Goal: Task Accomplishment & Management: Manage account settings

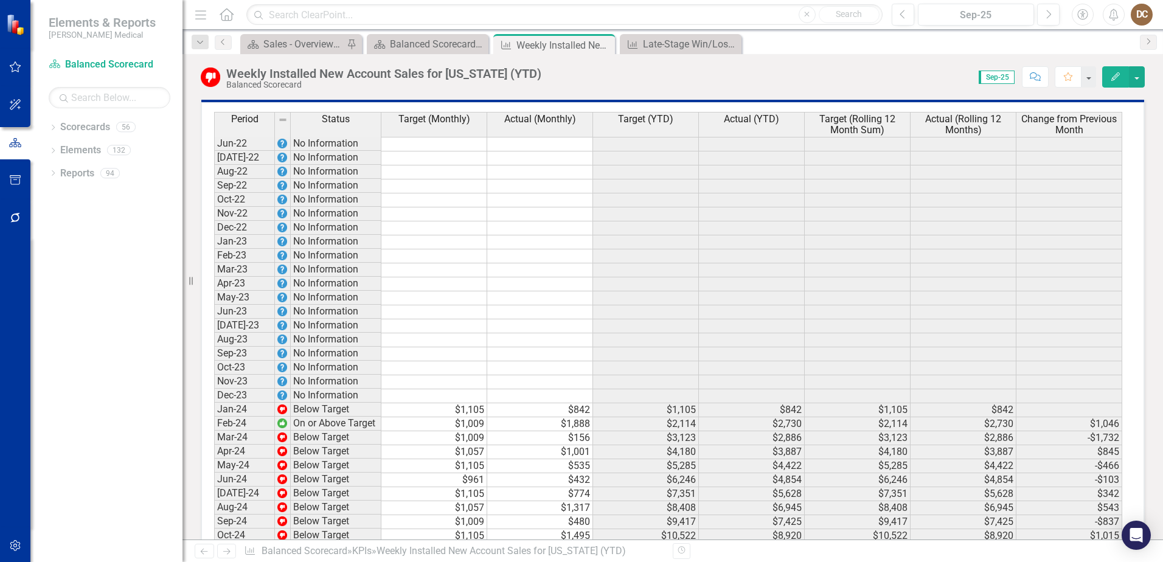
scroll to position [912, 0]
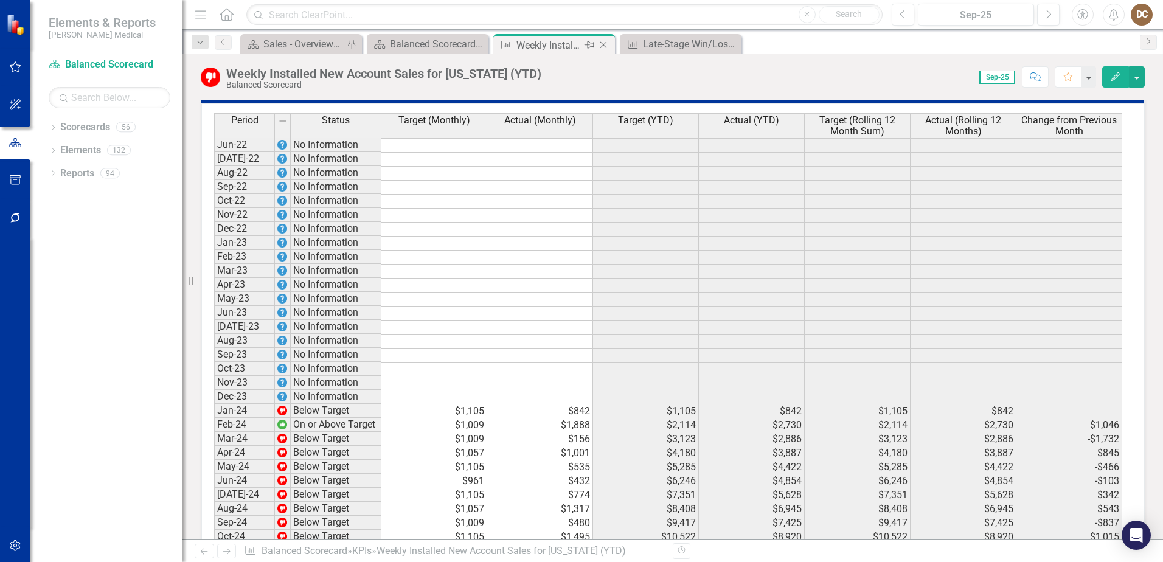
click at [603, 45] on icon at bounding box center [603, 45] width 7 height 7
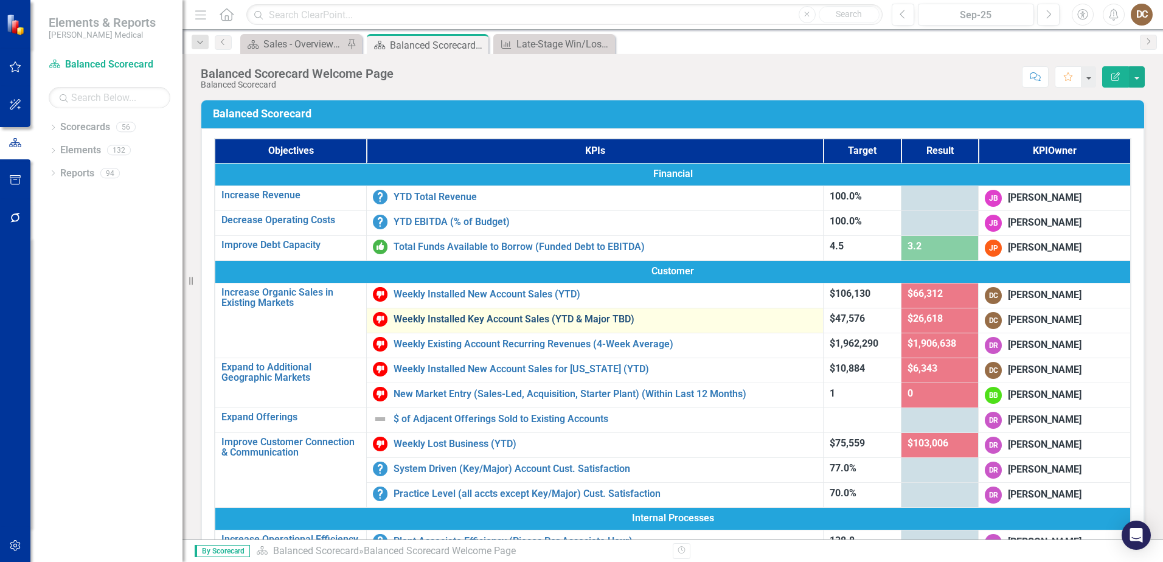
click at [546, 317] on link "Weekly Installed Key Account Sales (YTD & Major TBD)" at bounding box center [605, 319] width 423 height 11
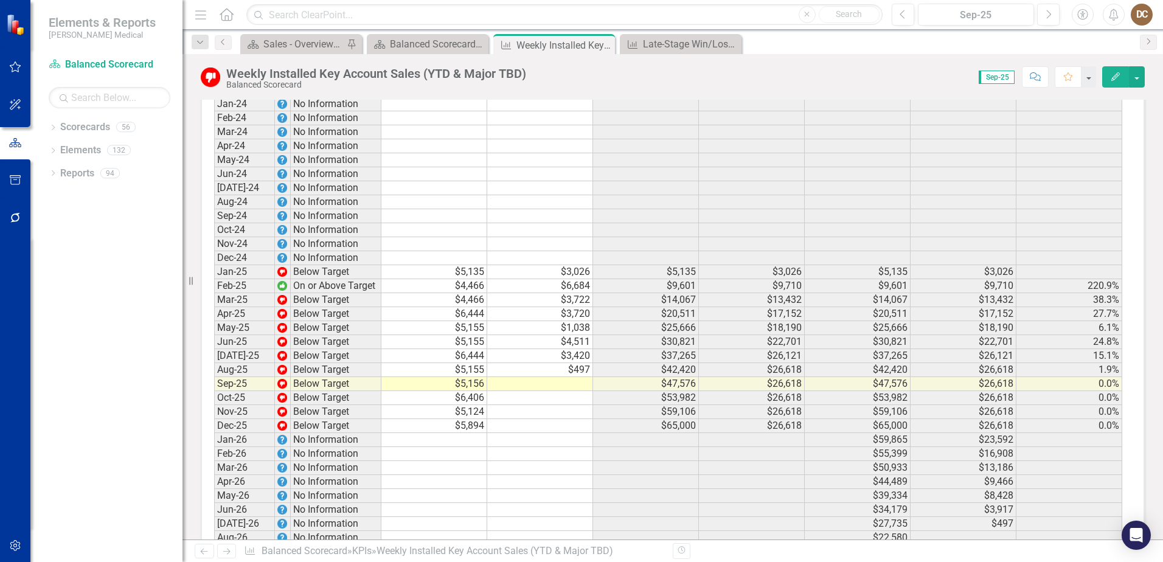
scroll to position [1703, 0]
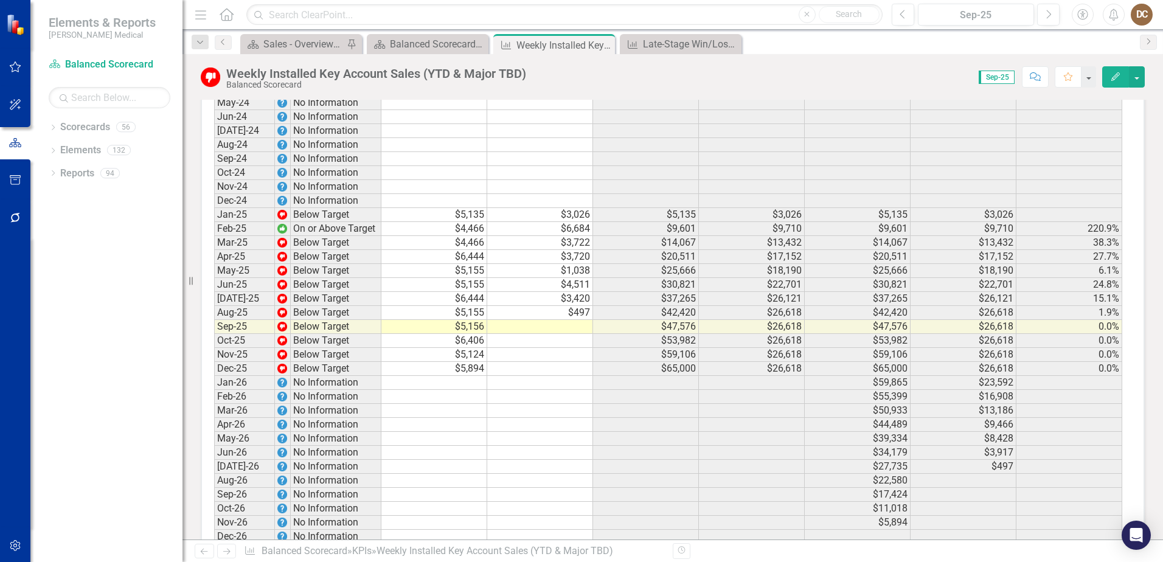
click at [214, 346] on div "Period Status Target (Mthly) Actual (Mthly) Target (YTD) Actual (YTD) Target (R…" at bounding box center [214, 146] width 0 height 794
click at [581, 334] on div at bounding box center [540, 333] width 106 height 1
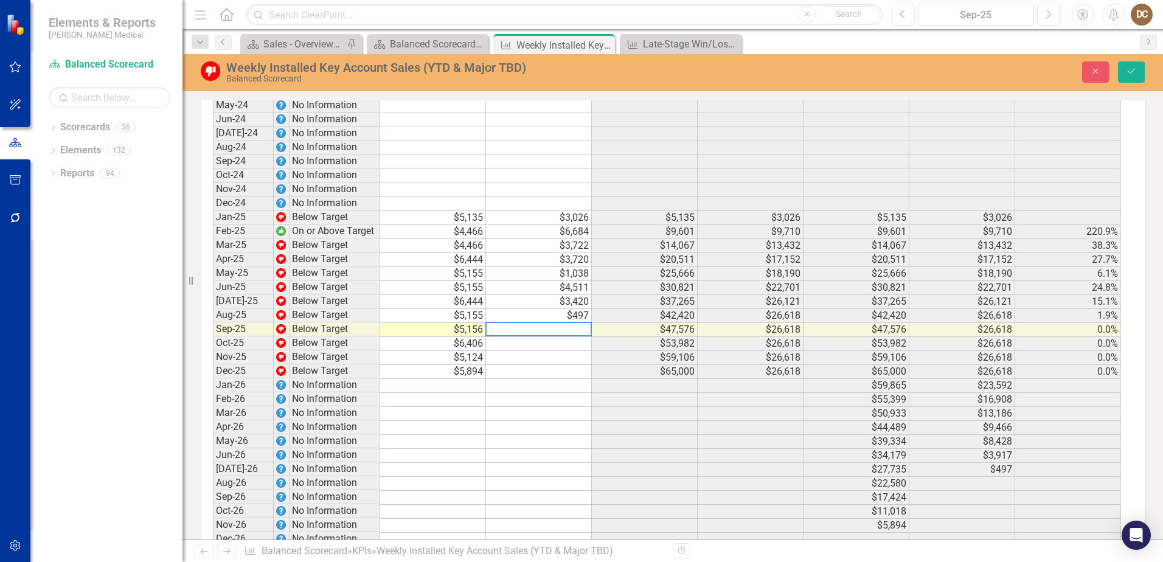
scroll to position [1705, 0]
type textarea "3484"
click at [849, 42] on div "Scorecard Sales - Overview Dashboard Pin Scorecard Balanced Scorecard Welcome P…" at bounding box center [686, 43] width 896 height 19
click at [1126, 71] on button "Save" at bounding box center [1131, 71] width 27 height 21
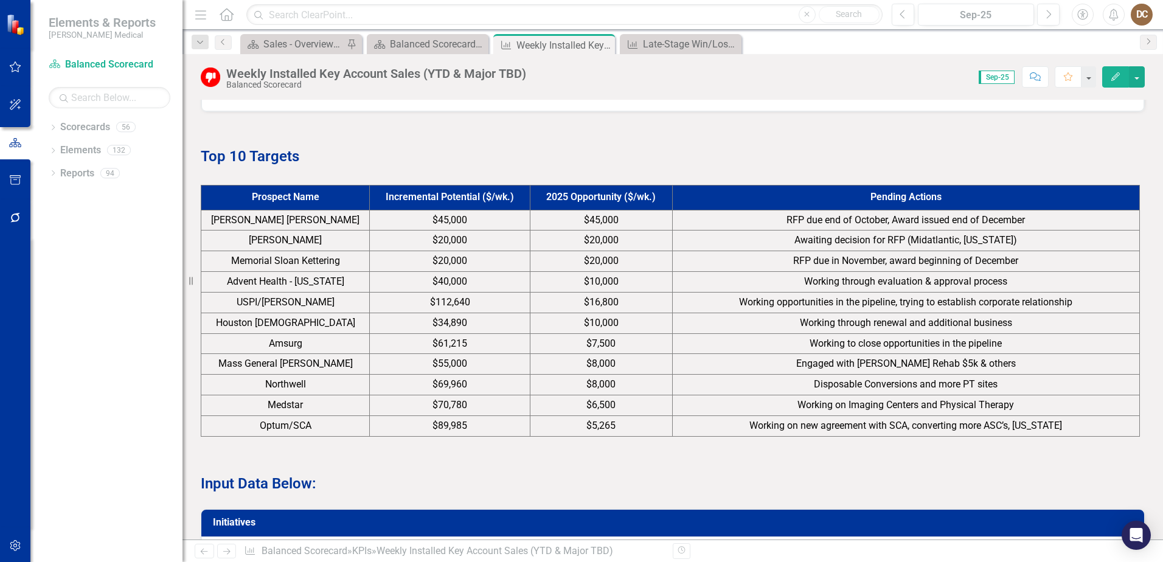
scroll to position [547, 0]
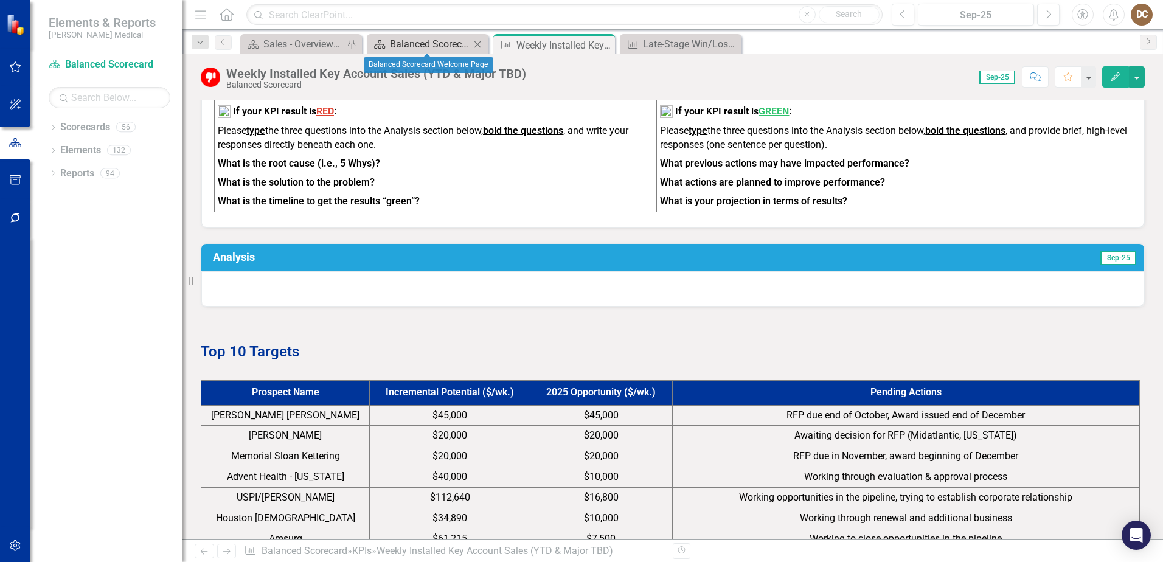
click at [430, 46] on div "Balanced Scorecard Welcome Page" at bounding box center [430, 43] width 80 height 15
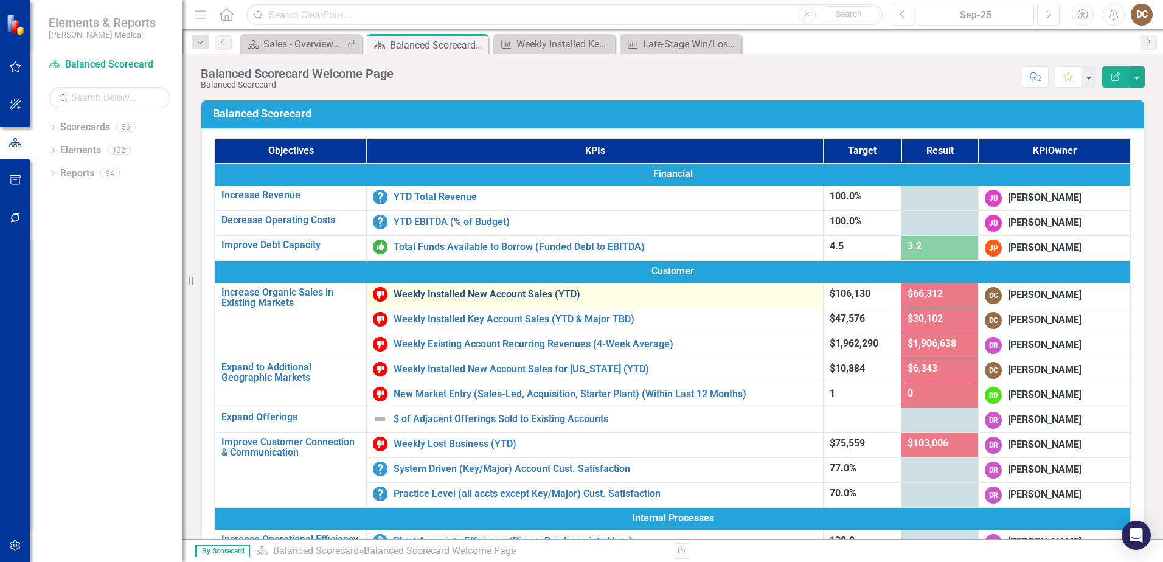
click at [523, 295] on link "Weekly Installed New Account Sales (YTD)" at bounding box center [605, 294] width 423 height 11
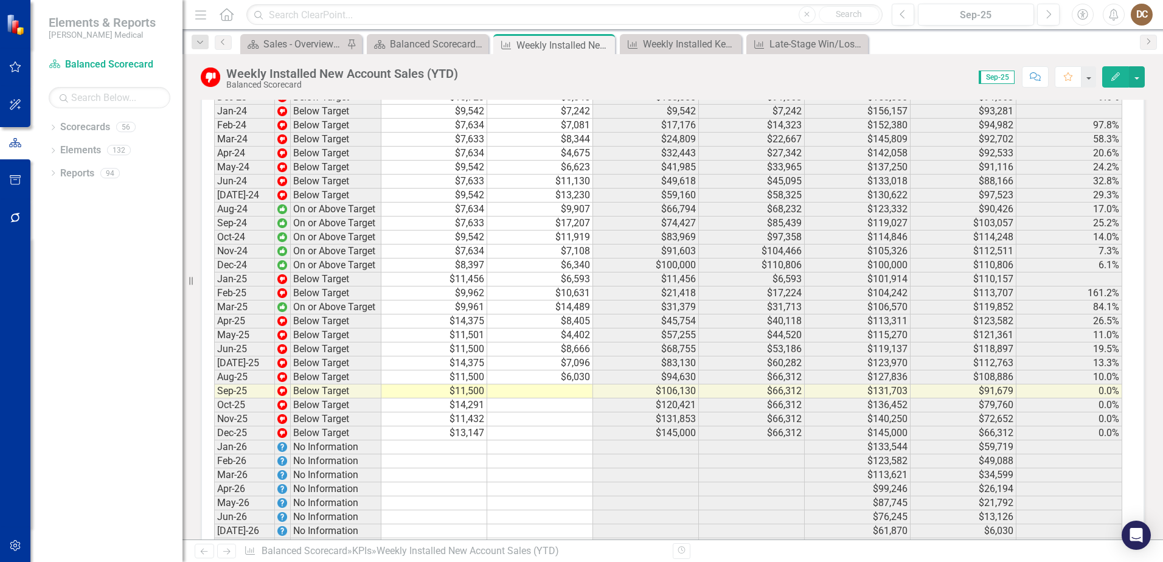
scroll to position [1642, 0]
click at [579, 397] on td at bounding box center [540, 390] width 106 height 14
click at [585, 397] on td at bounding box center [540, 390] width 106 height 14
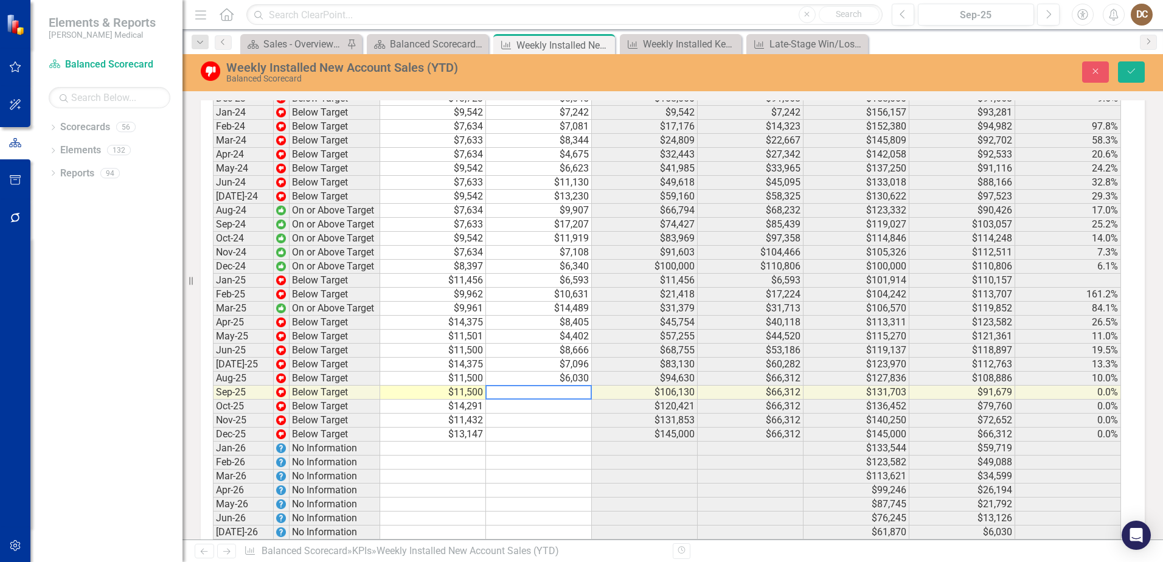
scroll to position [1644, 0]
type textarea "7935"
click at [961, 43] on div "Scorecard Sales - Overview Dashboard Pin Scorecard Balanced Scorecard Welcome P…" at bounding box center [686, 43] width 896 height 19
click at [1136, 65] on button "Save" at bounding box center [1131, 71] width 27 height 21
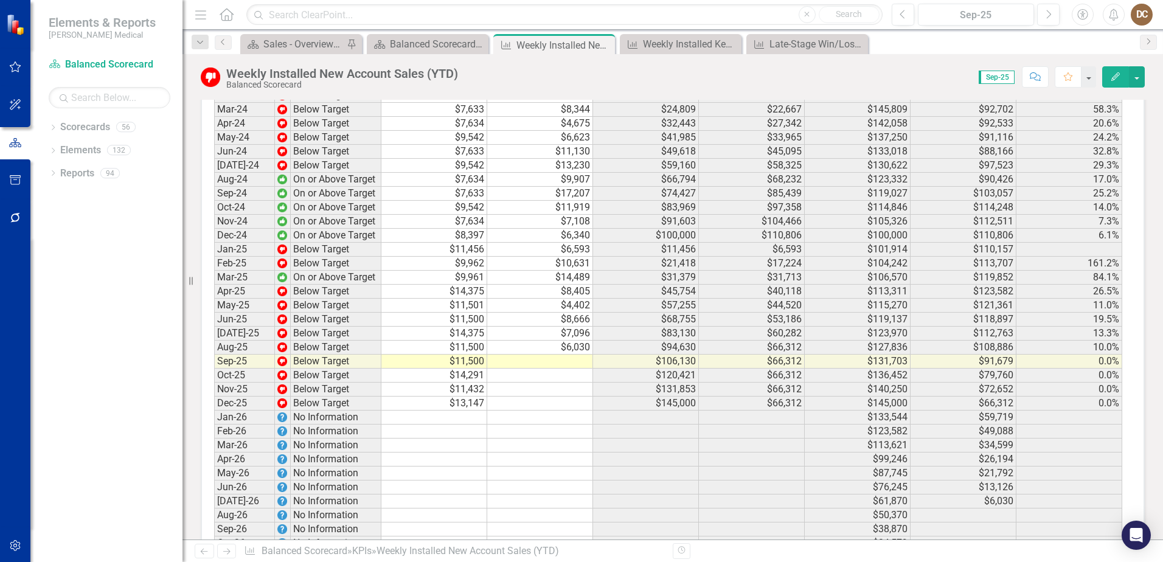
scroll to position [1703, 0]
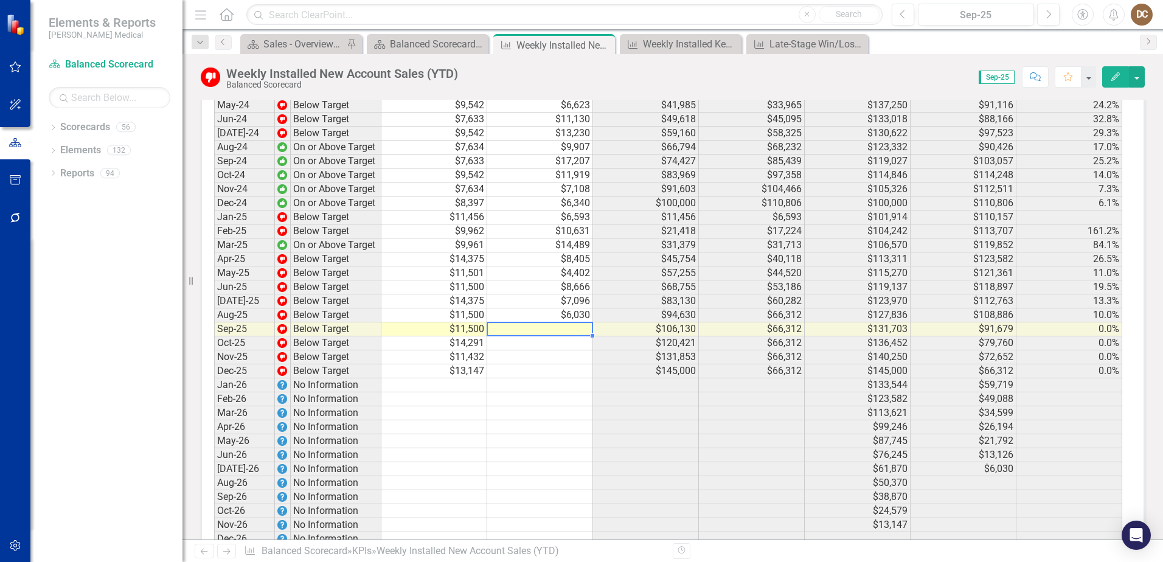
click at [586, 333] on td at bounding box center [540, 329] width 106 height 14
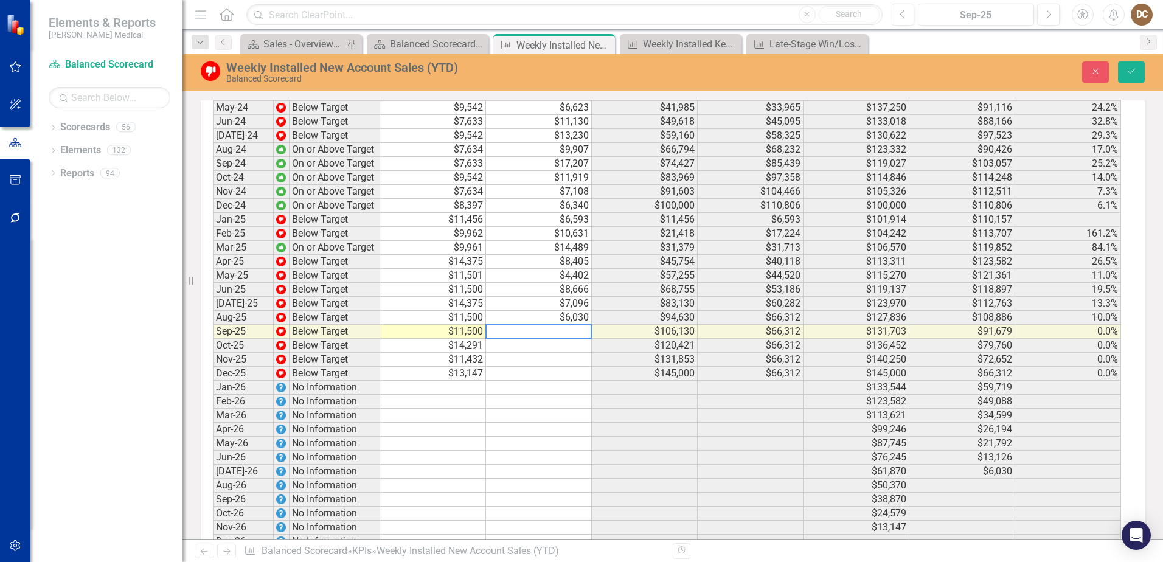
scroll to position [1705, 0]
type textarea "7935"
click at [1135, 75] on icon "Save" at bounding box center [1131, 71] width 11 height 9
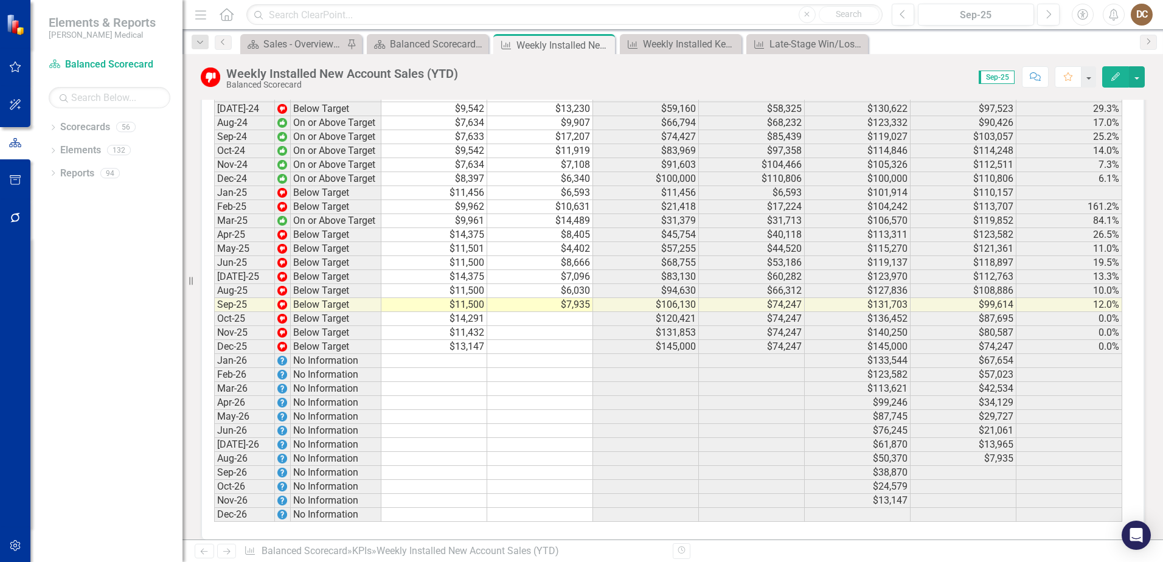
scroll to position [1750, 0]
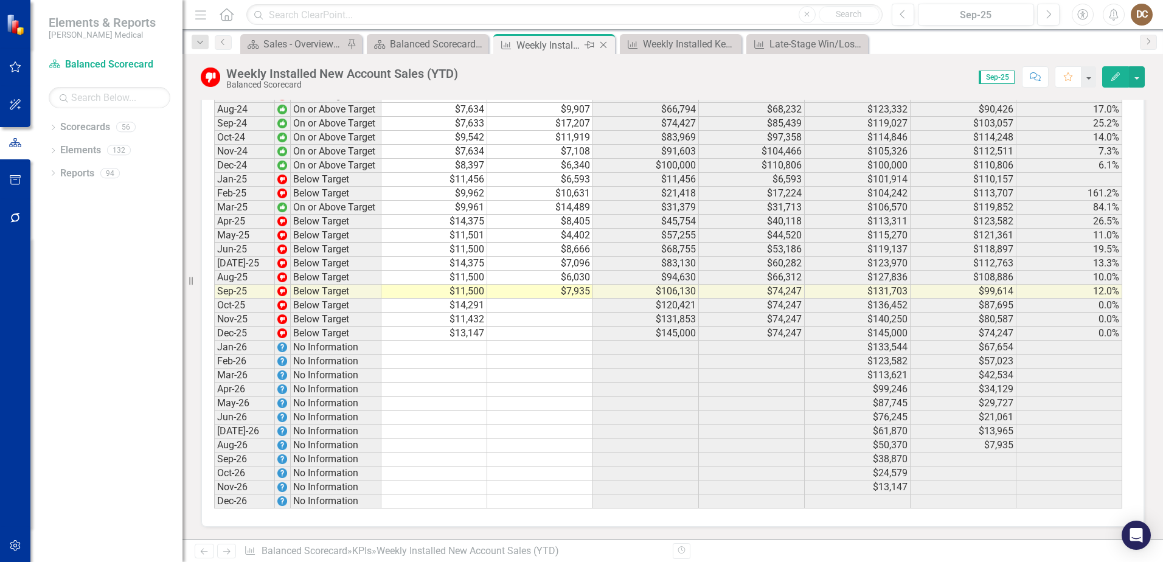
click at [604, 44] on icon at bounding box center [603, 45] width 7 height 7
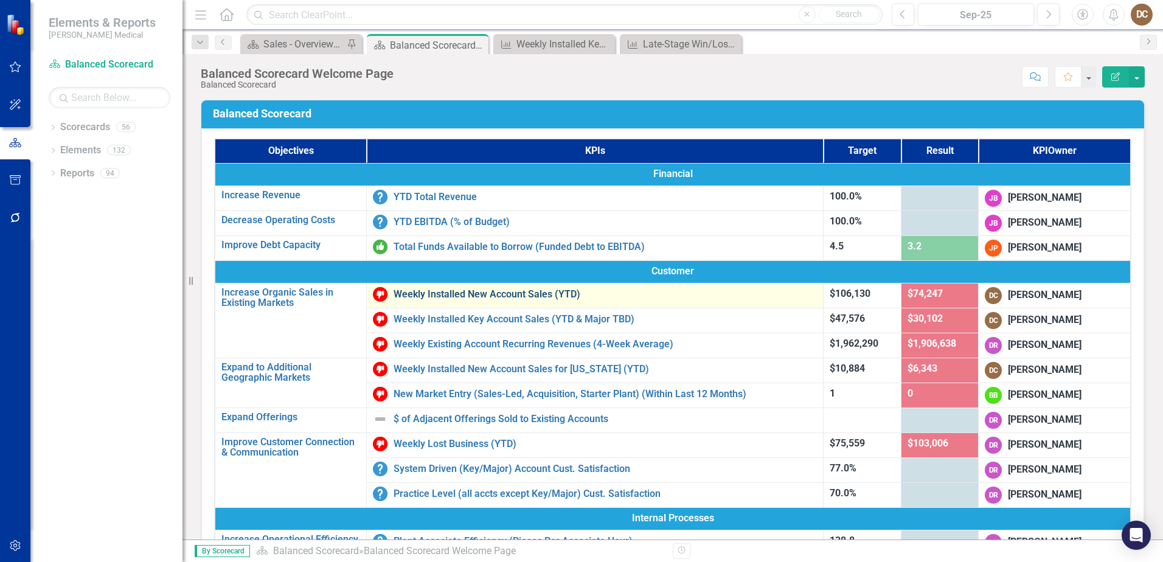
click at [518, 296] on link "Weekly Installed New Account Sales (YTD)" at bounding box center [605, 294] width 423 height 11
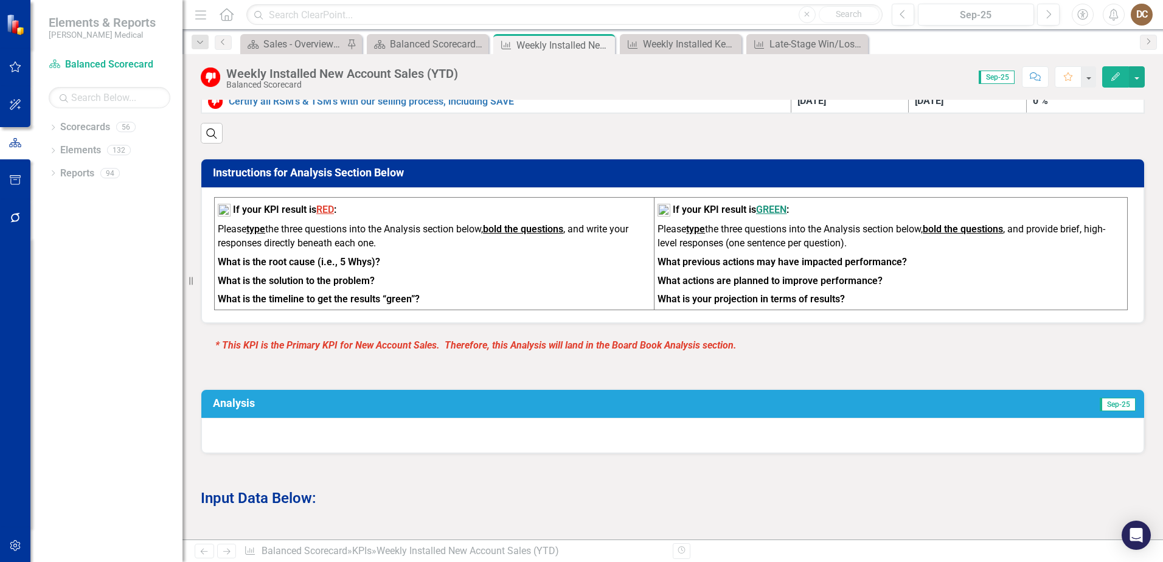
scroll to position [608, 0]
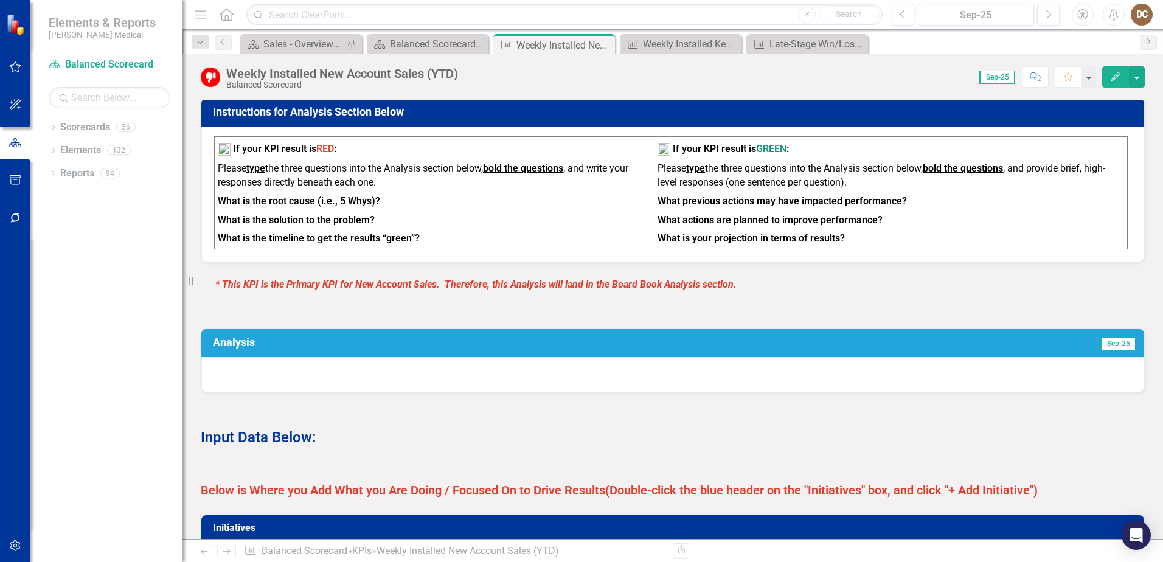
click at [720, 391] on div at bounding box center [672, 374] width 943 height 35
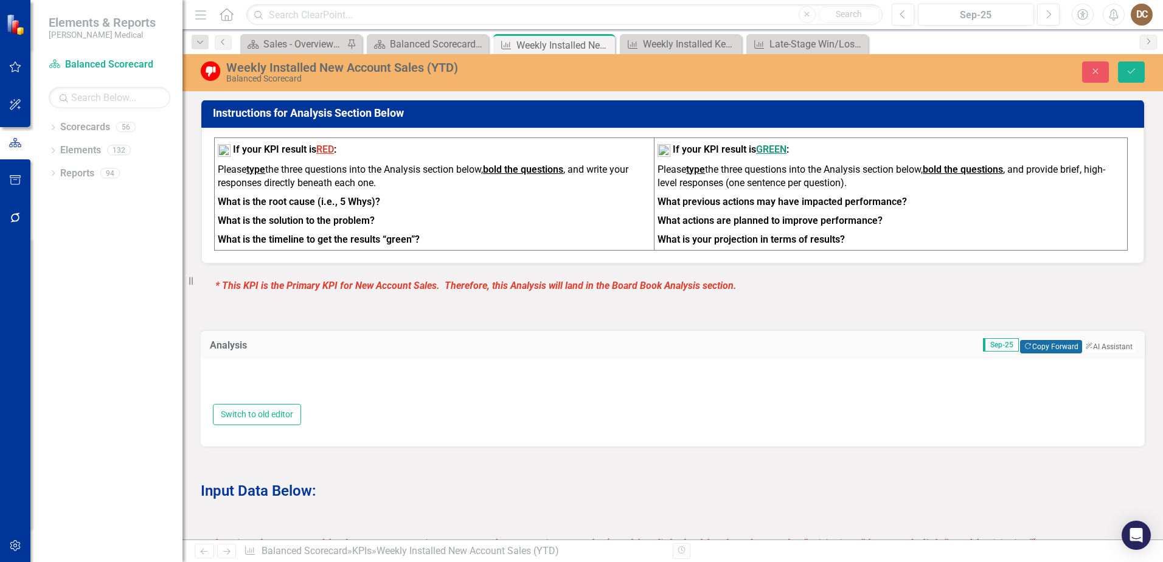
click at [1024, 353] on button "Copy Forward Copy Forward" at bounding box center [1050, 346] width 61 height 13
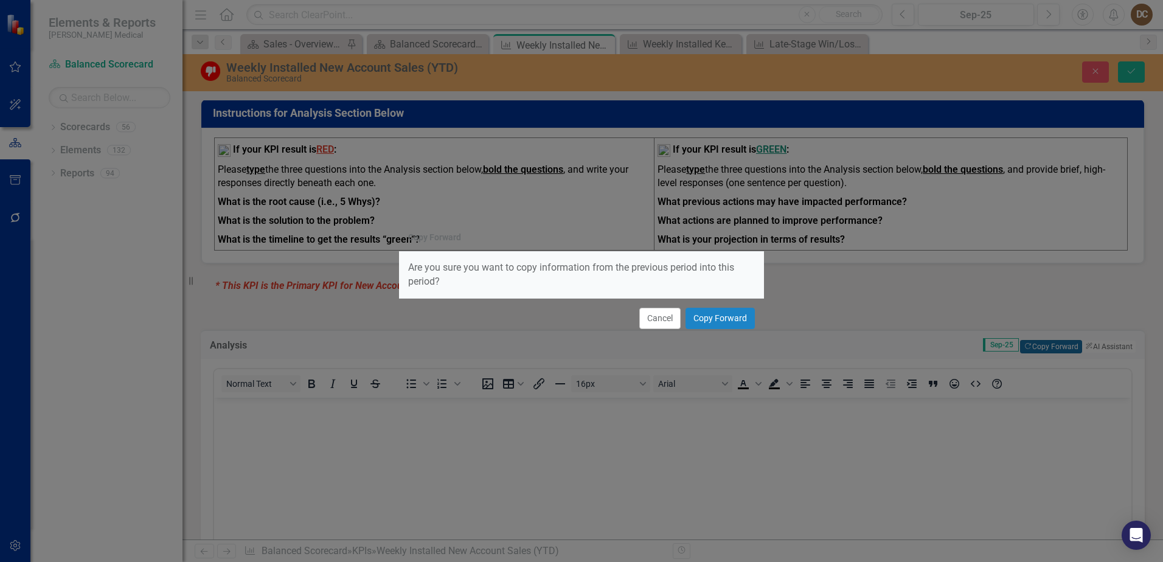
scroll to position [0, 0]
click at [709, 321] on button "Copy Forward" at bounding box center [720, 318] width 69 height 21
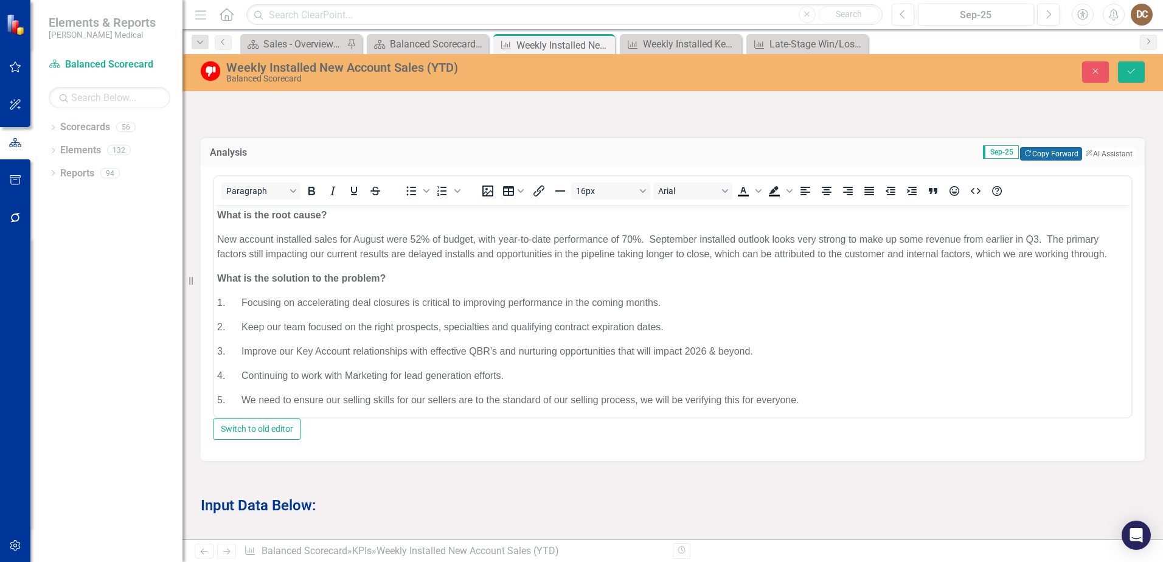
scroll to position [791, 0]
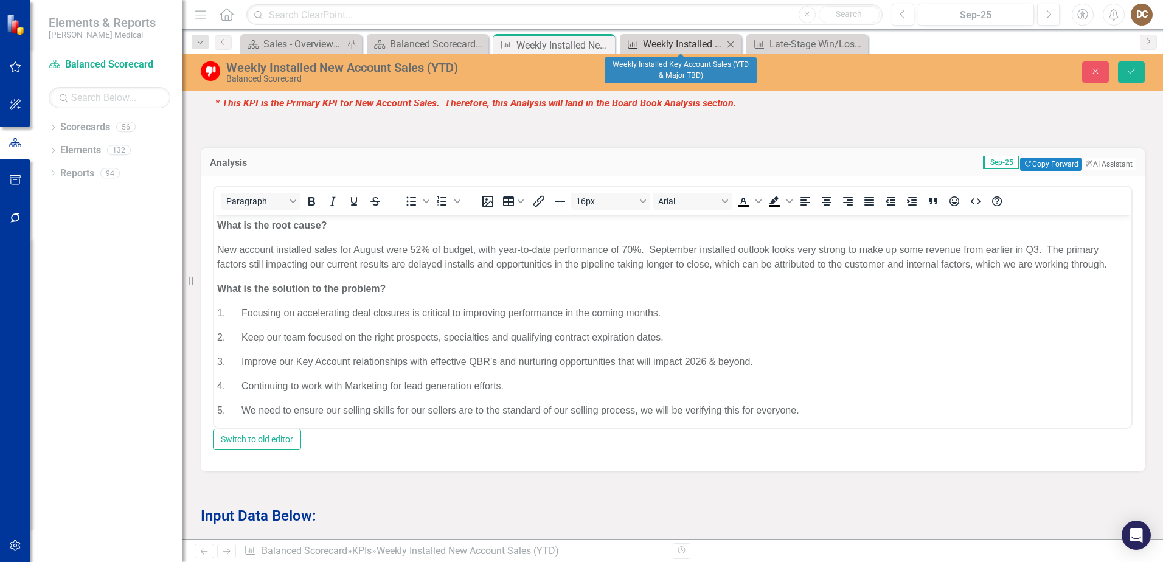
click at [667, 44] on div "Weekly Installed Key Account Sales (YTD & Major TBD)" at bounding box center [683, 43] width 80 height 15
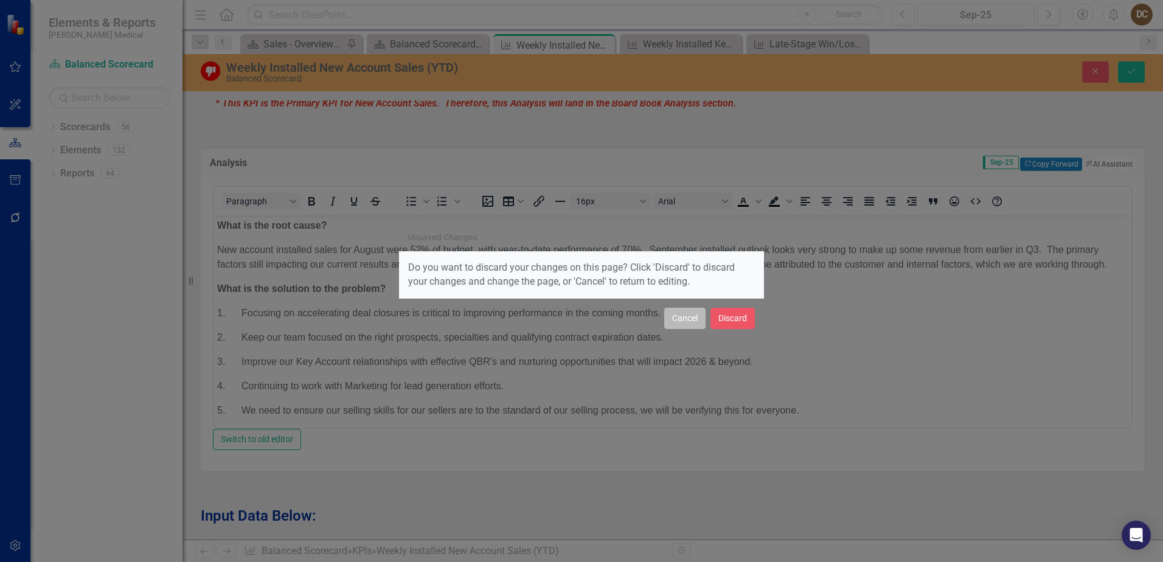
click at [692, 322] on button "Cancel" at bounding box center [684, 318] width 41 height 21
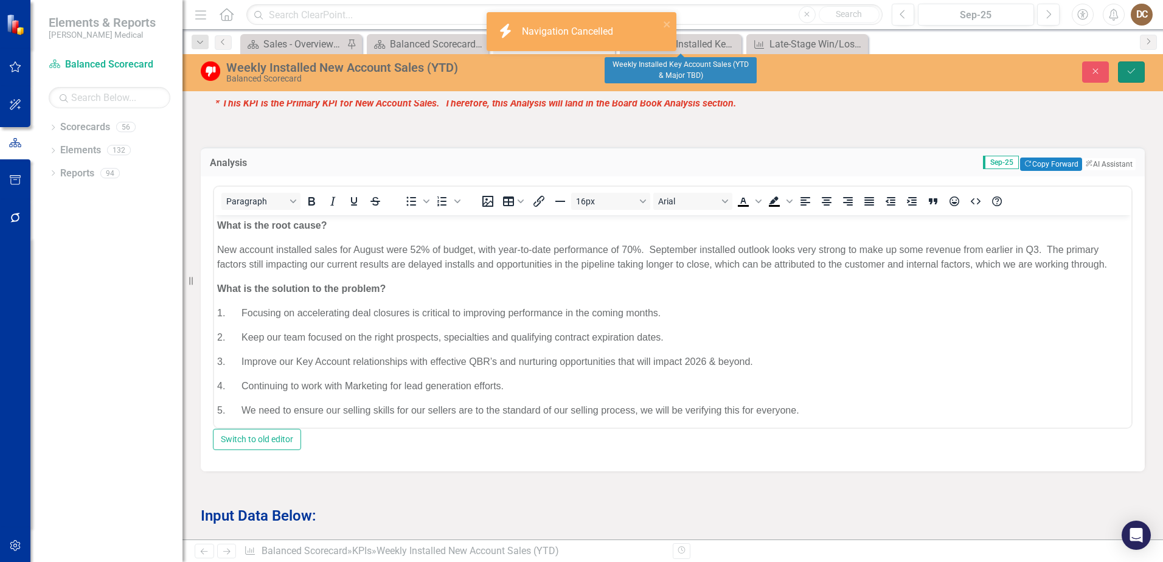
click at [1127, 70] on icon "Save" at bounding box center [1131, 71] width 11 height 9
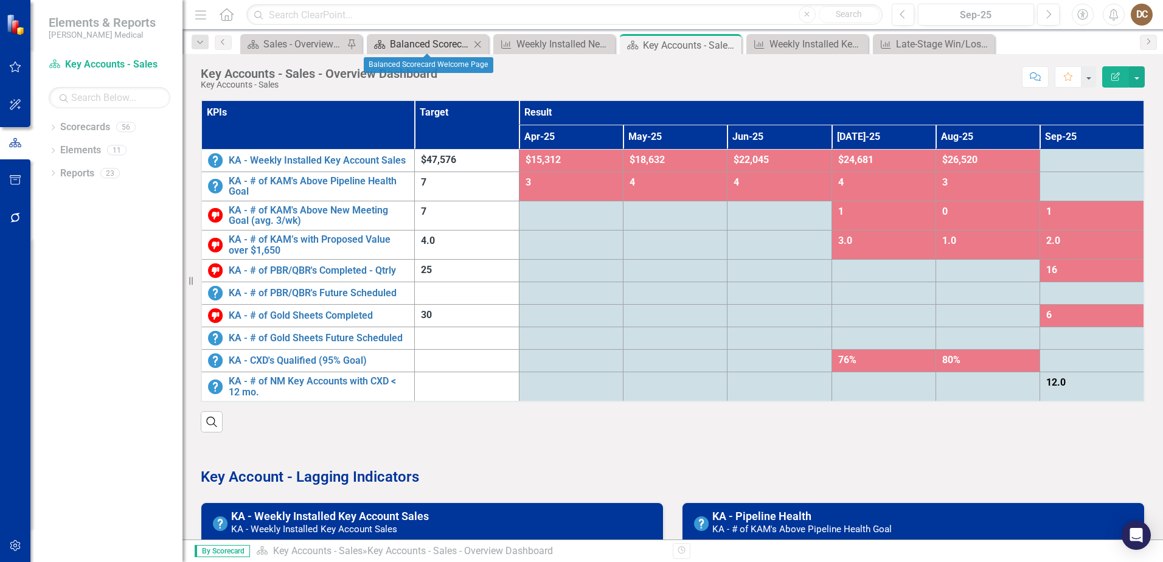
click at [415, 46] on div "Balanced Scorecard Welcome Page" at bounding box center [430, 43] width 80 height 15
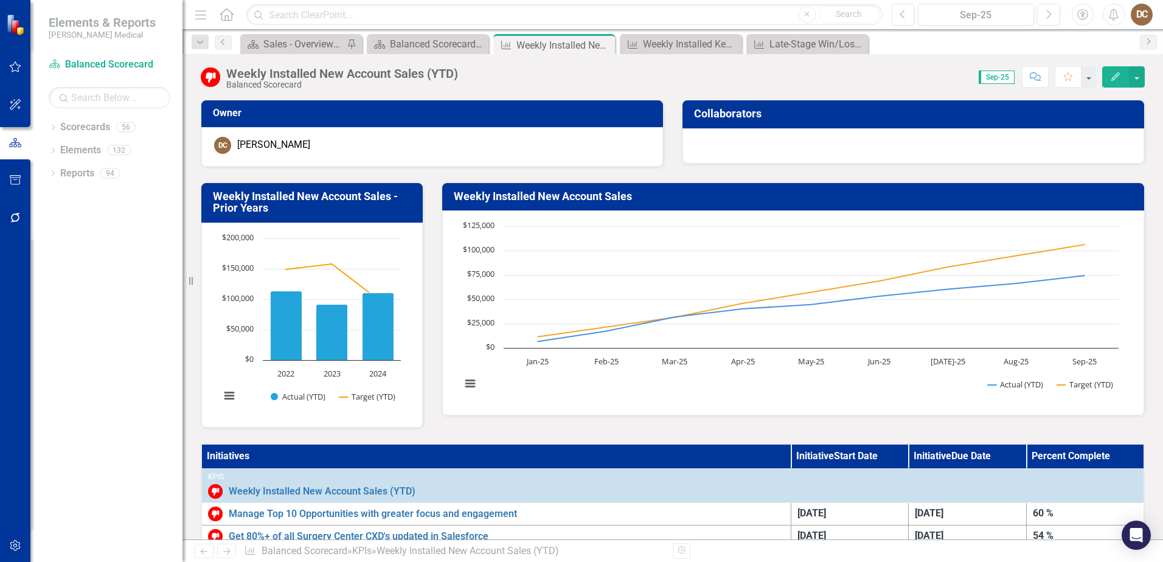
scroll to position [791, 0]
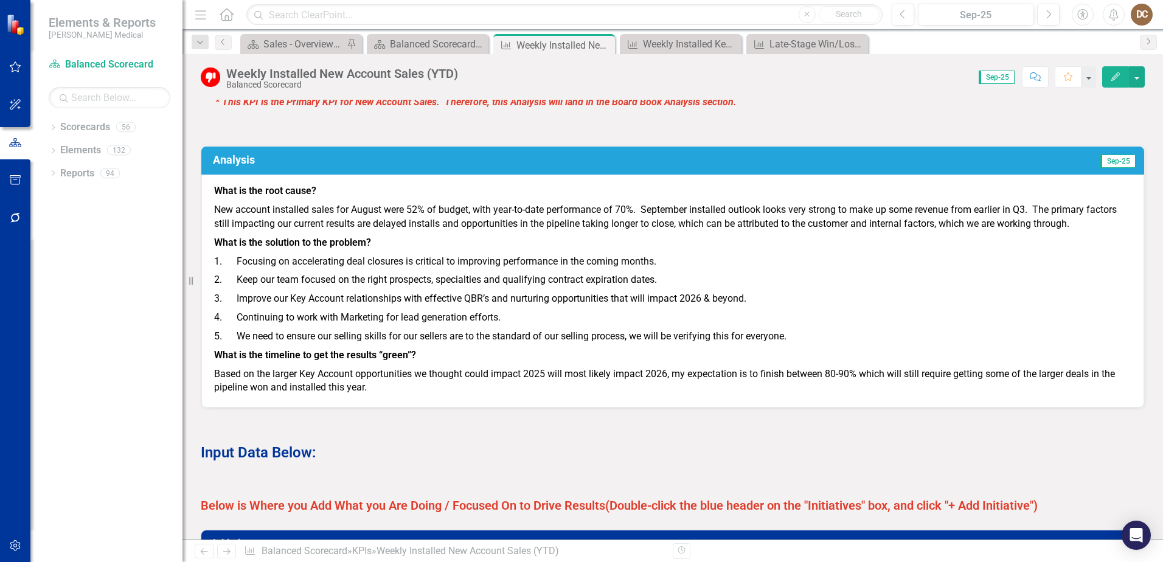
click at [417, 216] on p "New account installed sales for August were 52% of budget, with year-to-date pe…" at bounding box center [672, 217] width 917 height 33
click at [420, 217] on p "New account installed sales for August were 52% of budget, with year-to-date pe…" at bounding box center [672, 217] width 917 height 33
click at [420, 218] on p "New account installed sales for August were 52% of budget, with year-to-date pe…" at bounding box center [672, 217] width 917 height 33
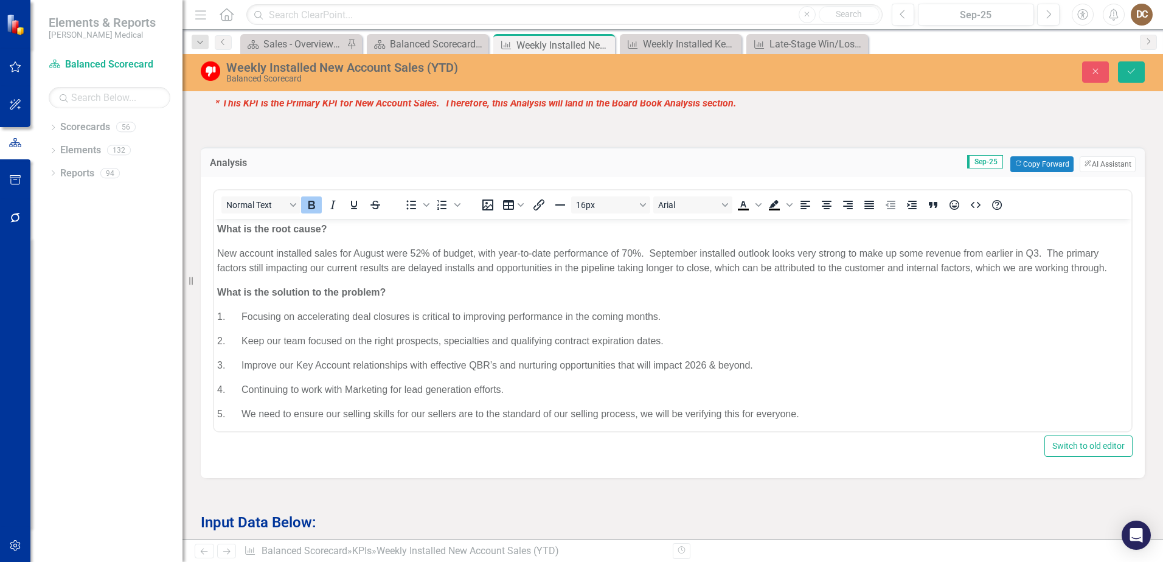
scroll to position [0, 0]
click at [419, 252] on p "New account installed sales for August were 52% of budget, with year-to-date pe…" at bounding box center [672, 260] width 911 height 29
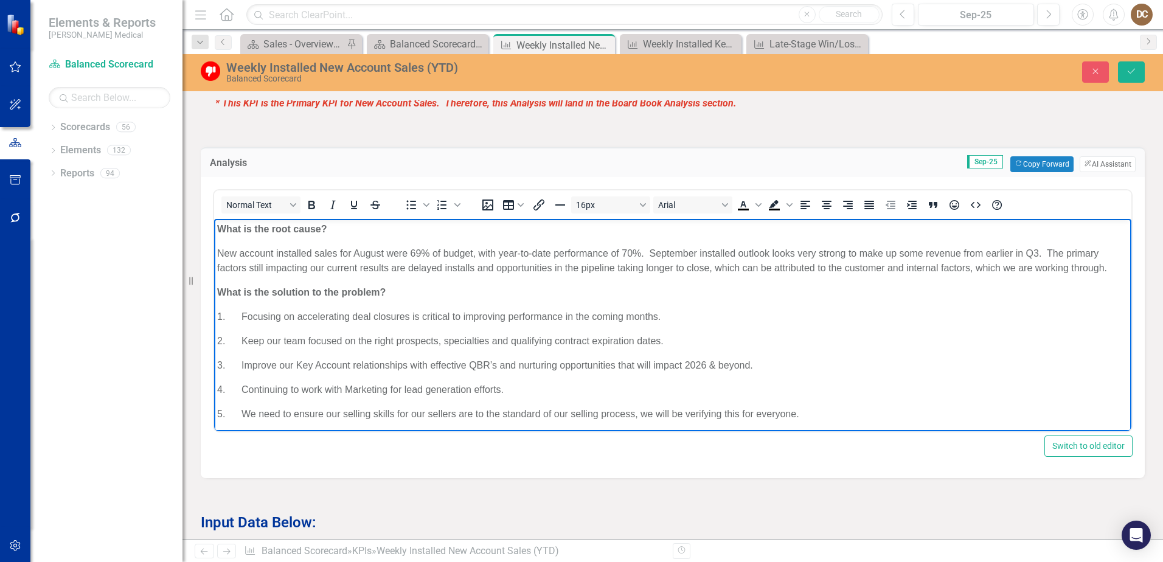
click at [661, 276] on body "What is the root cause? New account installed sales for August were 69% of budg…" at bounding box center [672, 357] width 917 height 279
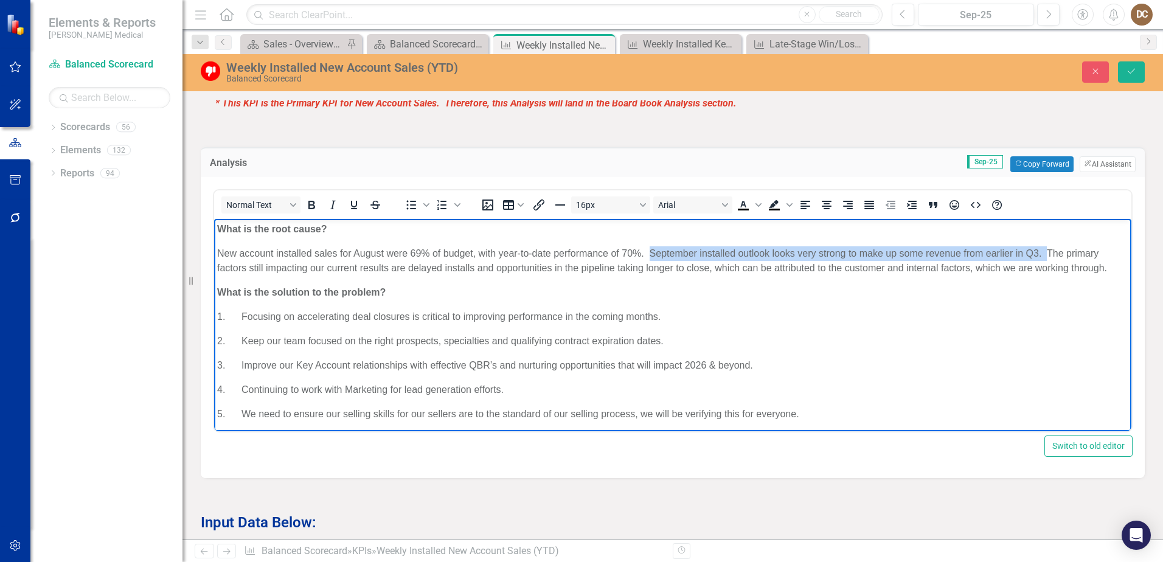
drag, startPoint x: 1048, startPoint y: 254, endPoint x: 650, endPoint y: 252, distance: 397.8
click at [650, 252] on p "New account installed sales for August were 69% of budget, with year-to-date pe…" at bounding box center [672, 260] width 911 height 29
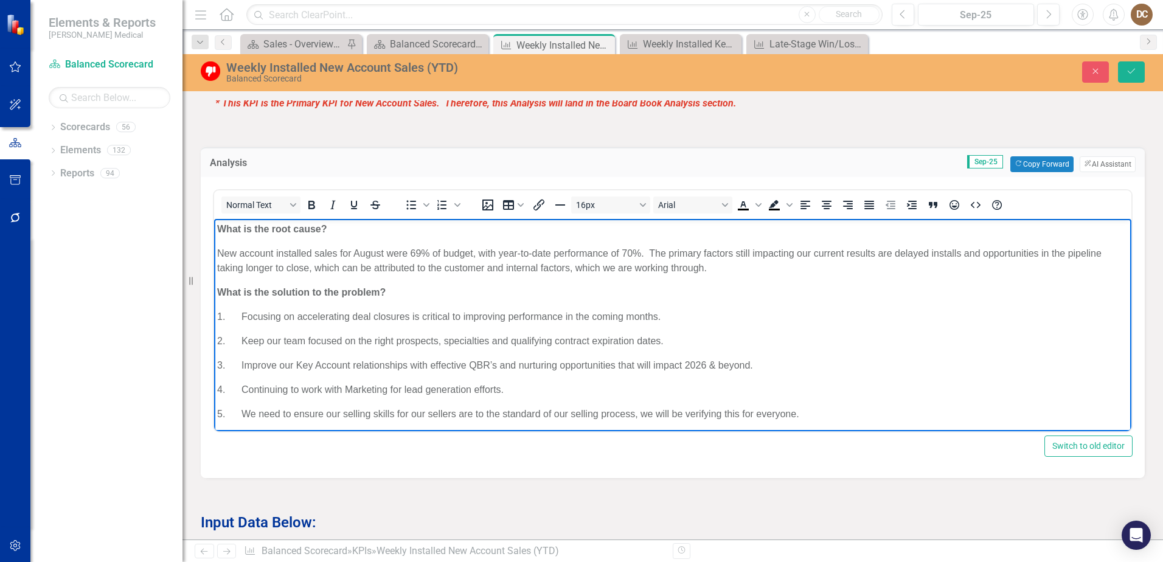
click at [721, 267] on p "New account installed sales for August were 69% of budget, with year-to-date pe…" at bounding box center [672, 260] width 911 height 29
drag, startPoint x: 382, startPoint y: 251, endPoint x: 387, endPoint y: 241, distance: 10.9
click at [382, 251] on p "New account installed sales for August were 69% of budget, with year-to-date pe…" at bounding box center [672, 260] width 911 height 29
click at [917, 253] on p "New account installed sales for September were 69% of budget, with year-to-date…" at bounding box center [672, 260] width 911 height 29
drag, startPoint x: 919, startPoint y: 252, endPoint x: 669, endPoint y: 252, distance: 250.0
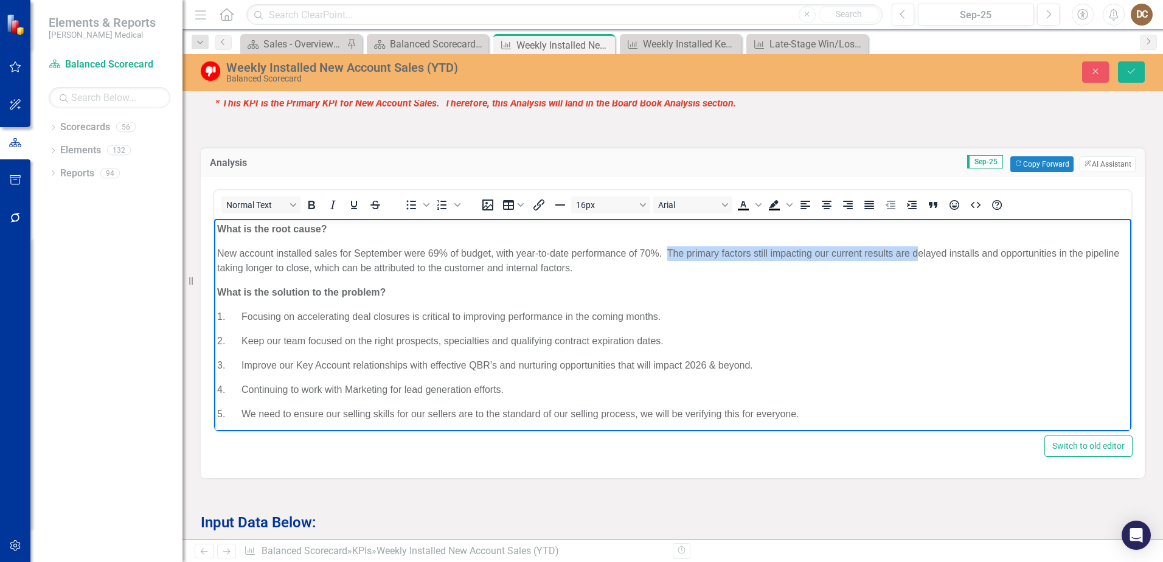
click at [669, 252] on p "New account installed sales for September were 69% of budget, with year-to-date…" at bounding box center [672, 260] width 911 height 29
drag, startPoint x: 737, startPoint y: 253, endPoint x: 974, endPoint y: 257, distance: 237.3
click at [974, 257] on p "New account installed sales for September were 69% of budget, with year-to-date…" at bounding box center [672, 260] width 911 height 29
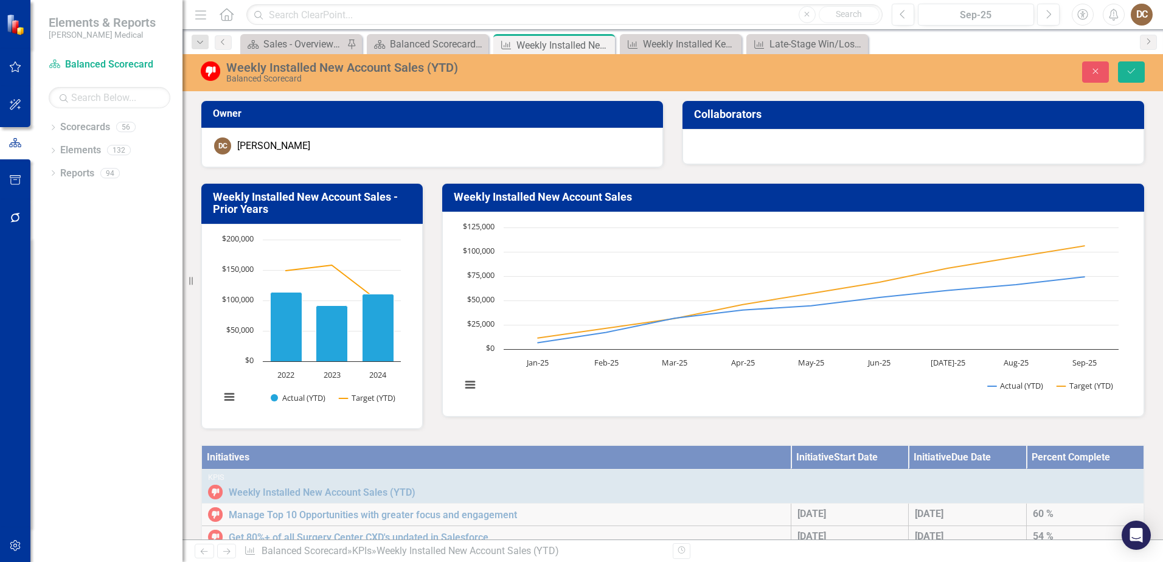
scroll to position [791, 0]
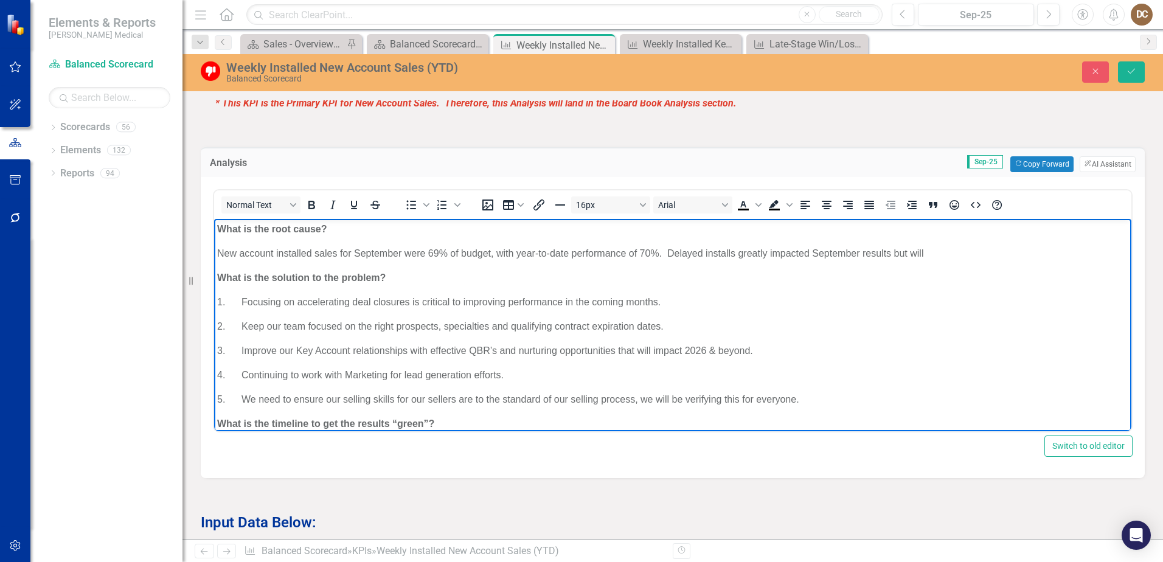
click at [941, 252] on p "New account installed sales for September were 69% of budget, with year-to-date…" at bounding box center [672, 253] width 911 height 15
click at [970, 255] on p "New account installed sales for September were 69% of budget, with year-to-date…" at bounding box center [672, 253] width 911 height 15
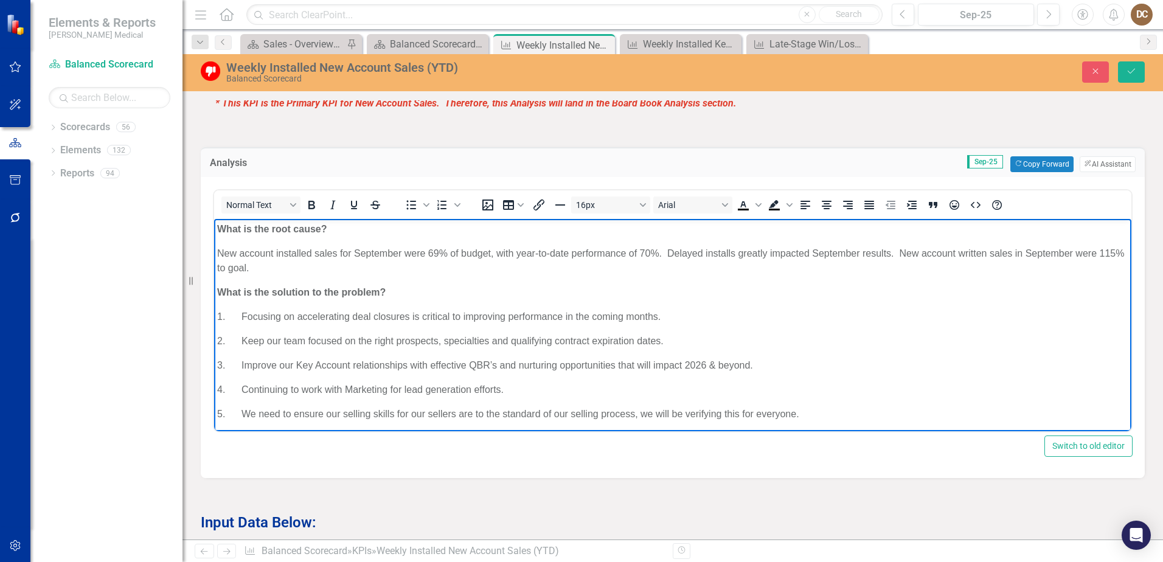
click at [1101, 251] on p "New account installed sales for September were 69% of budget, with year-to-date…" at bounding box center [672, 260] width 911 height 29
click at [565, 268] on p "New account installed sales for September were 69% of budget, with year-to-date…" at bounding box center [672, 260] width 911 height 29
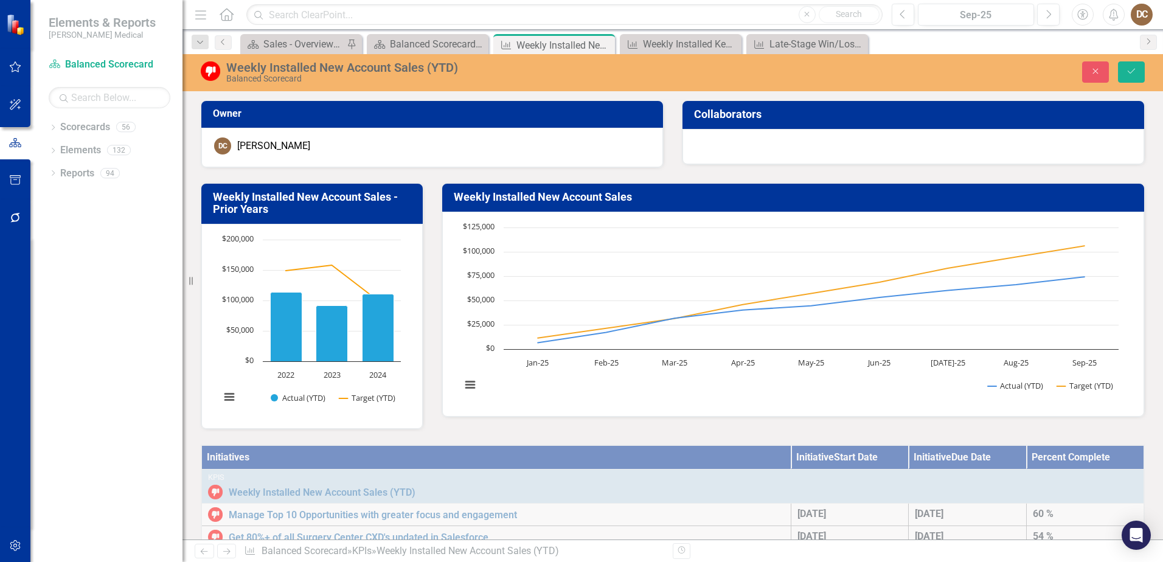
scroll to position [791, 0]
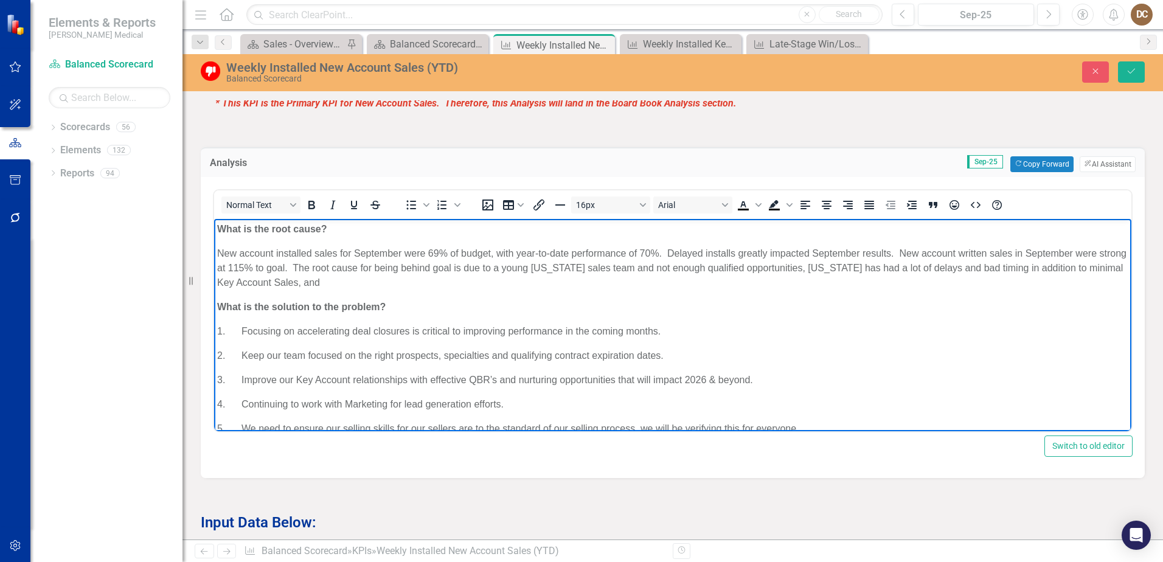
click at [961, 269] on p "New account installed sales for September were 69% of budget, with year-to-date…" at bounding box center [672, 268] width 911 height 44
click at [332, 280] on p "New account installed sales for September were 69% of budget, with year-to-date…" at bounding box center [672, 268] width 911 height 44
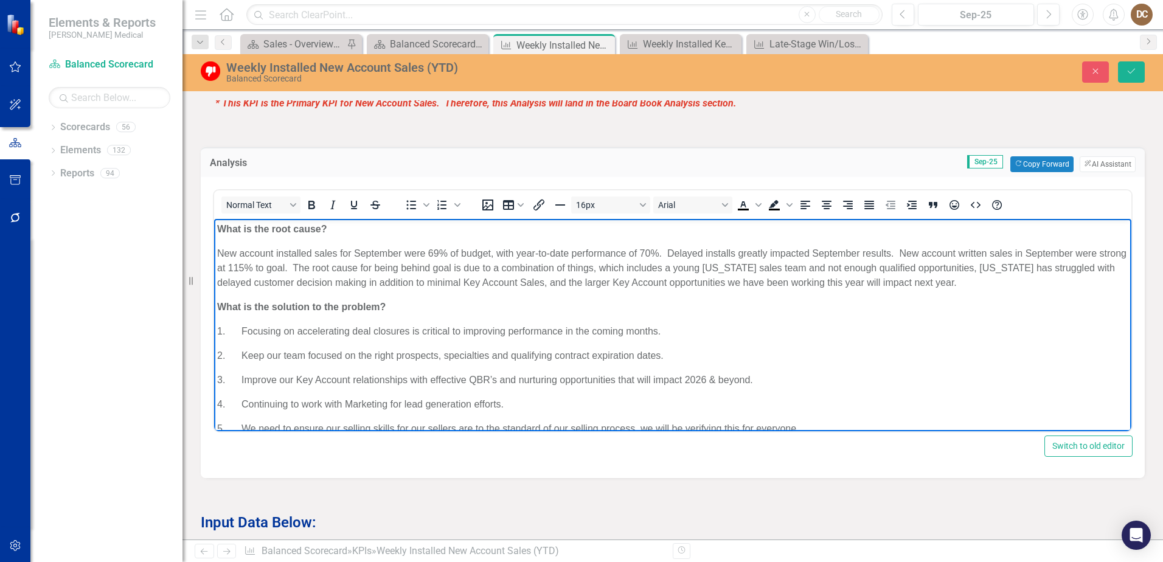
click at [978, 266] on p "New account installed sales for September were 69% of budget, with year-to-date…" at bounding box center [672, 268] width 911 height 44
click at [1034, 311] on p "What is the solution to the problem?" at bounding box center [672, 306] width 911 height 15
drag, startPoint x: 1027, startPoint y: 283, endPoint x: 931, endPoint y: 283, distance: 95.5
click at [931, 283] on p "New account installed sales for September were 69% of budget, with year-to-date…" at bounding box center [672, 268] width 911 height 44
click at [992, 316] on body "What is the root cause? New account installed sales for September were 69% of b…" at bounding box center [672, 364] width 917 height 293
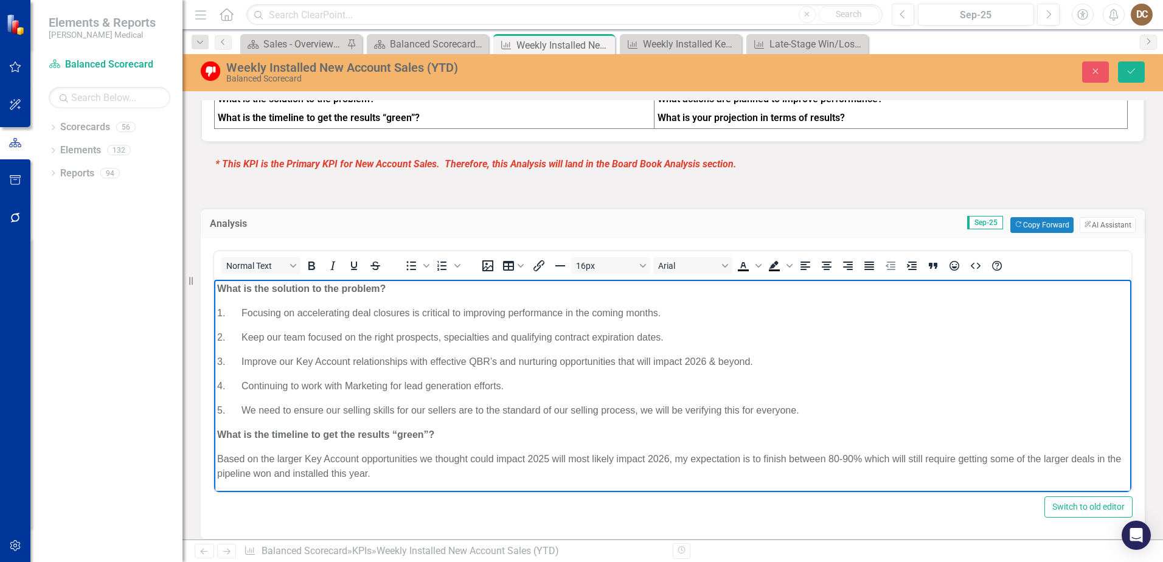
scroll to position [81, 0]
click at [241, 310] on p "1. Focusing on accelerating deal closures is critical to improving performance …" at bounding box center [672, 311] width 911 height 15
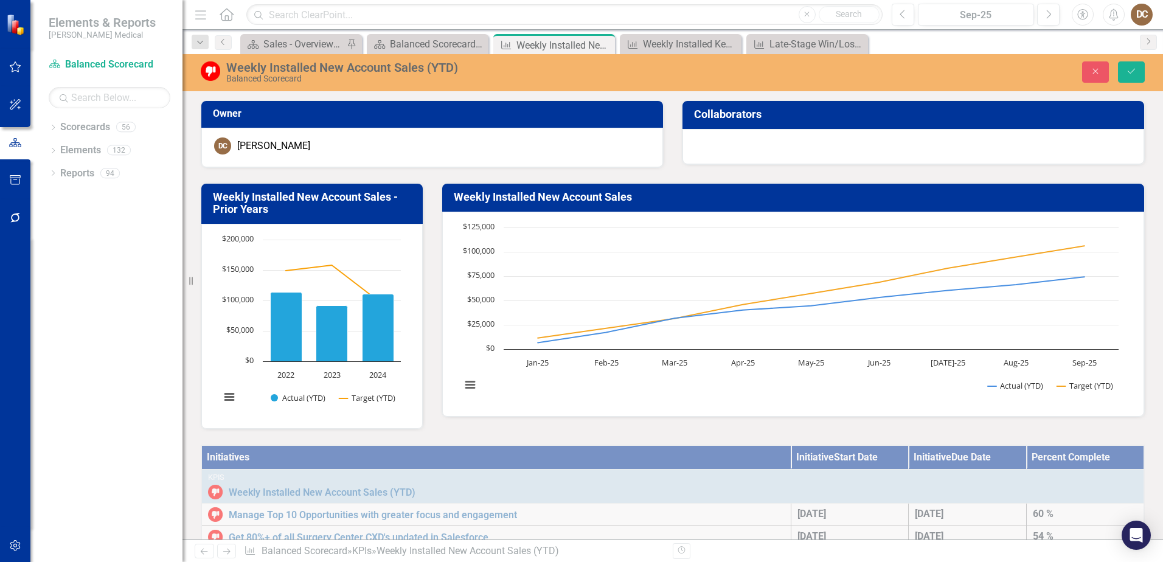
scroll to position [730, 0]
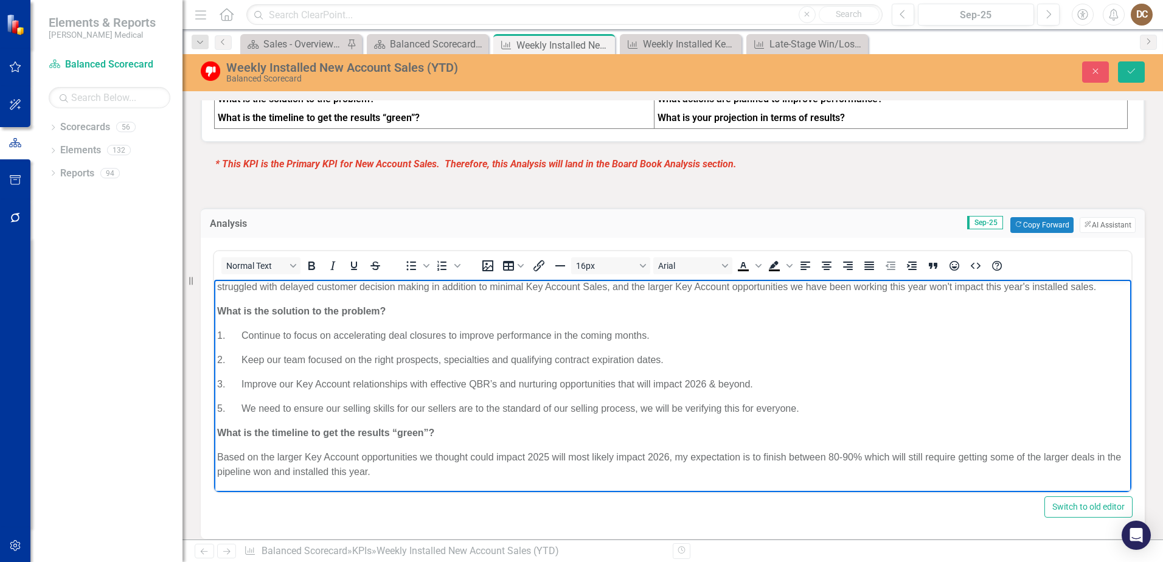
click at [241, 338] on p "1. Continue to focus on accelerating deal closures to improve performance in th…" at bounding box center [672, 335] width 911 height 15
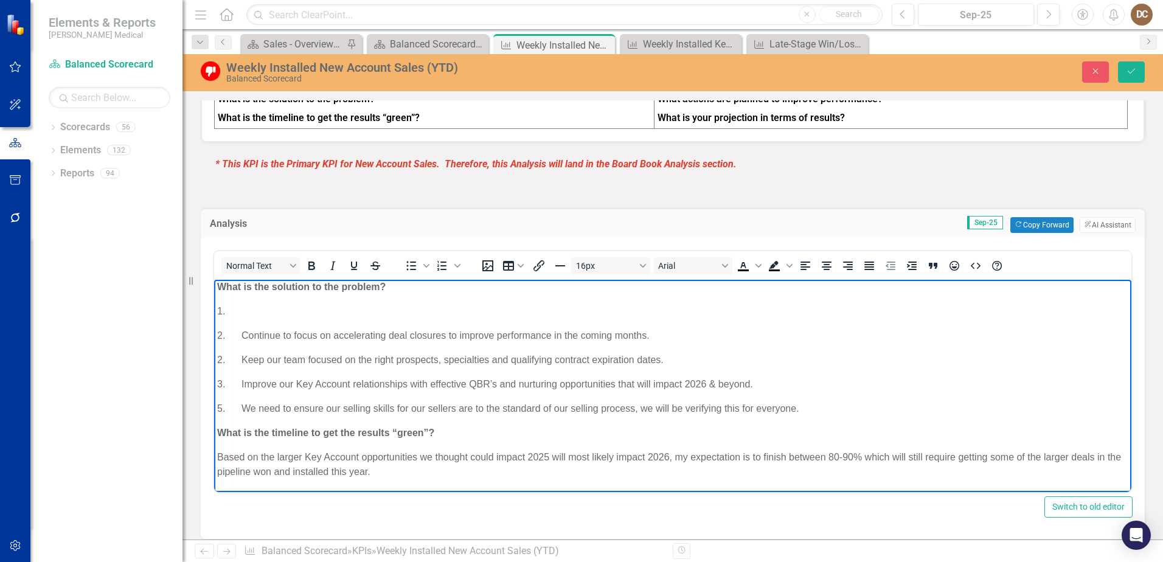
drag, startPoint x: 668, startPoint y: 360, endPoint x: 241, endPoint y: 356, distance: 426.4
click at [241, 356] on p "2. Keep our team focused on the right prospects, specialties and qualifying con…" at bounding box center [672, 359] width 911 height 15
drag, startPoint x: 511, startPoint y: 360, endPoint x: 240, endPoint y: 350, distance: 270.9
click at [240, 350] on body "What is the root cause? New account installed sales for September were 69% of b…" at bounding box center [672, 344] width 917 height 293
copy p "Ensure our people are doing the right activity to drive performance"
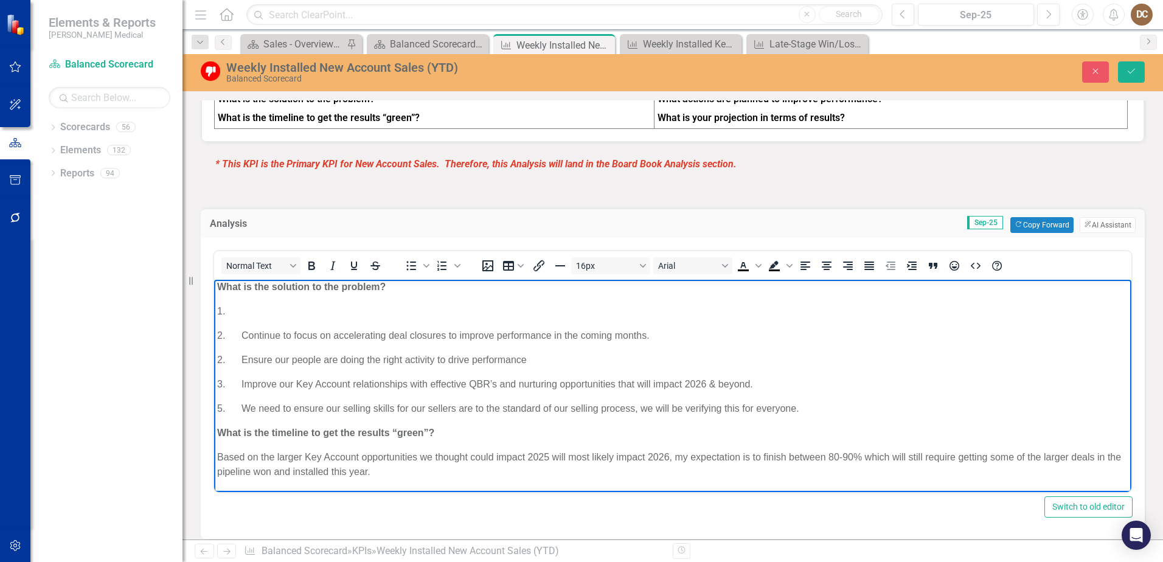
click at [273, 307] on p "1." at bounding box center [672, 311] width 911 height 15
click at [238, 311] on p "1. Ensure our people are doing the right activity to drive performance" at bounding box center [672, 311] width 911 height 15
drag, startPoint x: 297, startPoint y: 335, endPoint x: 251, endPoint y: 335, distance: 45.6
click at [248, 335] on p "2. Continue to focus on accelerating deal closures to improve performance in th…" at bounding box center [672, 335] width 911 height 15
drag, startPoint x: 541, startPoint y: 358, endPoint x: 242, endPoint y: 355, distance: 298.7
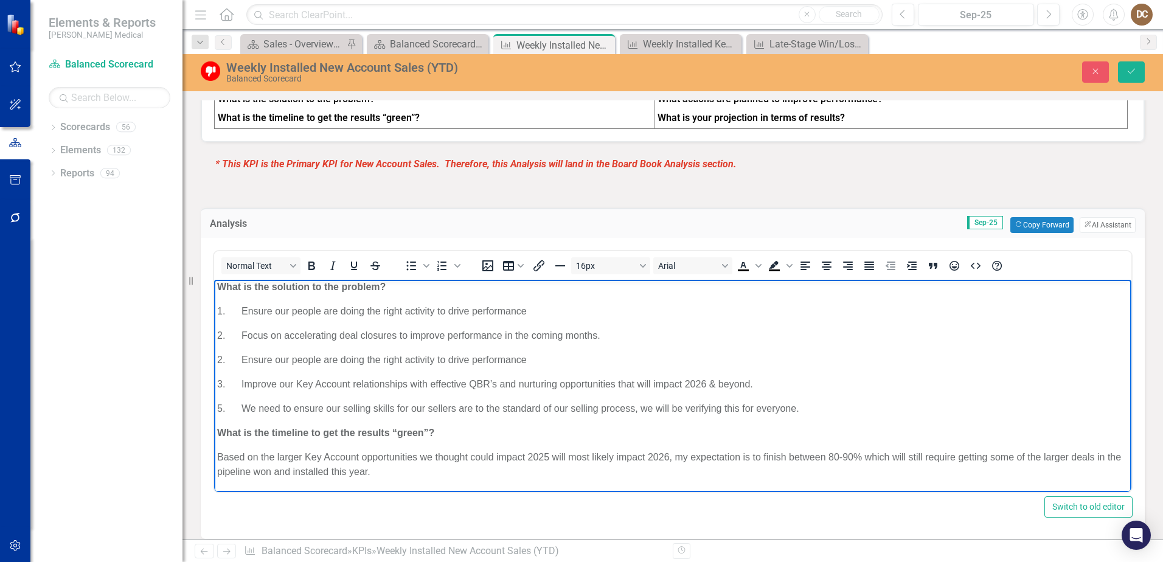
click at [242, 355] on p "2. Ensure our people are doing the right activity to drive performance" at bounding box center [672, 359] width 911 height 15
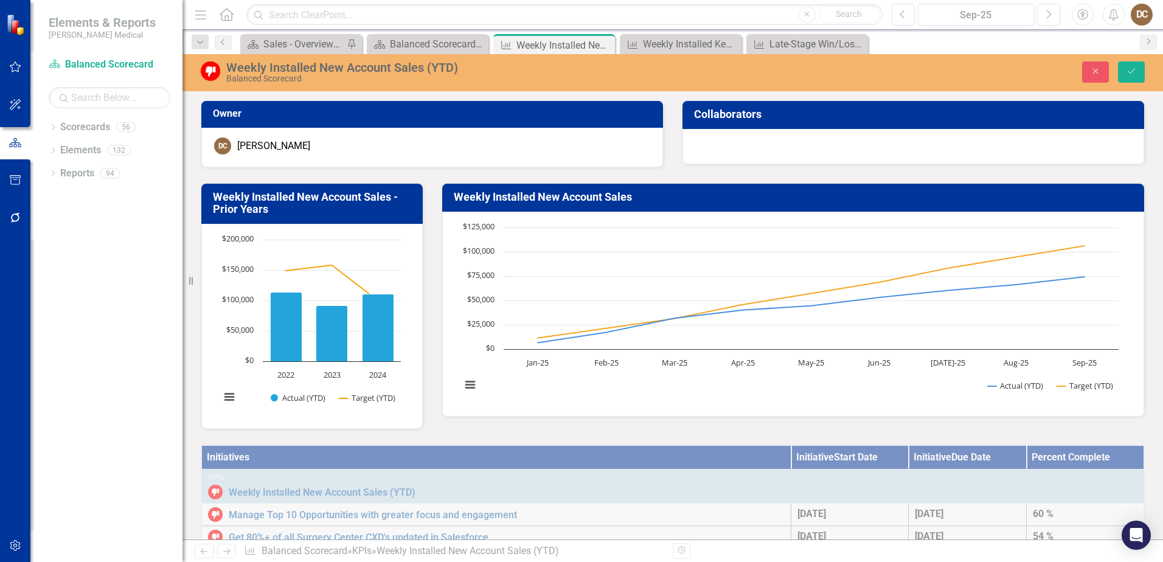
scroll to position [730, 0]
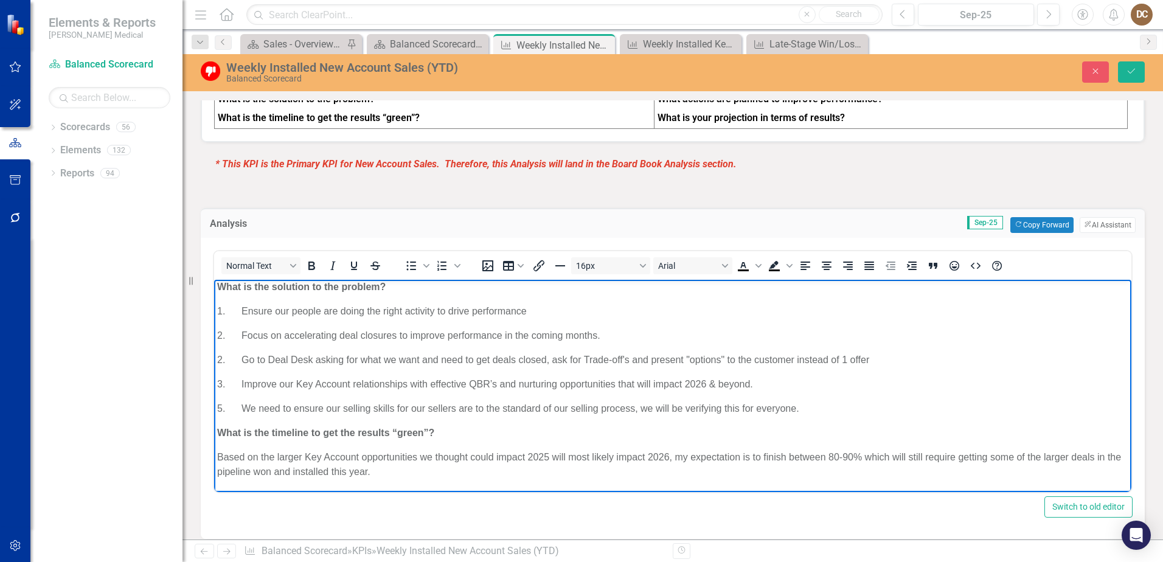
click at [776, 383] on p "3. Improve our Key Account relationships with effective QBR’s and nurturing opp…" at bounding box center [672, 384] width 911 height 15
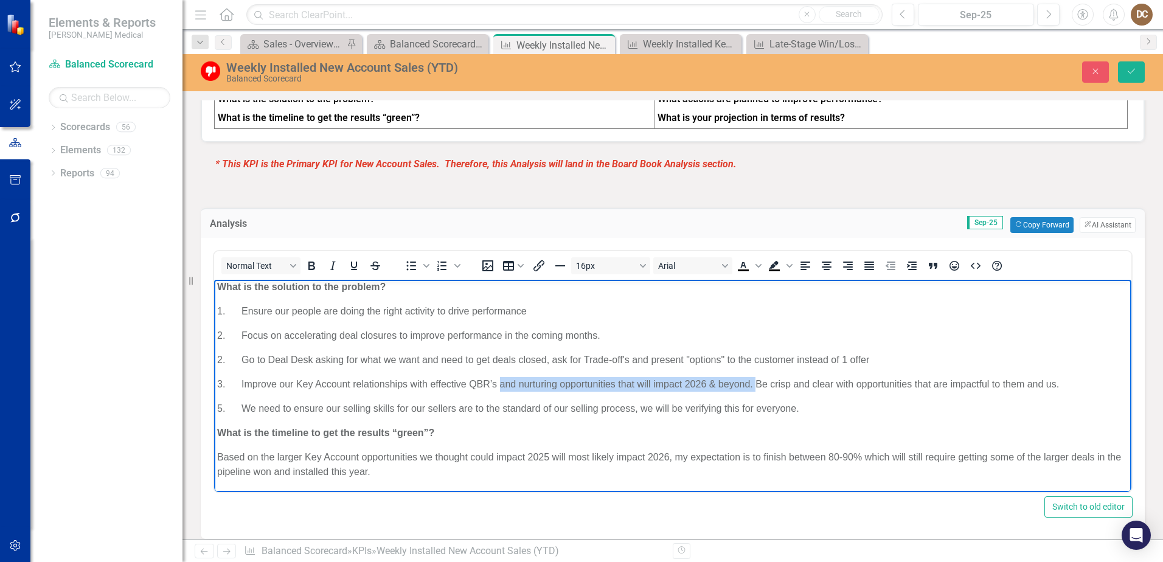
drag, startPoint x: 755, startPoint y: 384, endPoint x: 499, endPoint y: 377, distance: 255.6
click at [499, 377] on p "3. Improve our Key Account relationships with effective QBR’s and nurturing opp…" at bounding box center [672, 384] width 911 height 15
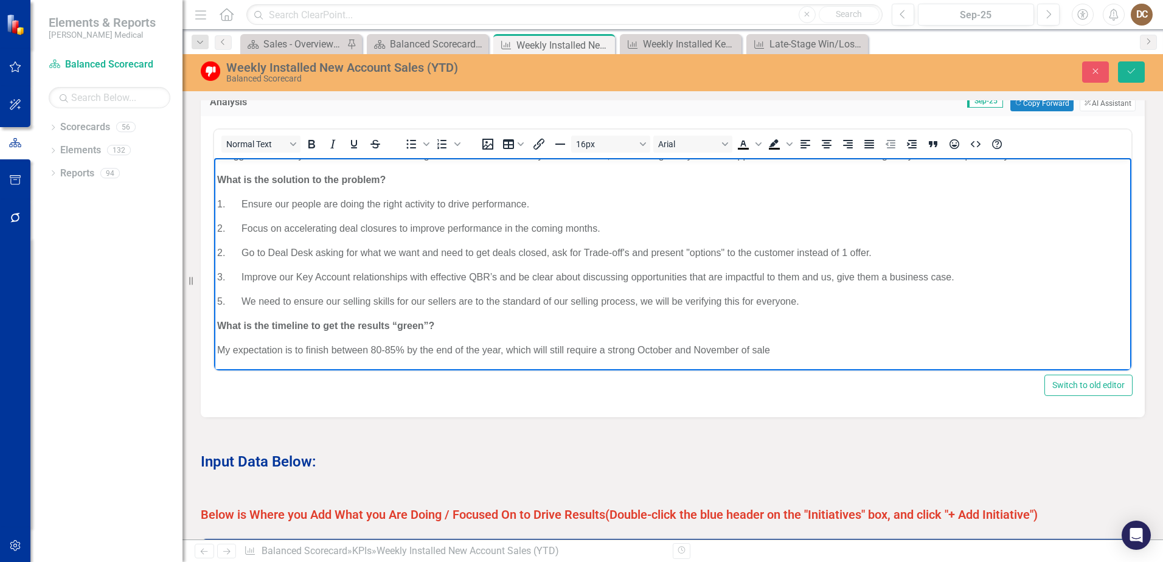
scroll to position [66, 0]
click at [1127, 74] on icon "Save" at bounding box center [1131, 71] width 11 height 9
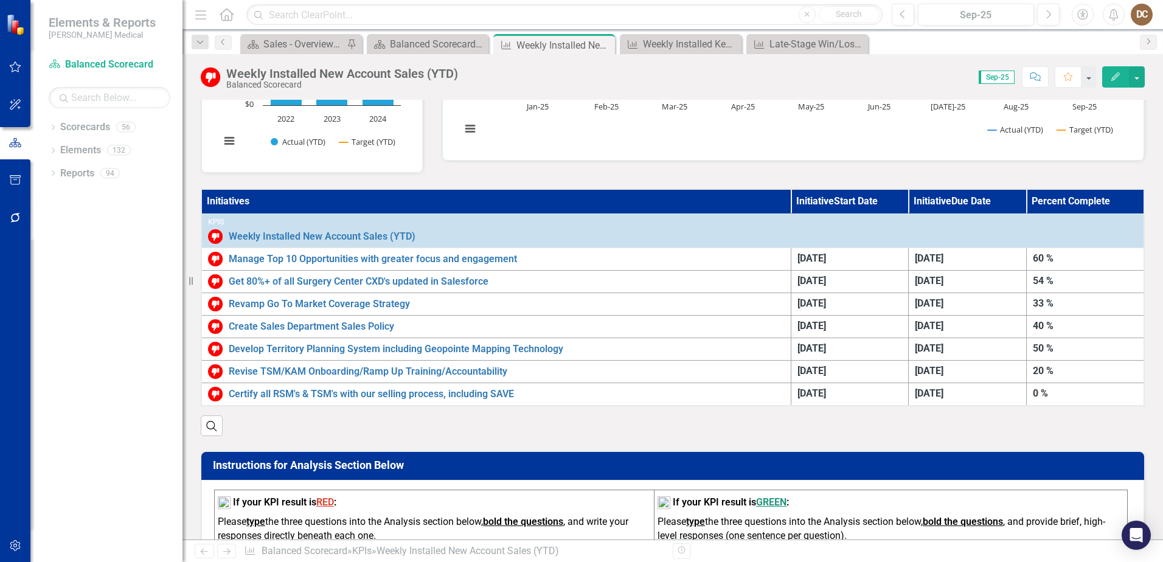
scroll to position [243, 0]
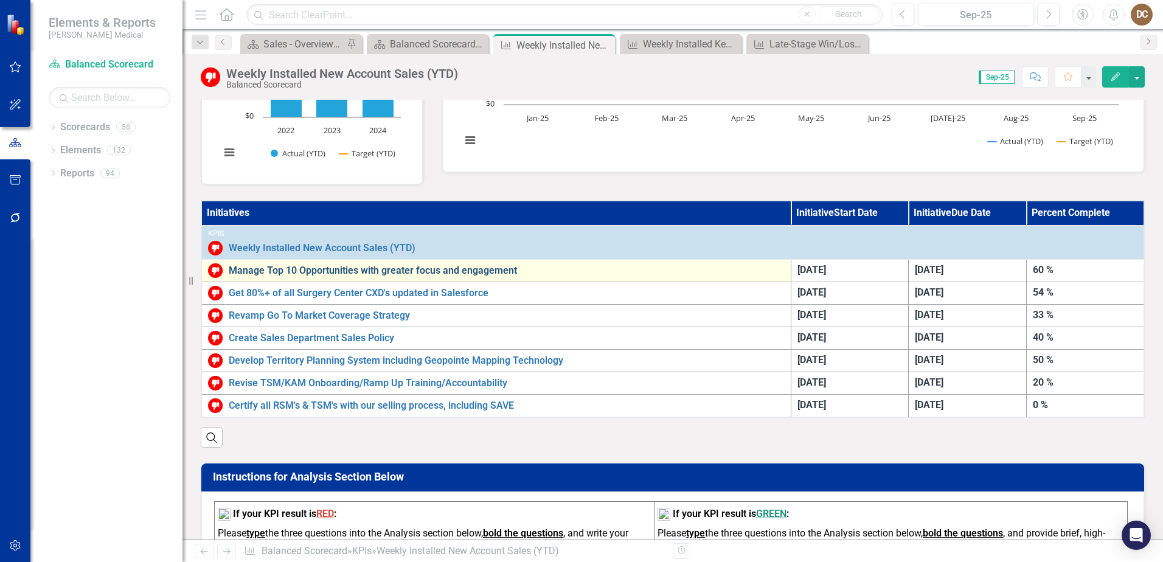
click at [460, 268] on link "Manage Top 10 Opportunities with greater focus and engagement" at bounding box center [507, 270] width 556 height 11
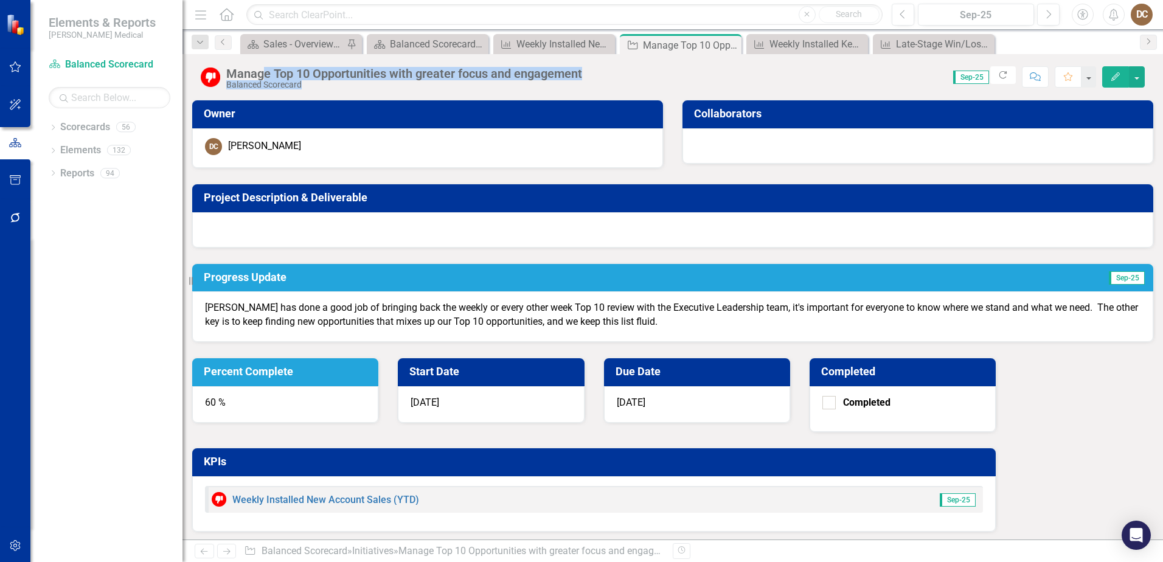
drag, startPoint x: 600, startPoint y: 69, endPoint x: 265, endPoint y: 76, distance: 335.9
click at [265, 76] on div "Manage Top 10 Opportunities with greater focus and engagement Balanced Scorecar…" at bounding box center [672, 72] width 981 height 36
click at [431, 83] on div "Balanced Scorecard" at bounding box center [404, 84] width 356 height 9
drag, startPoint x: 622, startPoint y: 68, endPoint x: 228, endPoint y: 71, distance: 394.2
click at [228, 71] on div "Manage Top 10 Opportunities with greater focus and engagement Balanced Scorecar…" at bounding box center [672, 72] width 981 height 36
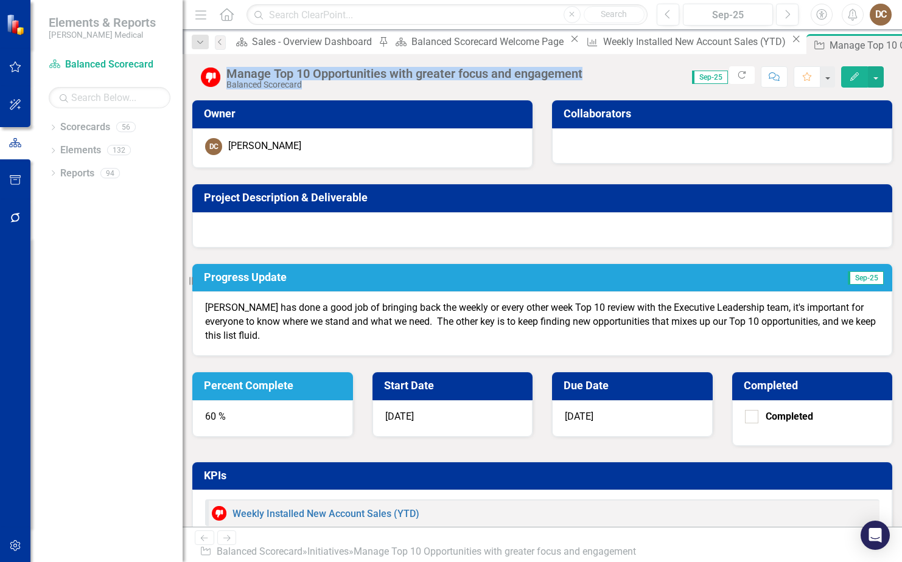
click at [357, 90] on div "Manage Top 10 Opportunities with greater focus and engagement Balanced Scorecar…" at bounding box center [541, 72] width 719 height 36
drag, startPoint x: 596, startPoint y: 72, endPoint x: 422, endPoint y: 64, distance: 173.5
click at [422, 64] on div "Manage Top 10 Opportunities with greater focus and engagement Balanced Scorecar…" at bounding box center [541, 72] width 719 height 36
drag, startPoint x: 422, startPoint y: 64, endPoint x: 369, endPoint y: 80, distance: 55.4
click at [378, 85] on div "Balanced Scorecard" at bounding box center [404, 84] width 356 height 9
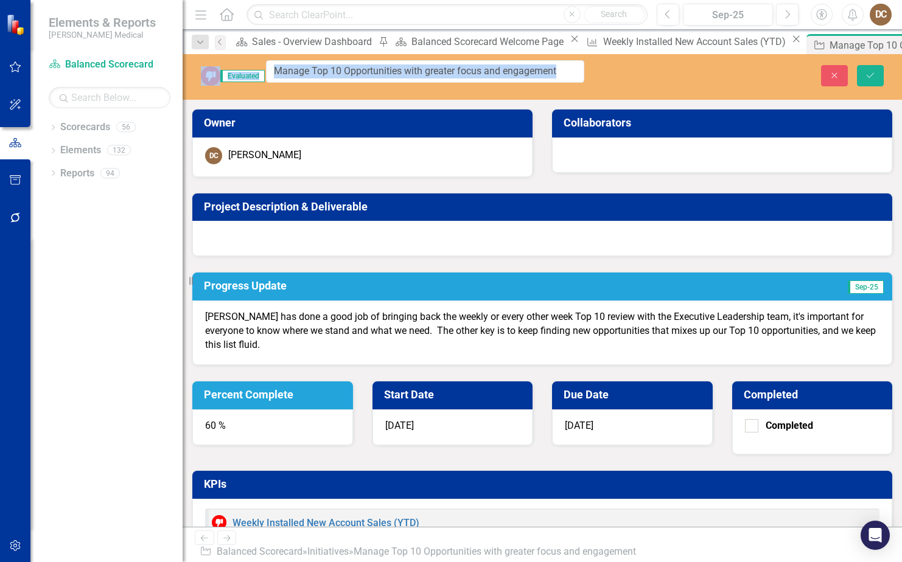
drag, startPoint x: 227, startPoint y: 73, endPoint x: 519, endPoint y: 69, distance: 292.6
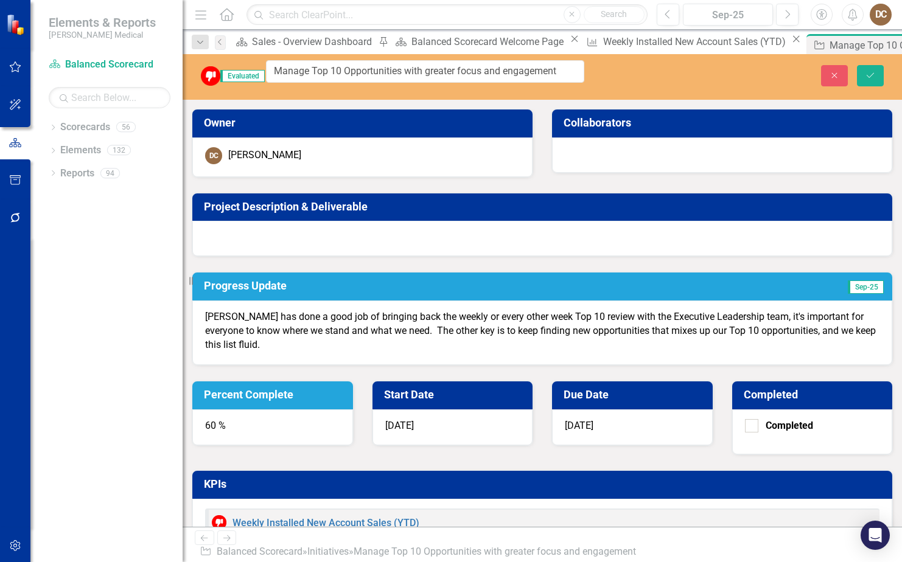
click at [287, 92] on div "Evaluated Manage Top 10 Opportunities with greater focus and engagement Close S…" at bounding box center [541, 290] width 719 height 473
drag, startPoint x: 283, startPoint y: 70, endPoint x: 600, endPoint y: 66, distance: 317.0
click at [600, 66] on div "Evaluated Manage Top 10 Opportunities with greater focus and engagement" at bounding box center [392, 76] width 420 height 32
click at [51, 148] on icon "Dropdown" at bounding box center [53, 151] width 9 height 7
click at [94, 172] on link "Objective Objectives" at bounding box center [79, 174] width 62 height 14
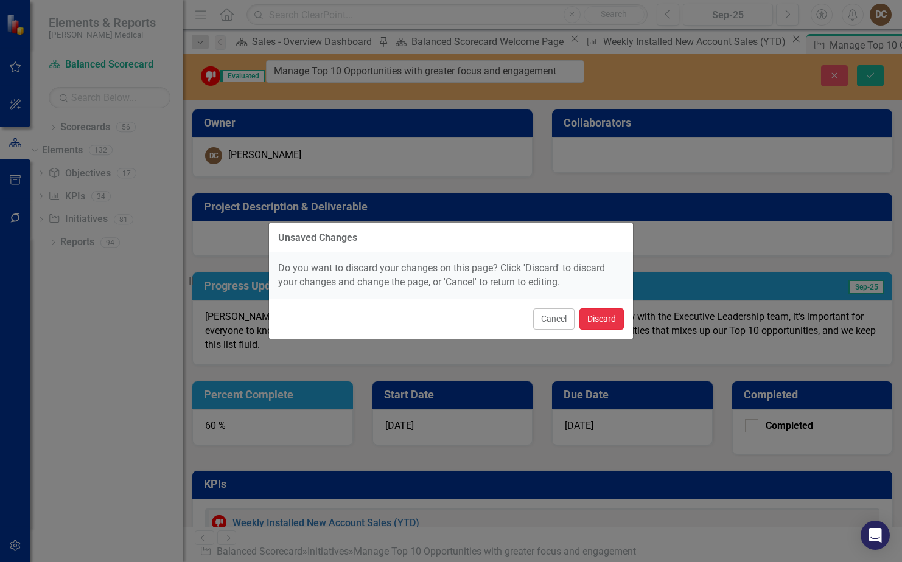
click at [605, 318] on button "Discard" at bounding box center [601, 318] width 44 height 21
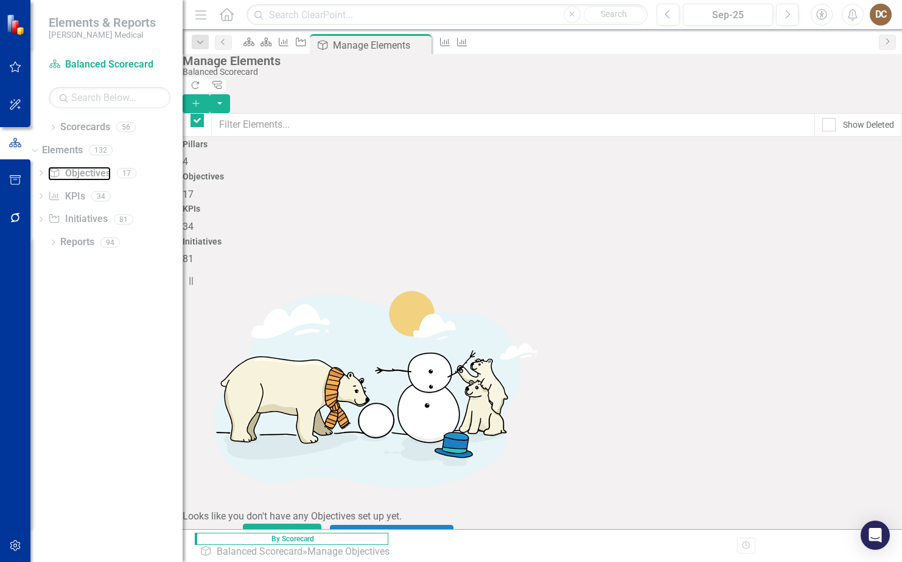
checkbox input "false"
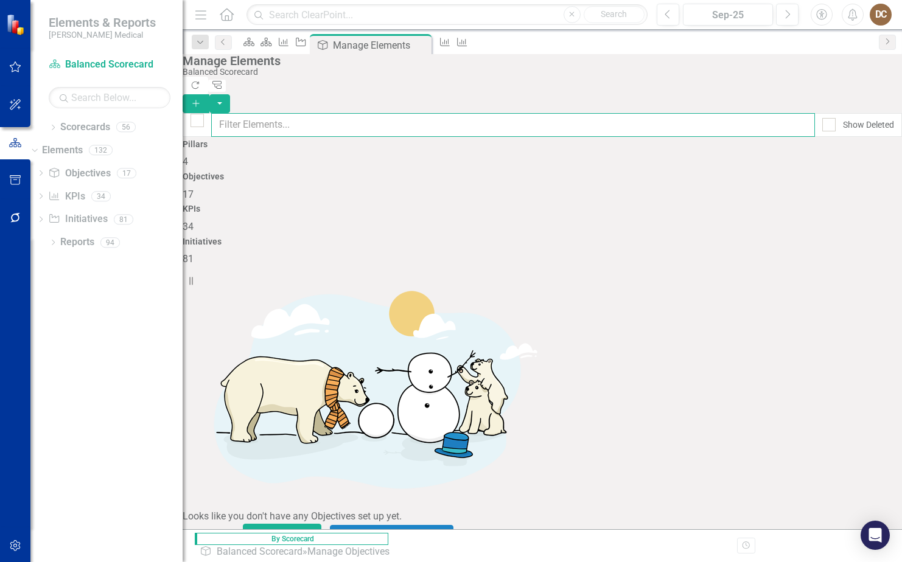
click at [355, 113] on input "text" at bounding box center [512, 125] width 603 height 24
paste input "Manage Top 10 Opportunities with greater focus and engagement"
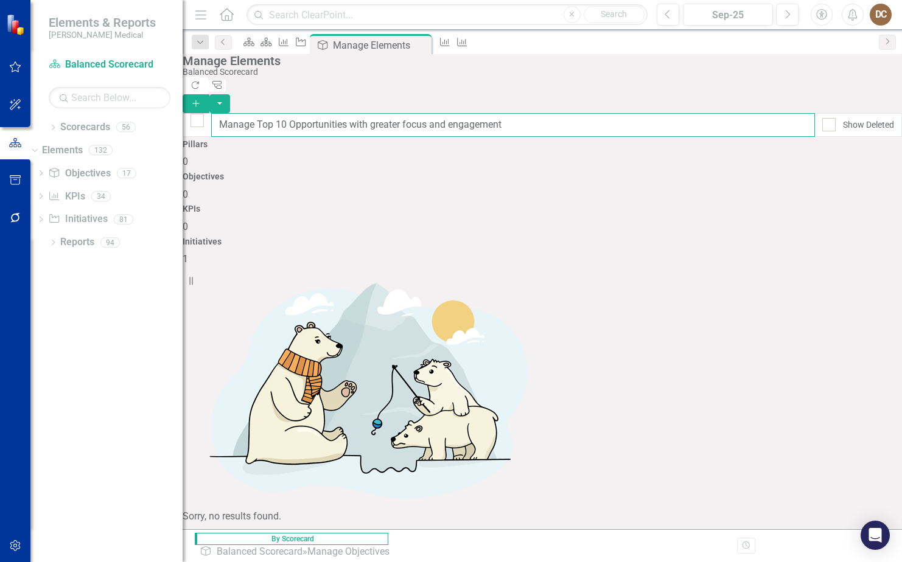
type input "Manage Top 10 Opportunities with greater focus and engagement"
click at [817, 237] on div "Initiatives 1" at bounding box center [541, 251] width 719 height 29
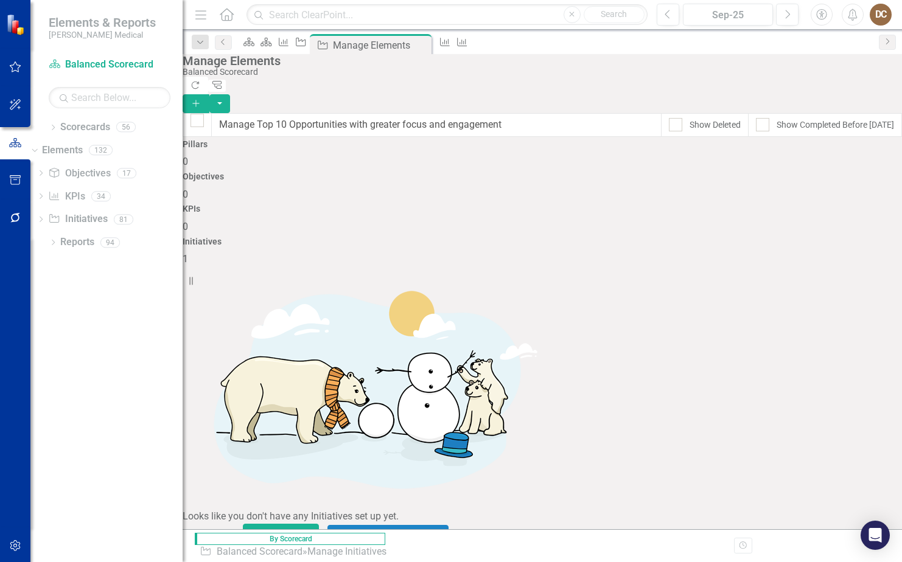
click at [825, 318] on link "Trash Delete Initiative" at bounding box center [819, 322] width 109 height 23
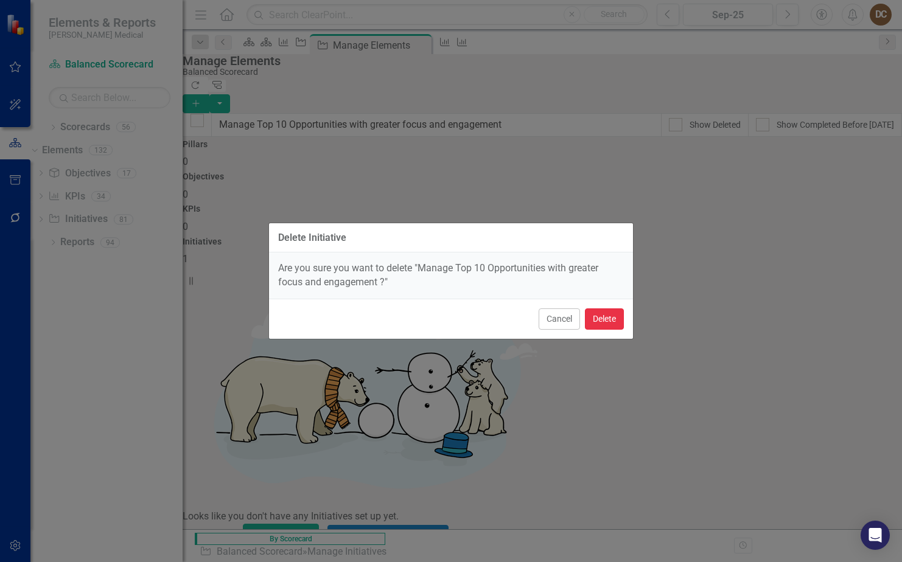
click at [610, 315] on button "Delete" at bounding box center [604, 318] width 39 height 21
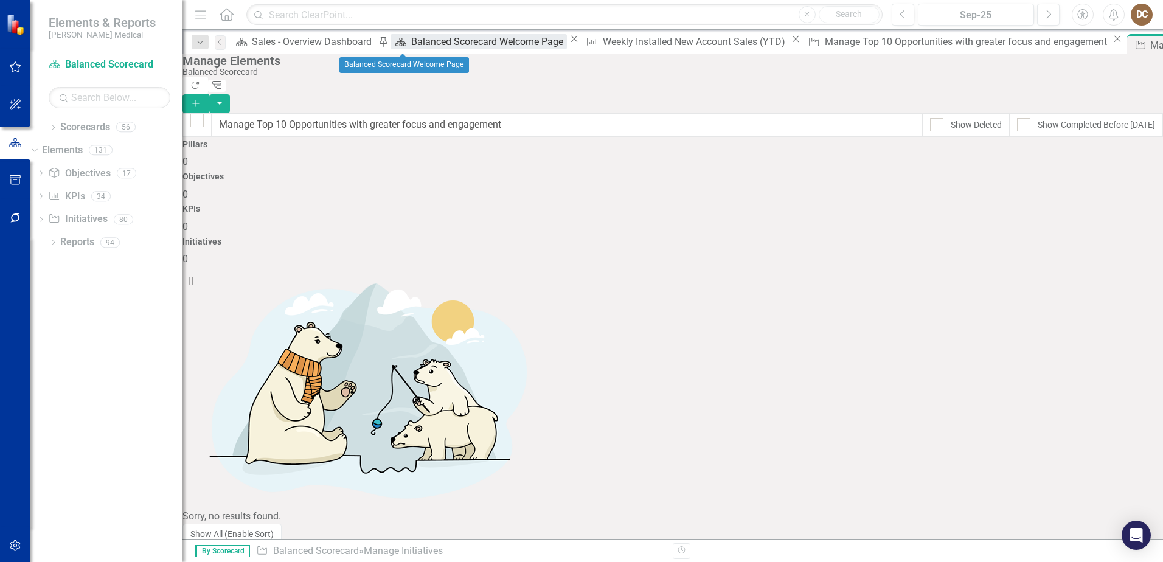
click at [411, 43] on div "Balanced Scorecard Welcome Page" at bounding box center [488, 41] width 155 height 15
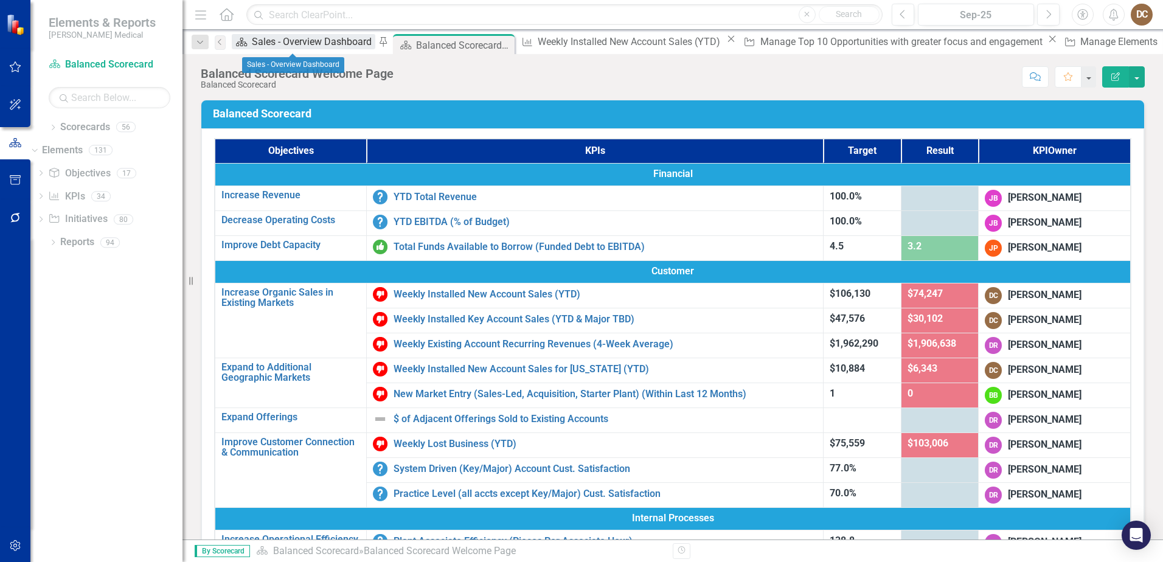
click at [280, 46] on div "Sales - Overview Dashboard" at bounding box center [313, 41] width 123 height 15
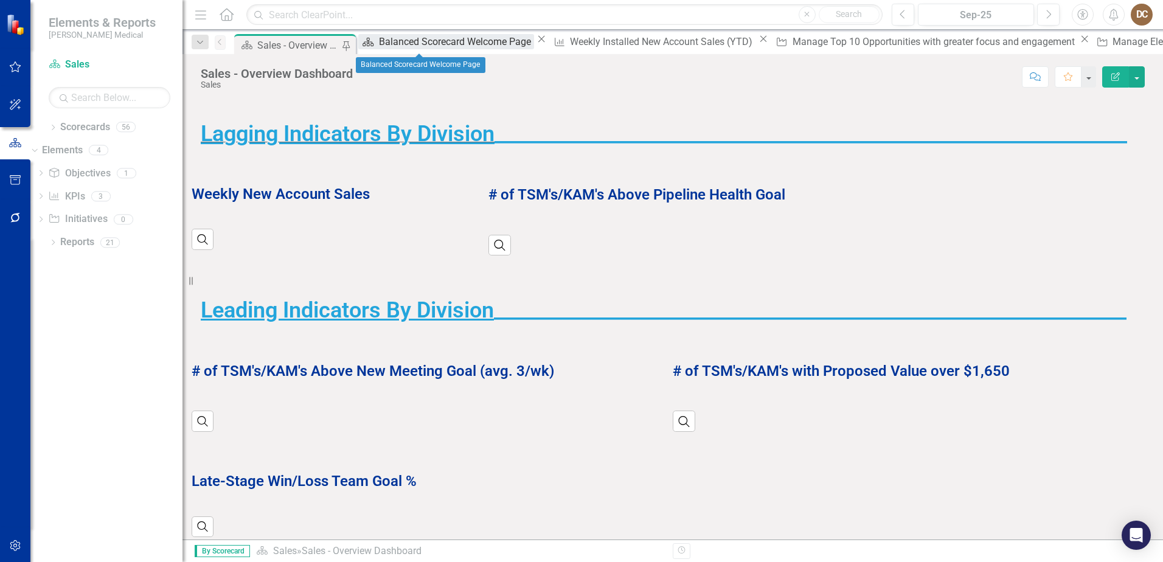
click at [416, 44] on div "Balanced Scorecard Welcome Page" at bounding box center [456, 41] width 155 height 15
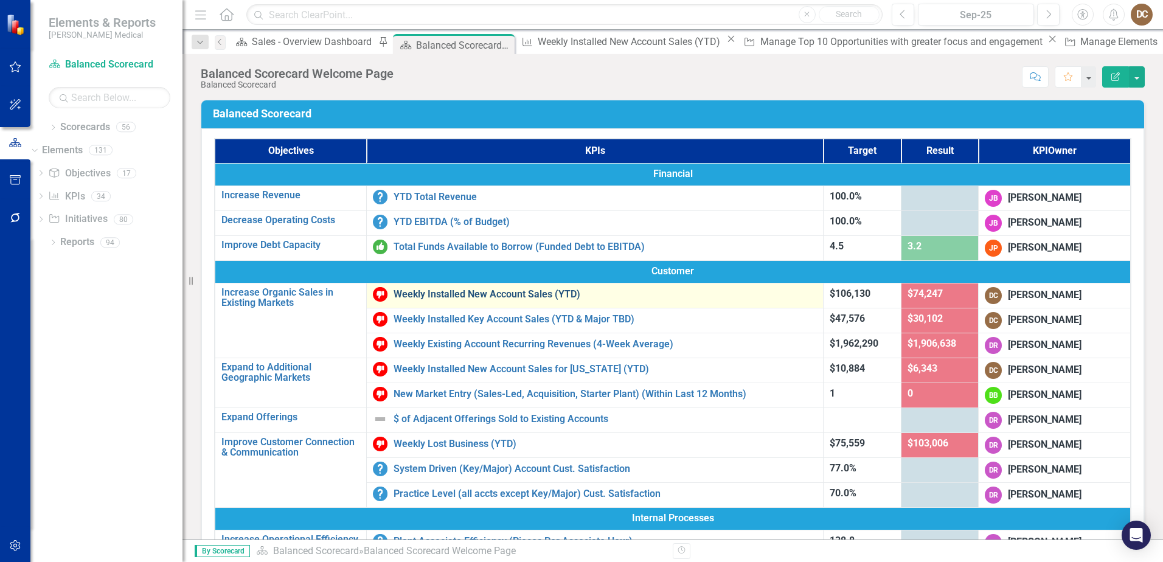
click at [471, 294] on link "Weekly Installed New Account Sales (YTD)" at bounding box center [605, 294] width 423 height 11
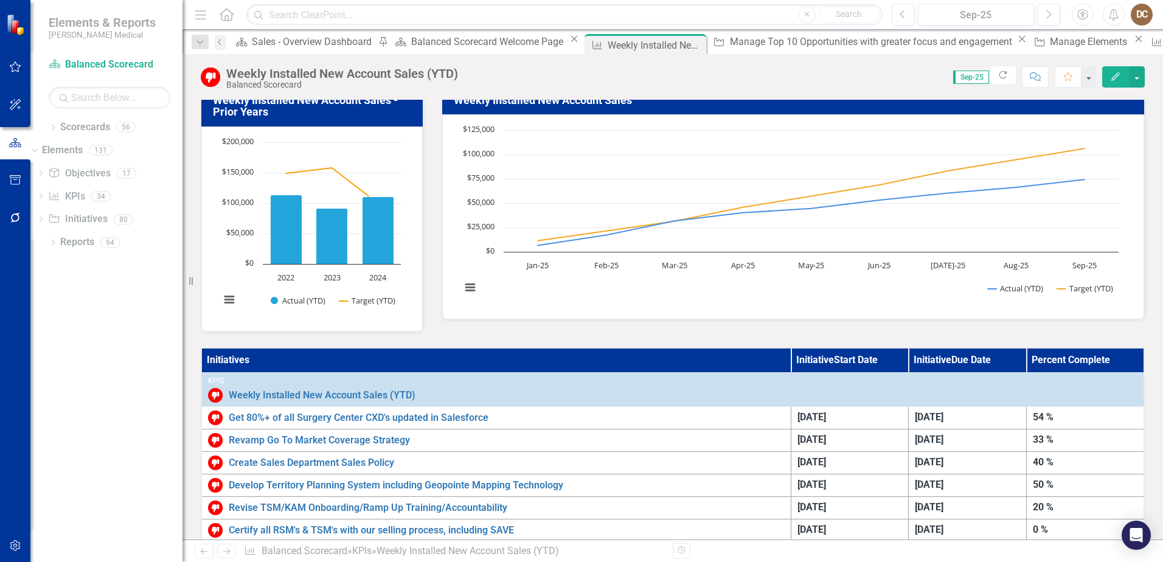
scroll to position [304, 0]
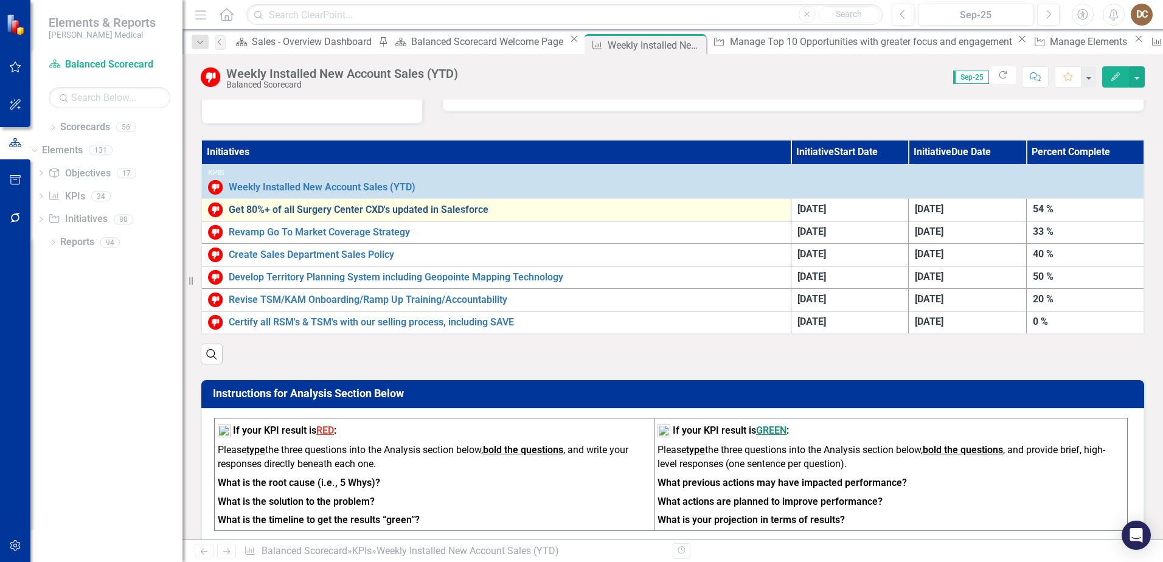
click at [420, 210] on link "Get 80%+ of all Surgery Center CXD's updated in Salesforce" at bounding box center [507, 209] width 556 height 11
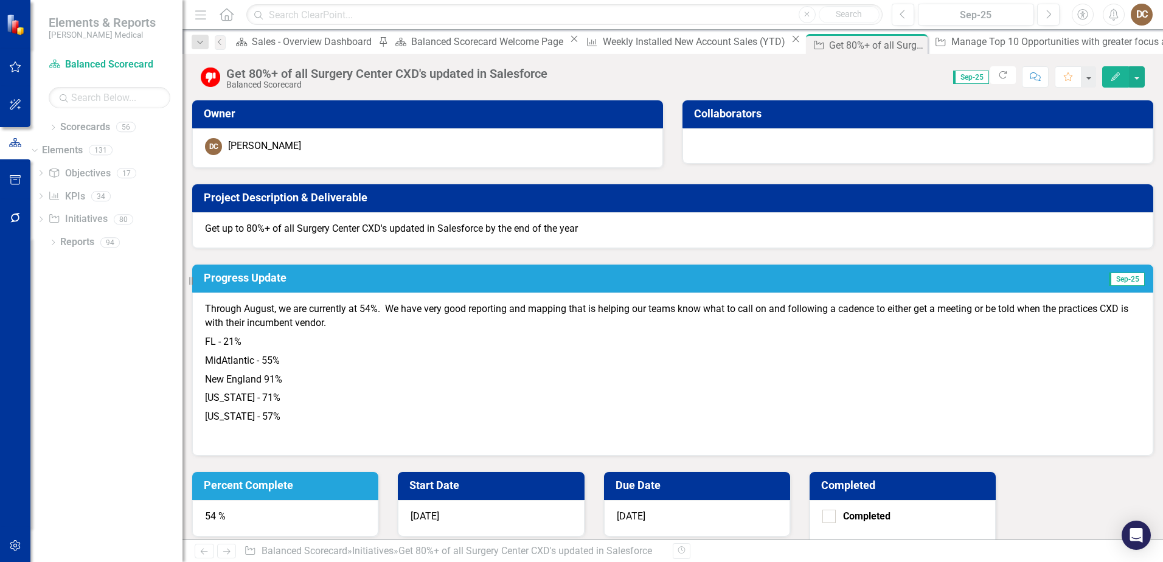
click at [378, 500] on div "54 %" at bounding box center [285, 518] width 186 height 36
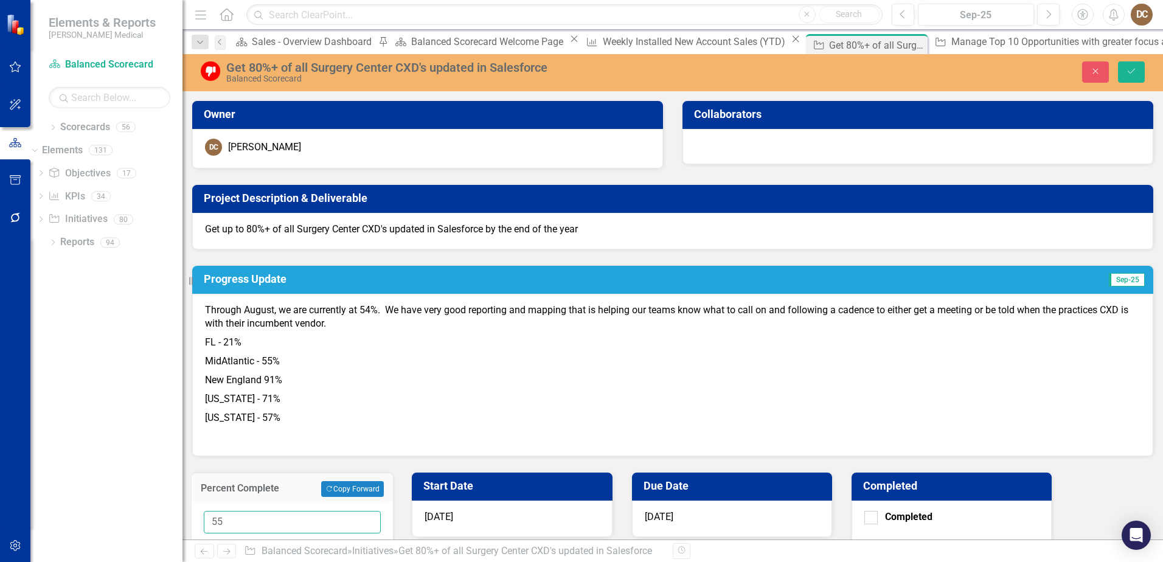
click at [381, 511] on input "55" at bounding box center [292, 522] width 177 height 23
click at [381, 511] on input "56" at bounding box center [292, 522] width 177 height 23
click at [381, 511] on input "57" at bounding box center [292, 522] width 177 height 23
type input "58"
click at [381, 511] on input "58" at bounding box center [292, 522] width 177 height 23
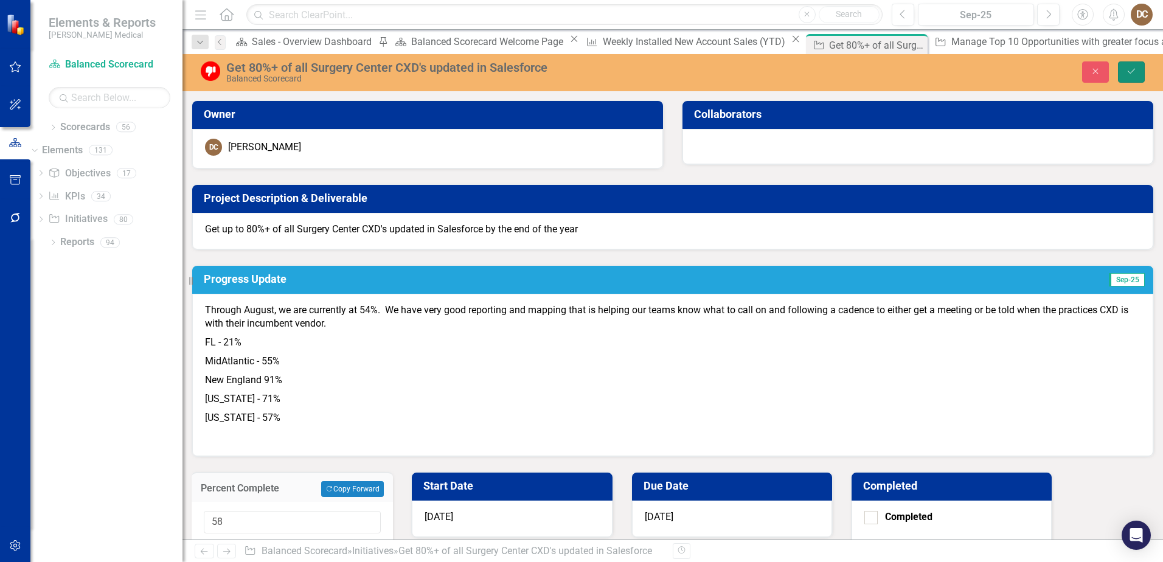
click at [1130, 73] on icon "submit" at bounding box center [1131, 71] width 7 height 5
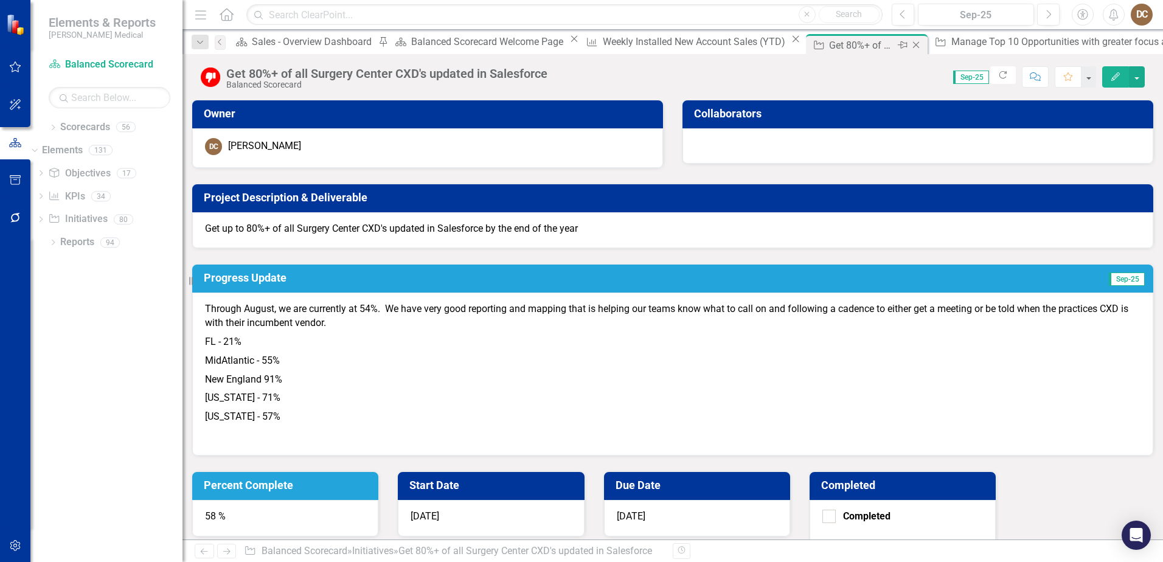
click at [910, 44] on icon "Close" at bounding box center [916, 45] width 12 height 10
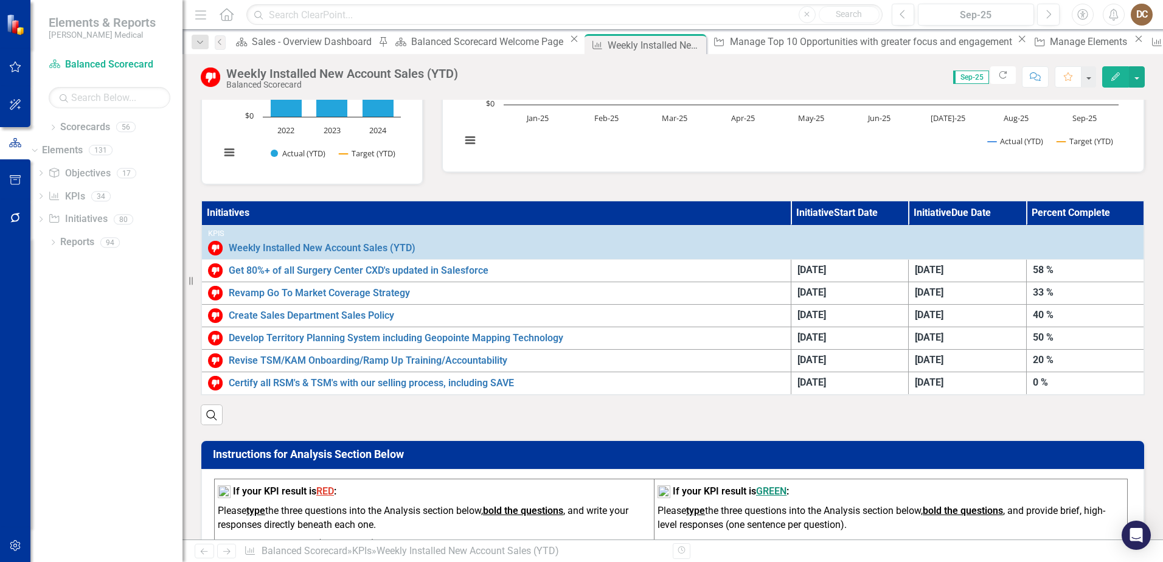
scroll to position [304, 0]
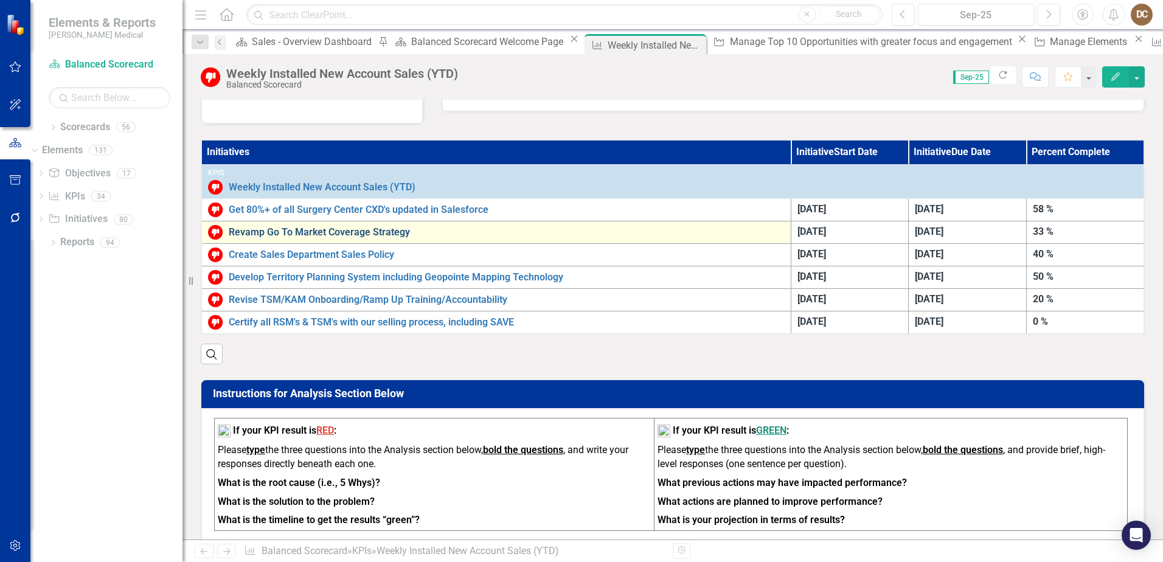
click at [335, 229] on link "Revamp Go To Market Coverage Strategy" at bounding box center [507, 232] width 556 height 11
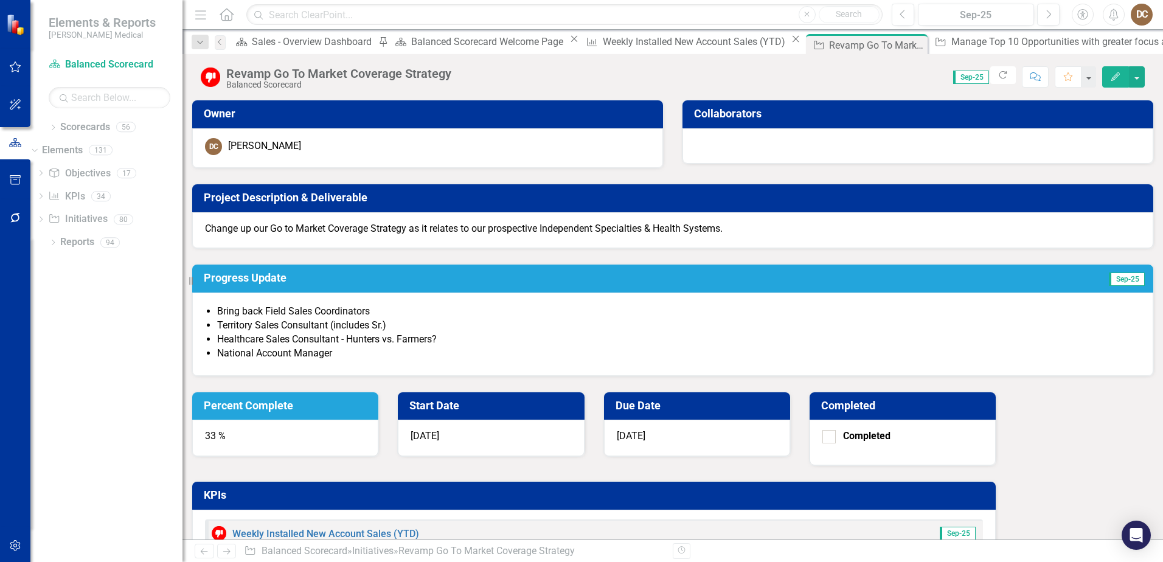
click at [378, 420] on div "33 %" at bounding box center [285, 438] width 186 height 36
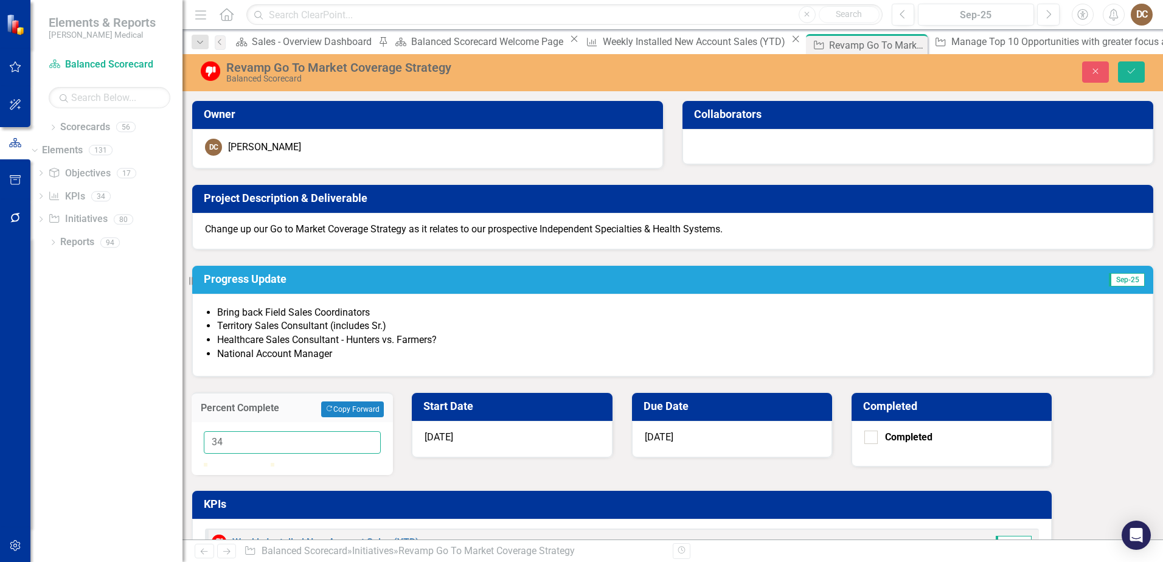
click at [381, 431] on input "34" at bounding box center [292, 442] width 177 height 23
click at [381, 431] on input "35" at bounding box center [292, 442] width 177 height 23
click at [381, 431] on input "36" at bounding box center [292, 442] width 177 height 23
click at [381, 431] on input "37" at bounding box center [292, 442] width 177 height 23
click at [381, 431] on input "38" at bounding box center [292, 442] width 177 height 23
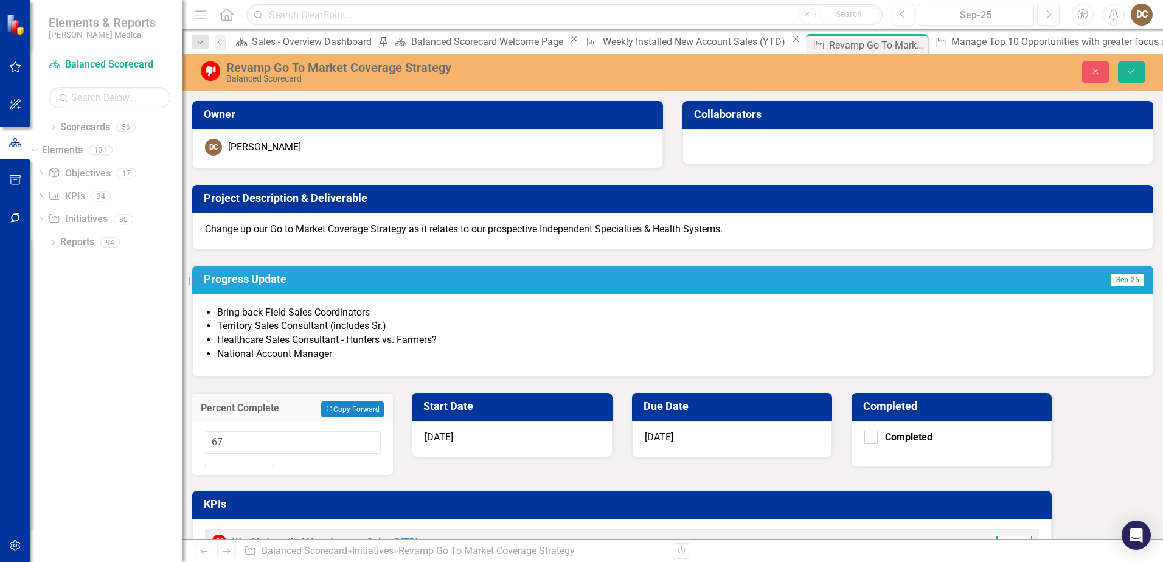
type input "70"
drag, startPoint x: 722, startPoint y: 193, endPoint x: 742, endPoint y: 194, distance: 20.1
click at [251, 463] on div at bounding box center [251, 463] width 0 height 0
click at [1127, 69] on icon "Save" at bounding box center [1131, 71] width 11 height 9
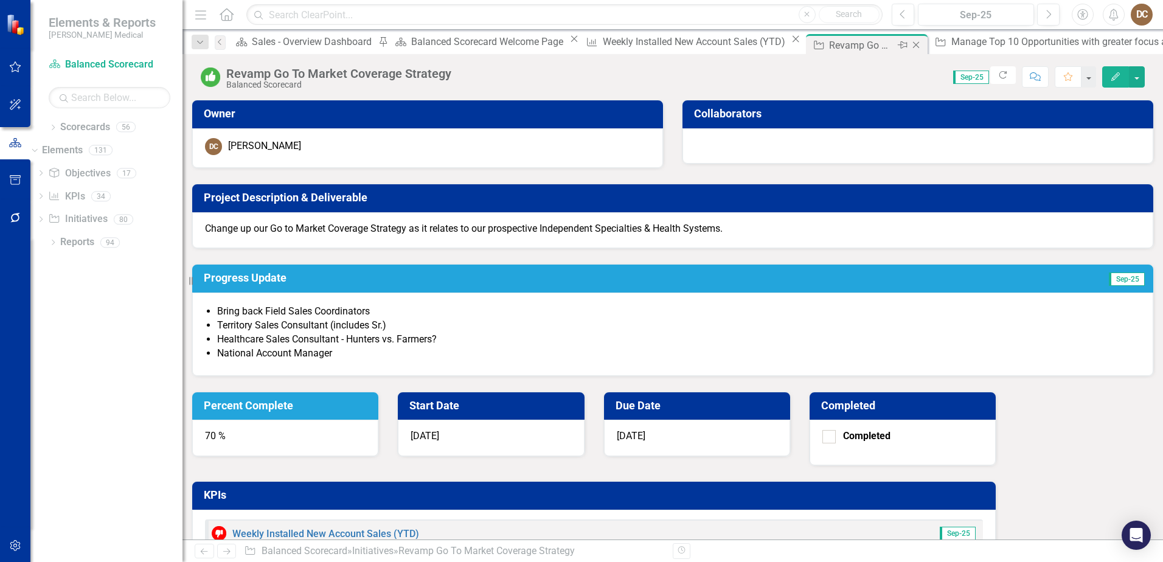
click at [913, 46] on icon at bounding box center [916, 45] width 7 height 7
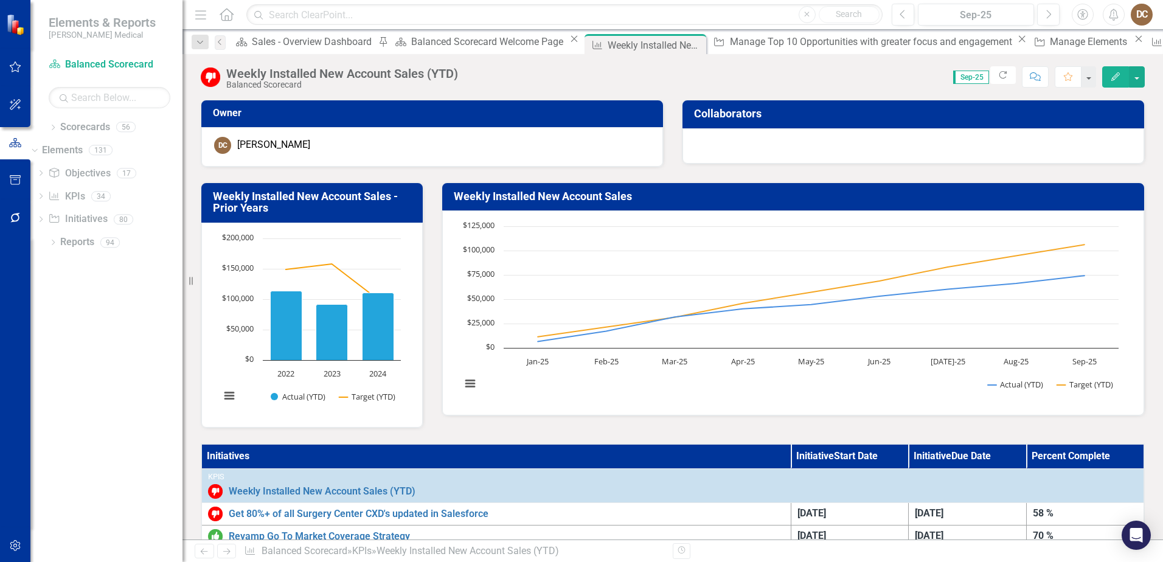
scroll to position [243, 0]
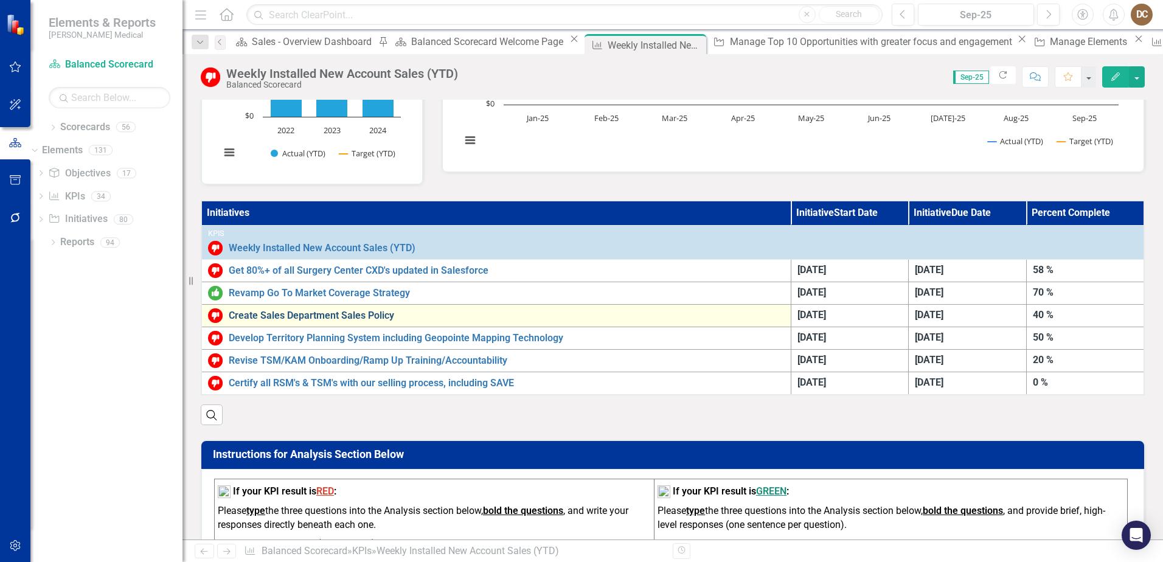
click at [355, 315] on link "Create Sales Department Sales Policy" at bounding box center [507, 315] width 556 height 11
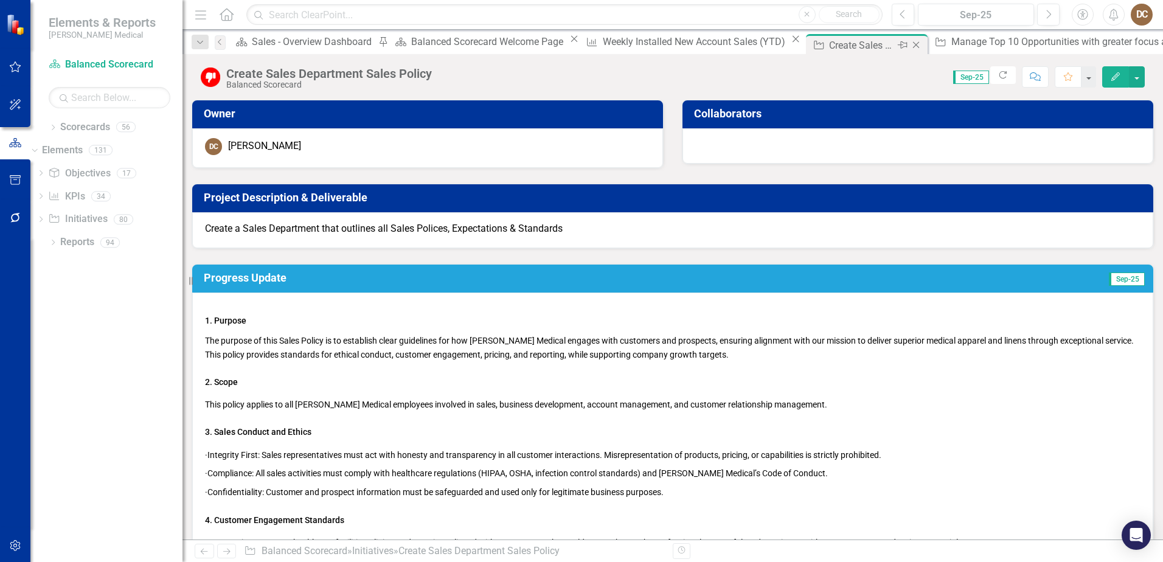
click at [910, 44] on icon "Close" at bounding box center [916, 45] width 12 height 10
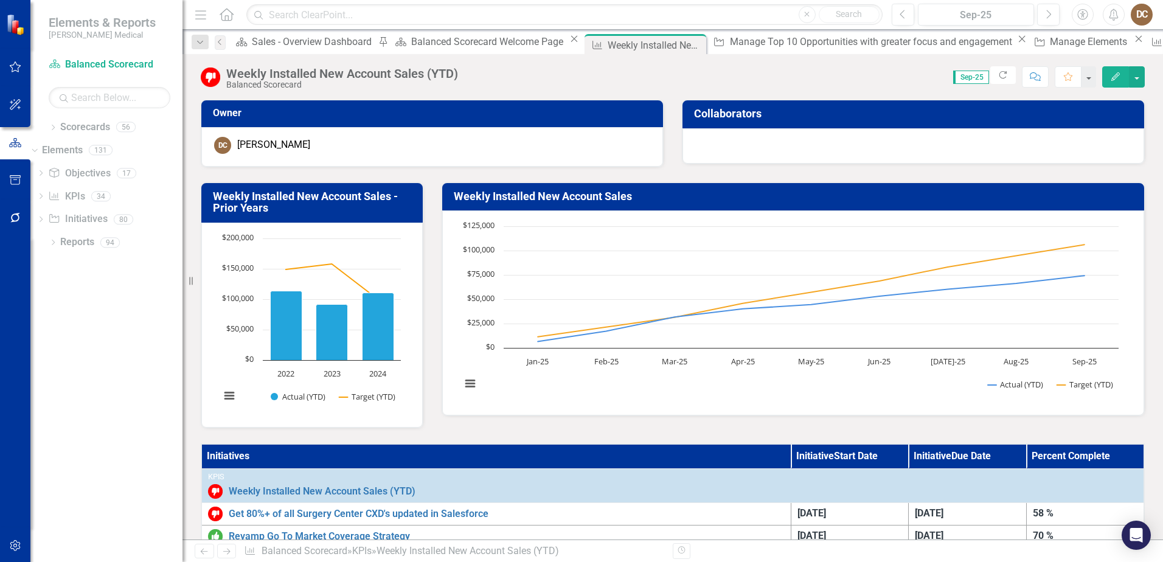
scroll to position [304, 0]
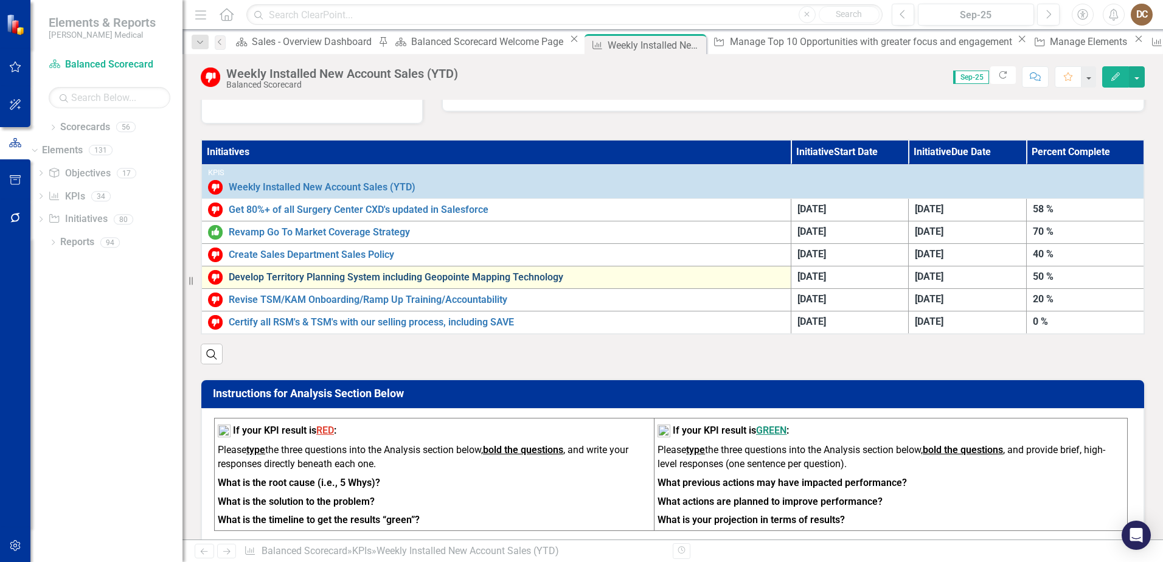
click at [400, 275] on link "Develop Territory Planning System including Geopointe Mapping Technology" at bounding box center [507, 277] width 556 height 11
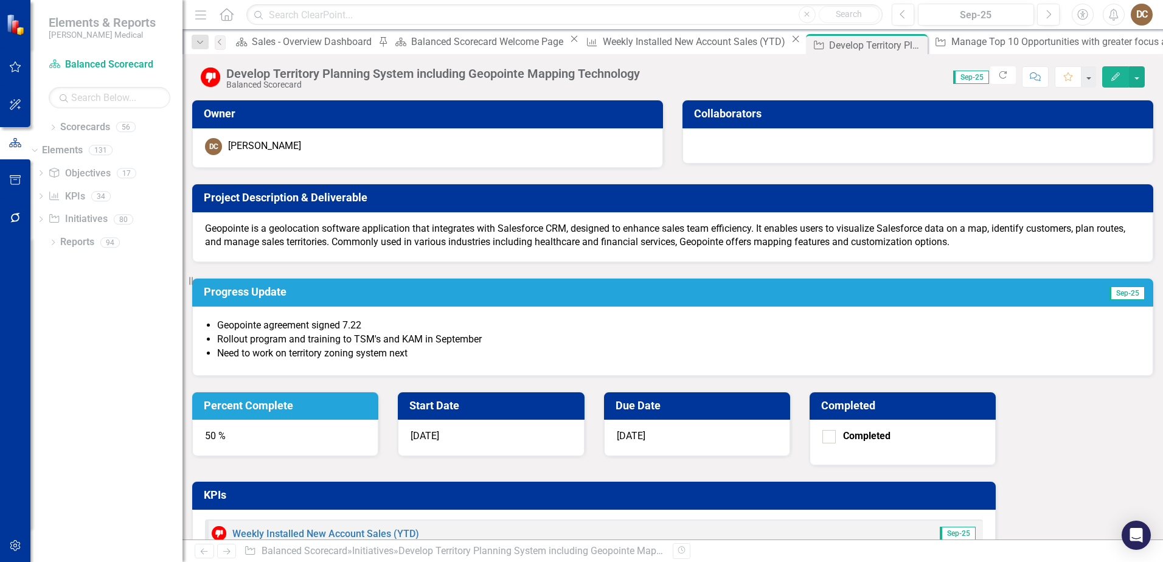
click at [378, 420] on div "50 %" at bounding box center [285, 438] width 186 height 36
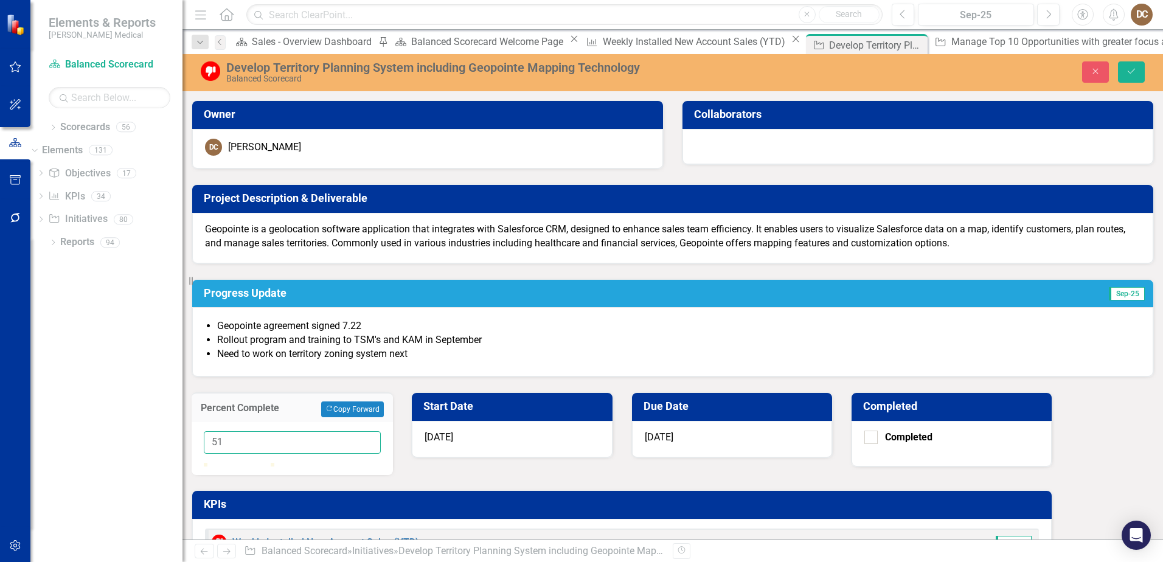
click at [381, 431] on input "51" at bounding box center [292, 442] width 177 height 23
click at [381, 431] on input "52" at bounding box center [292, 442] width 177 height 23
click at [381, 431] on input "53" at bounding box center [292, 442] width 177 height 23
click at [381, 431] on input "54" at bounding box center [292, 442] width 177 height 23
click at [381, 431] on input "55" at bounding box center [292, 442] width 177 height 23
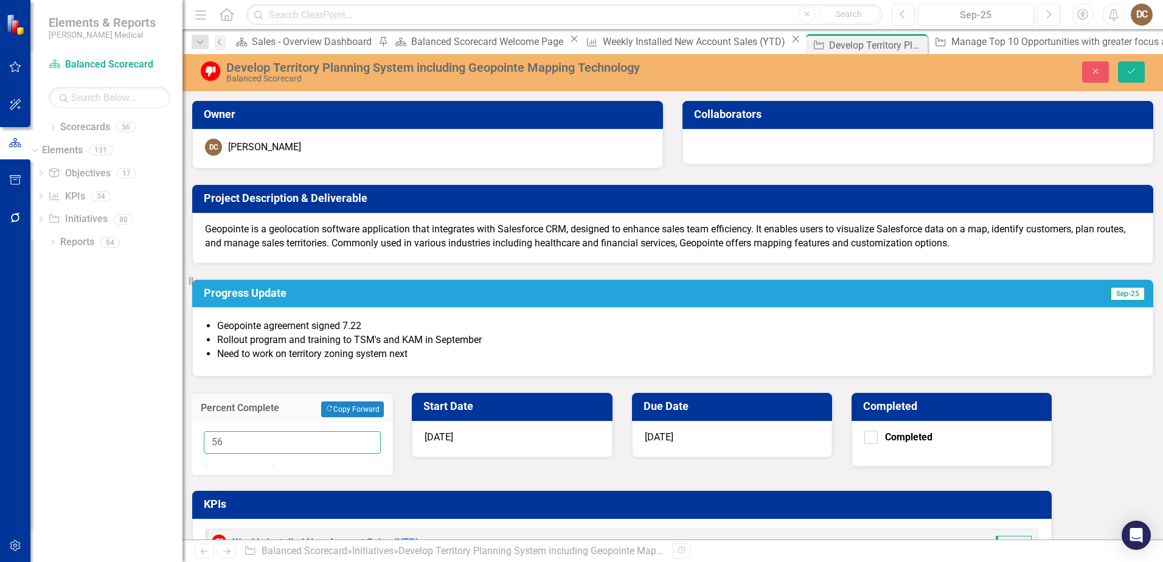
click at [381, 431] on input "56" at bounding box center [292, 442] width 177 height 23
click at [381, 431] on input "57" at bounding box center [292, 442] width 177 height 23
click at [381, 431] on input "58" at bounding box center [292, 442] width 177 height 23
click at [381, 431] on input "59" at bounding box center [292, 442] width 177 height 23
click at [381, 431] on input "60" at bounding box center [292, 442] width 177 height 23
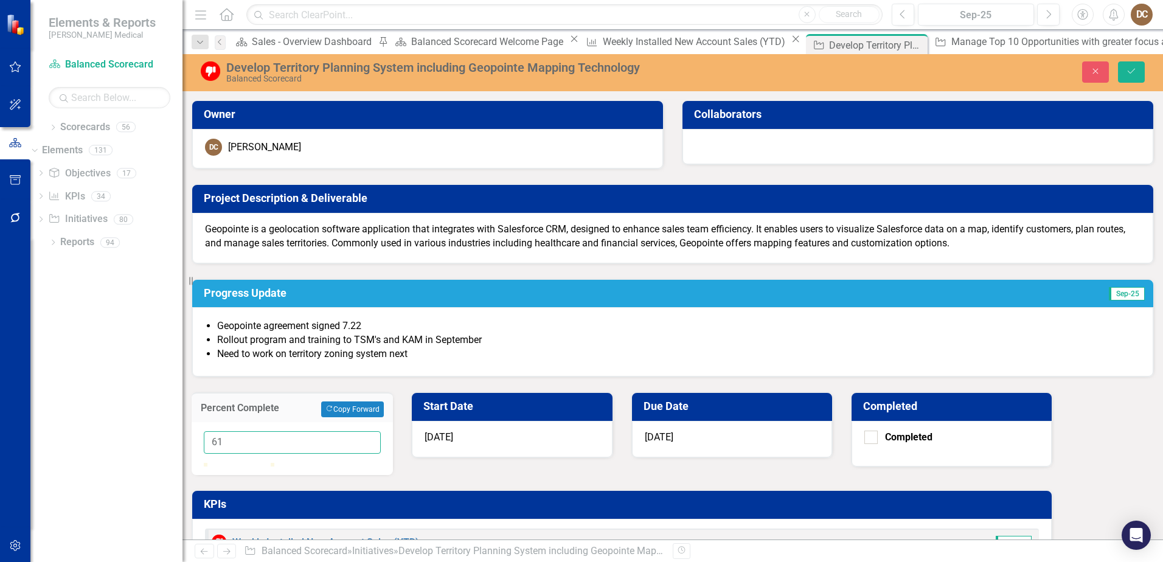
click at [381, 431] on input "61" at bounding box center [292, 442] width 177 height 23
click at [381, 431] on input "62" at bounding box center [292, 442] width 177 height 23
click at [381, 431] on input "63" at bounding box center [292, 442] width 177 height 23
click at [381, 431] on input "64" at bounding box center [292, 442] width 177 height 23
click at [381, 431] on input "65" at bounding box center [292, 442] width 177 height 23
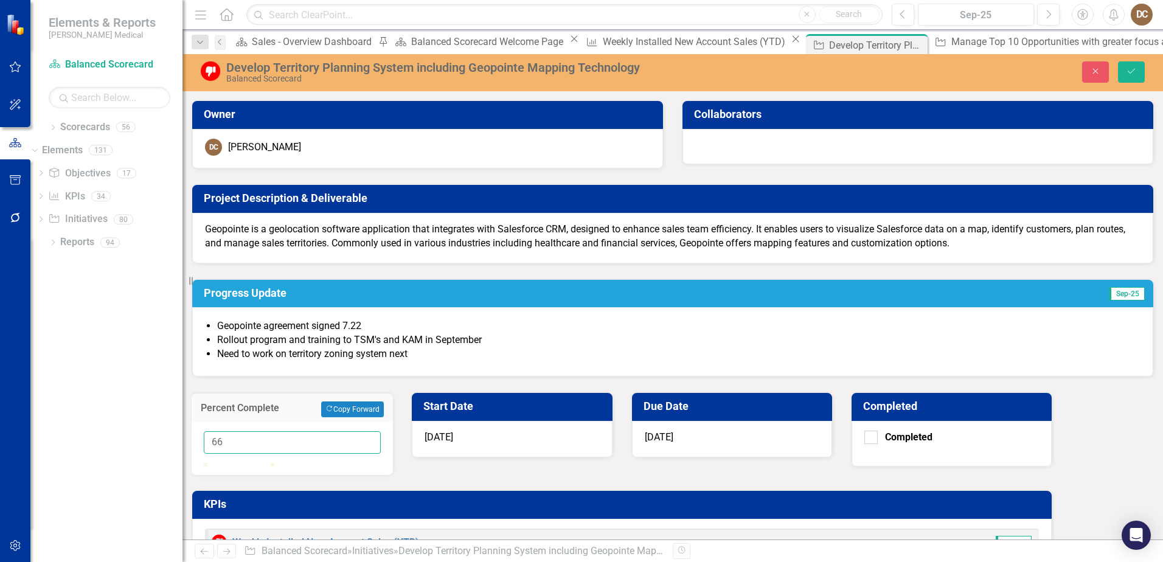
click at [381, 431] on input "66" at bounding box center [292, 442] width 177 height 23
click at [381, 431] on input "67" at bounding box center [292, 442] width 177 height 23
click at [381, 431] on input "68" at bounding box center [292, 442] width 177 height 23
click at [381, 431] on input "69" at bounding box center [292, 442] width 177 height 23
click at [381, 431] on input "70" at bounding box center [292, 442] width 177 height 23
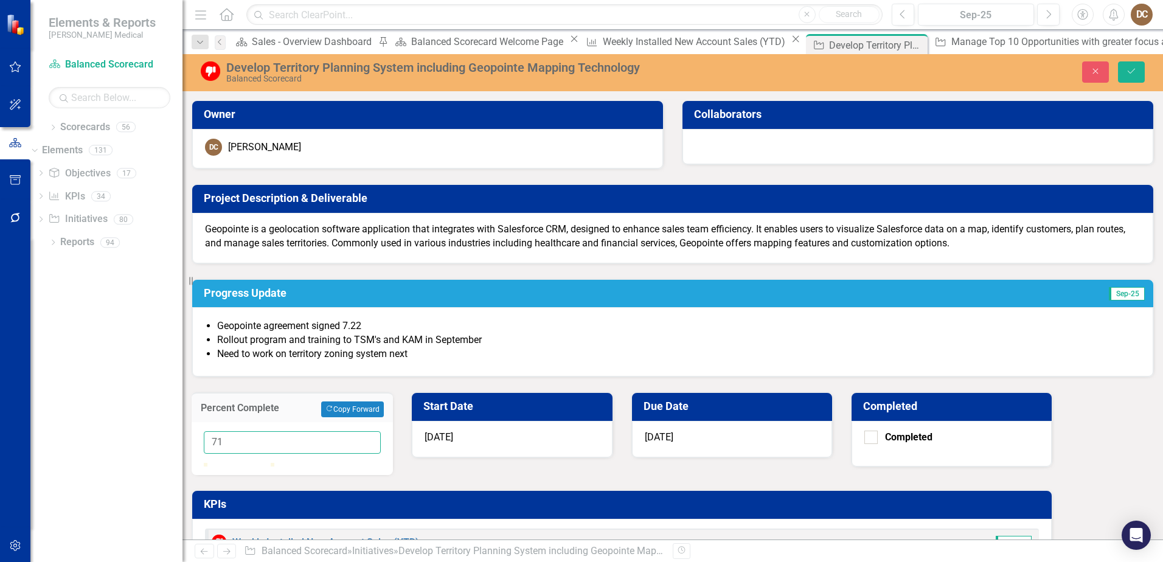
click at [381, 431] on input "71" at bounding box center [292, 442] width 177 height 23
click at [381, 431] on input "81" at bounding box center [292, 442] width 177 height 23
click at [381, 431] on input "82" at bounding box center [292, 442] width 177 height 23
click at [381, 431] on input "83" at bounding box center [292, 442] width 177 height 23
click at [381, 431] on input "84" at bounding box center [292, 442] width 177 height 23
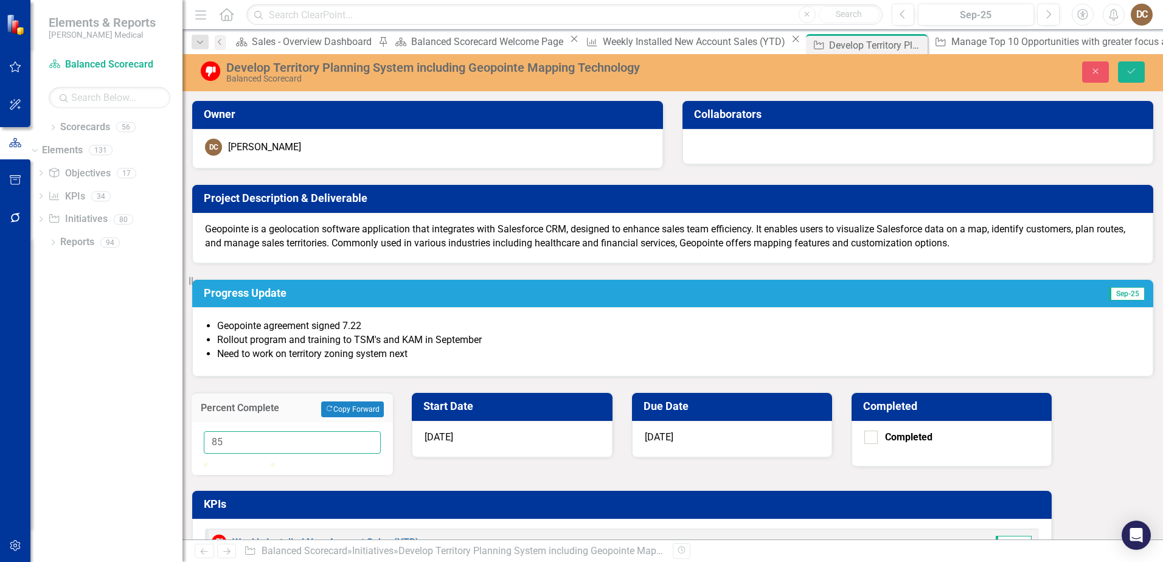
click at [381, 431] on input "85" at bounding box center [292, 442] width 177 height 23
click at [381, 431] on input "86" at bounding box center [292, 442] width 177 height 23
click at [381, 431] on input "87" at bounding box center [292, 442] width 177 height 23
click at [381, 431] on input "88" at bounding box center [292, 442] width 177 height 23
click at [381, 431] on input "89" at bounding box center [292, 442] width 177 height 23
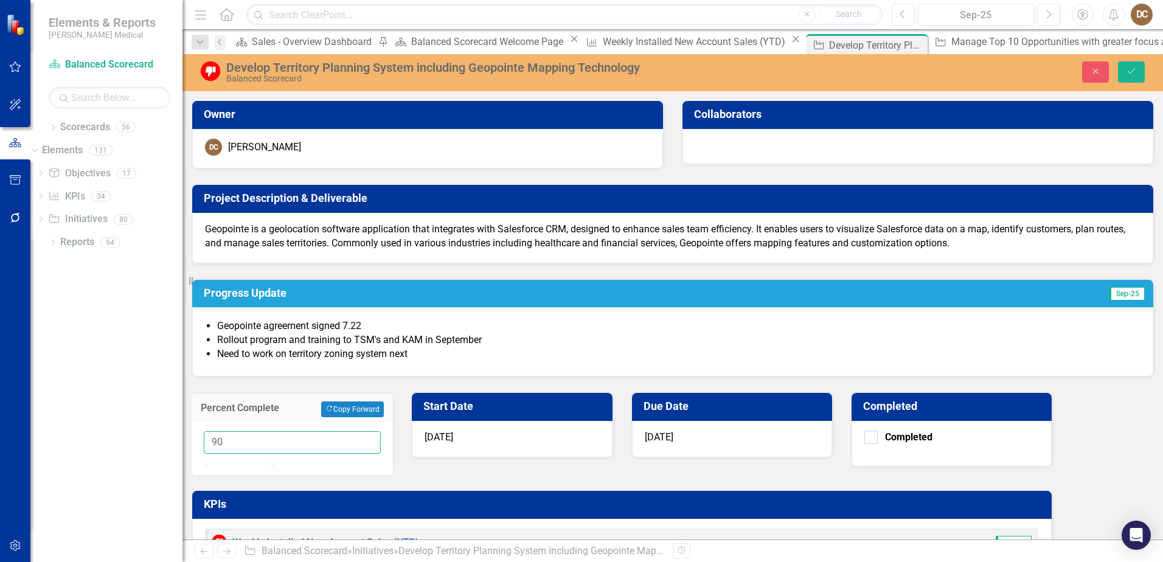
click at [381, 431] on input "90" at bounding box center [292, 442] width 177 height 23
click at [381, 431] on input "91" at bounding box center [292, 442] width 177 height 23
type input "90"
click at [381, 431] on input "90" at bounding box center [292, 442] width 177 height 23
click at [1130, 74] on icon "Save" at bounding box center [1131, 71] width 11 height 9
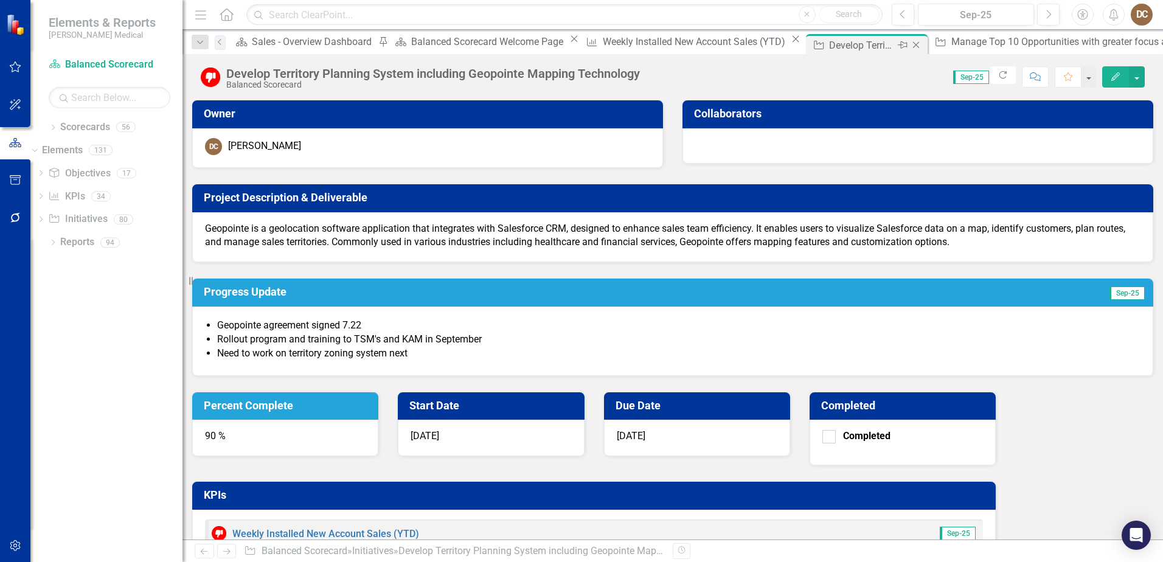
click at [910, 47] on icon "Close" at bounding box center [916, 45] width 12 height 10
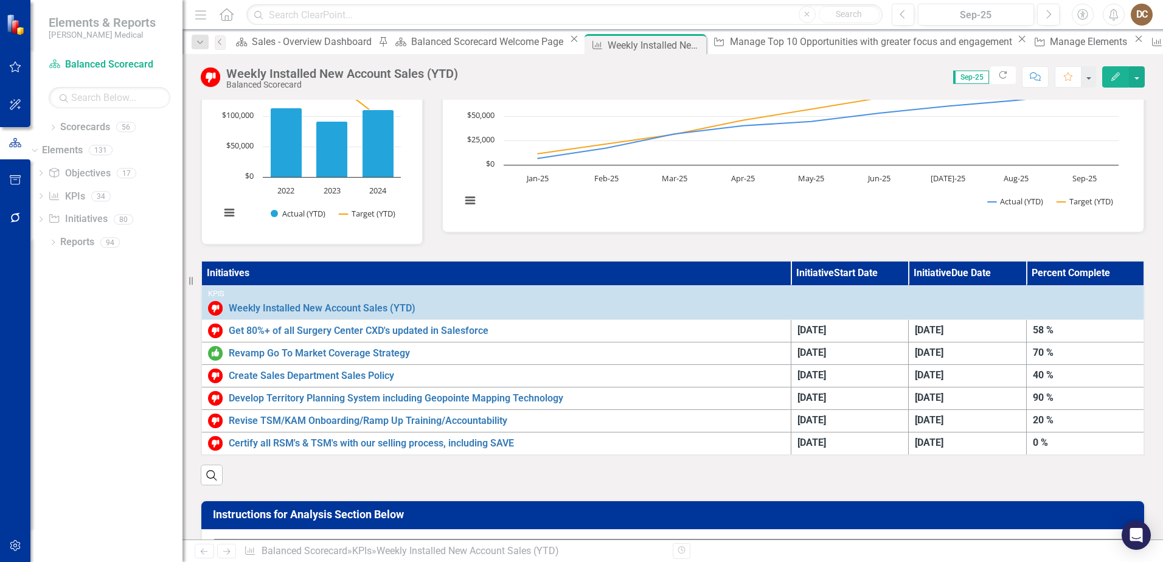
scroll to position [304, 0]
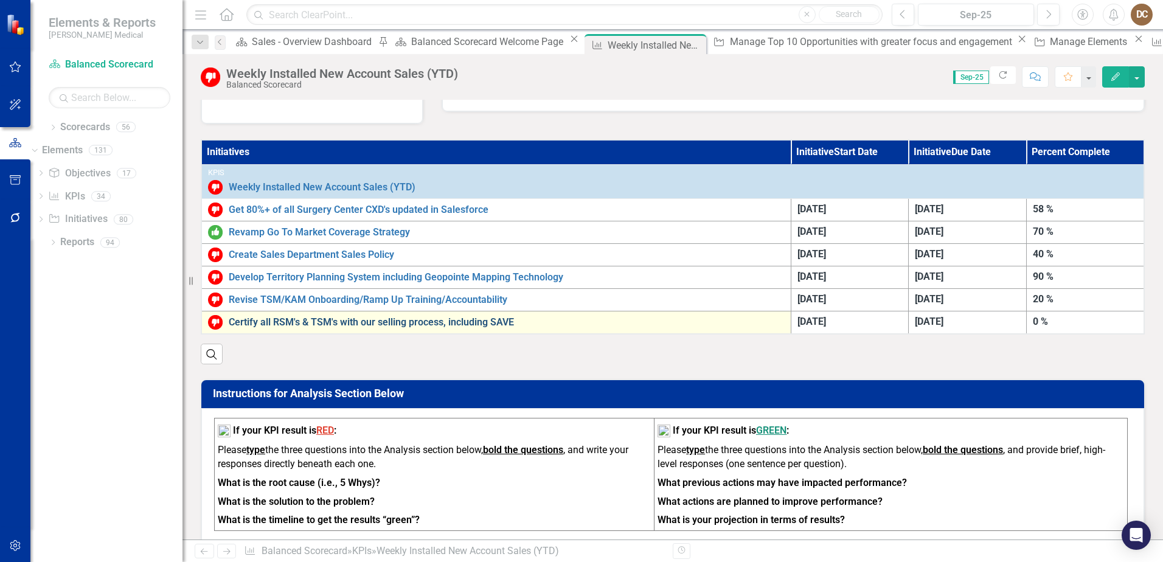
click at [396, 320] on link "Certify all RSM's & TSM's with our selling process, including SAVE" at bounding box center [507, 322] width 556 height 11
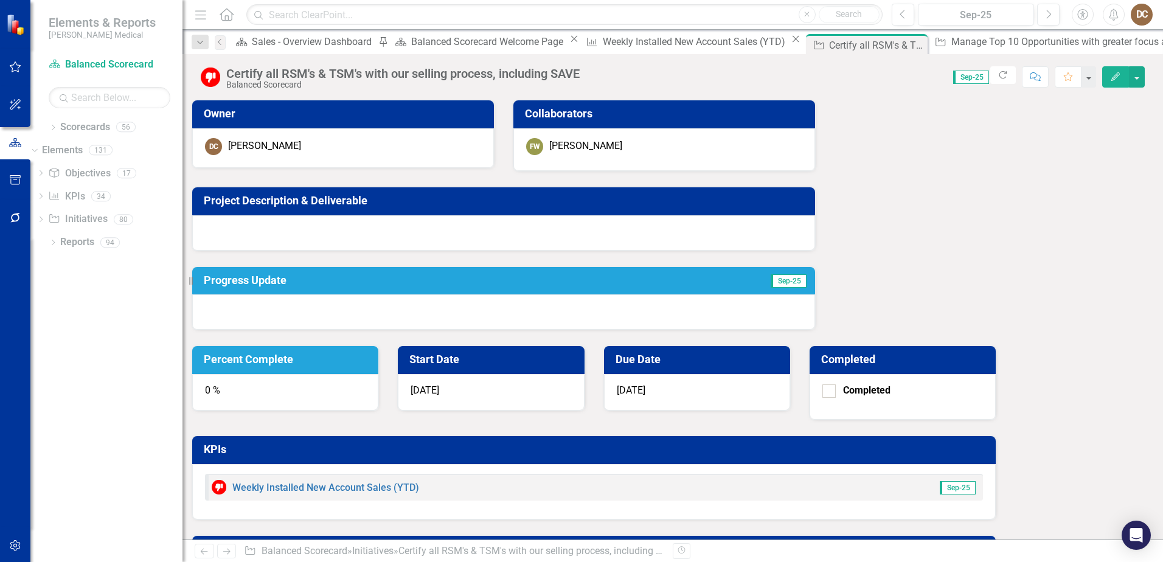
click at [327, 223] on div at bounding box center [503, 232] width 623 height 35
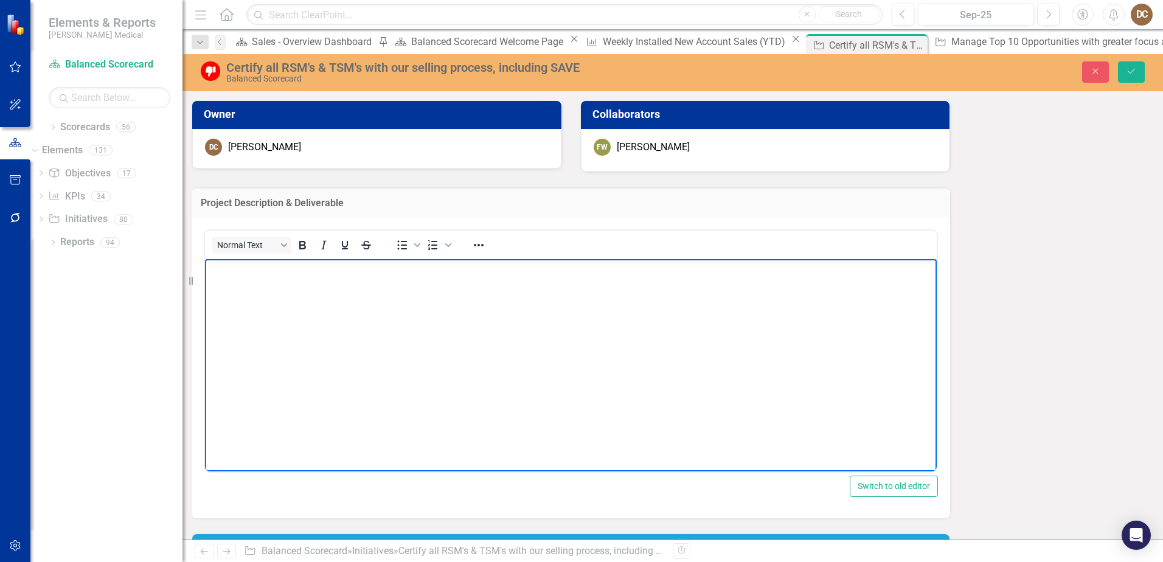
click at [300, 283] on body "Rich Text Area. Press ALT-0 for help." at bounding box center [571, 350] width 732 height 182
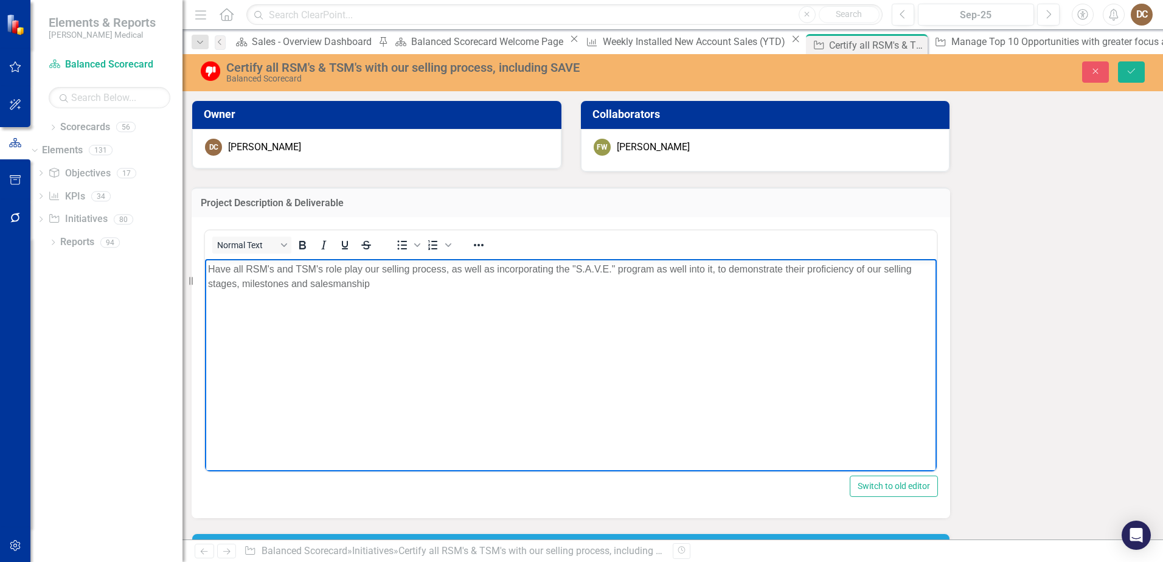
click at [614, 285] on p "Have all RSM's and TSM's role play our selling process, as well as incorporatin…" at bounding box center [571, 276] width 726 height 29
click at [360, 291] on p "Have all RSM's and TSM's role play our selling process, as well as incorporatin…" at bounding box center [571, 276] width 726 height 29
drag, startPoint x: 281, startPoint y: 283, endPoint x: 325, endPoint y: 282, distance: 43.8
click at [283, 282] on p "Have all RSM's and TSM's role play our selling process, as well as incorporatin…" at bounding box center [571, 276] width 726 height 29
click at [320, 285] on p "Have all RSM's and TSM's role play our selling process, as well as incorporatin…" at bounding box center [571, 276] width 726 height 29
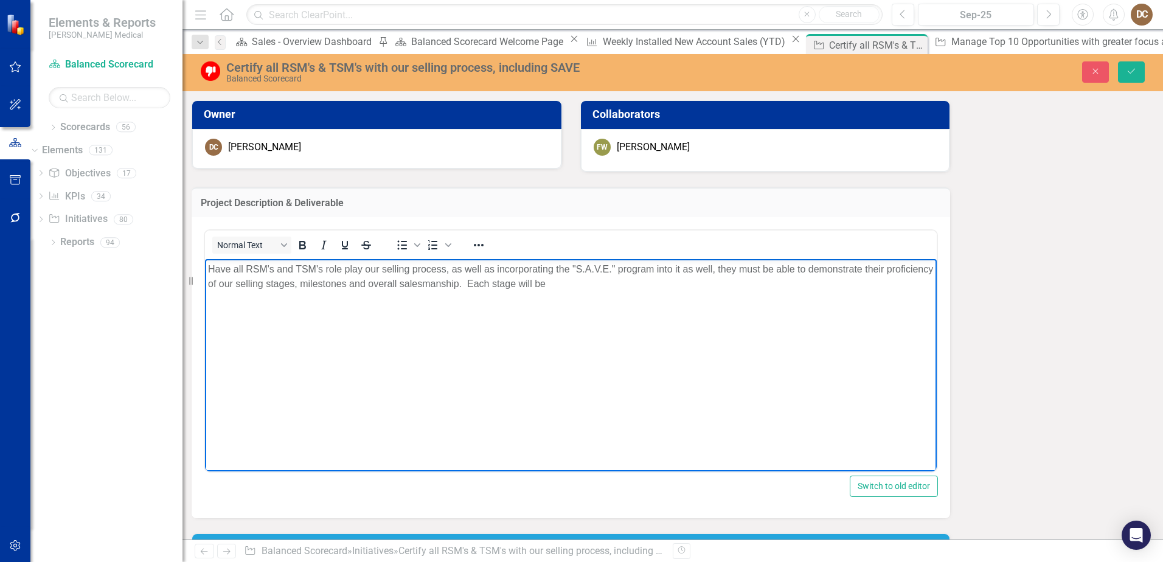
click at [484, 291] on p "Have all RSM's and TSM's role play our selling process, as well as incorporatin…" at bounding box center [571, 276] width 726 height 29
click at [1128, 72] on icon "Save" at bounding box center [1131, 71] width 11 height 9
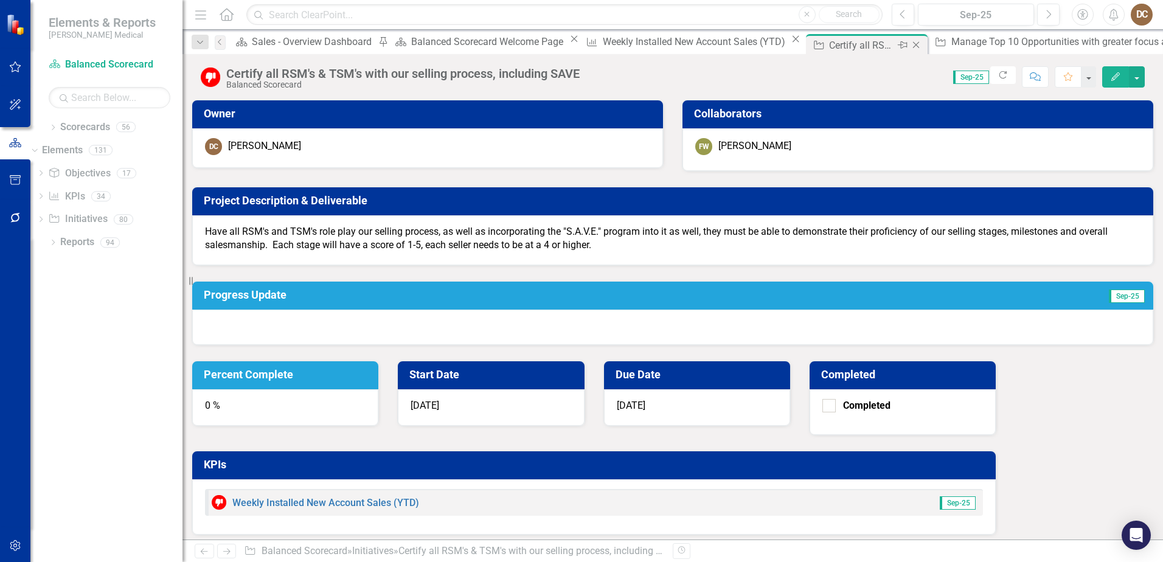
click at [910, 45] on icon "Close" at bounding box center [916, 45] width 12 height 10
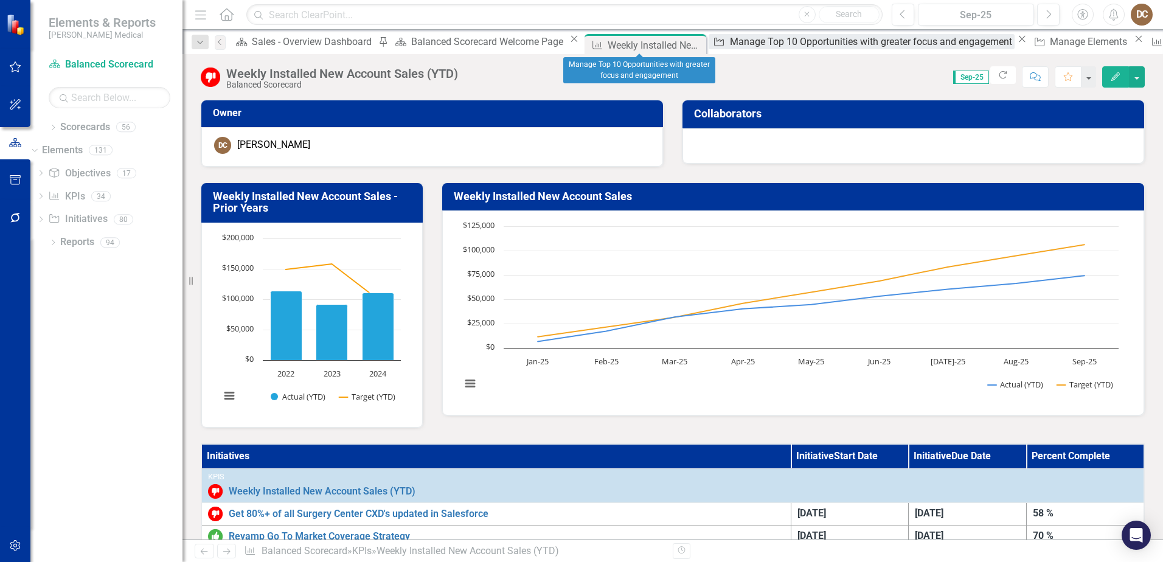
click at [730, 43] on div "Manage Top 10 Opportunities with greater focus and engagement" at bounding box center [872, 41] width 285 height 15
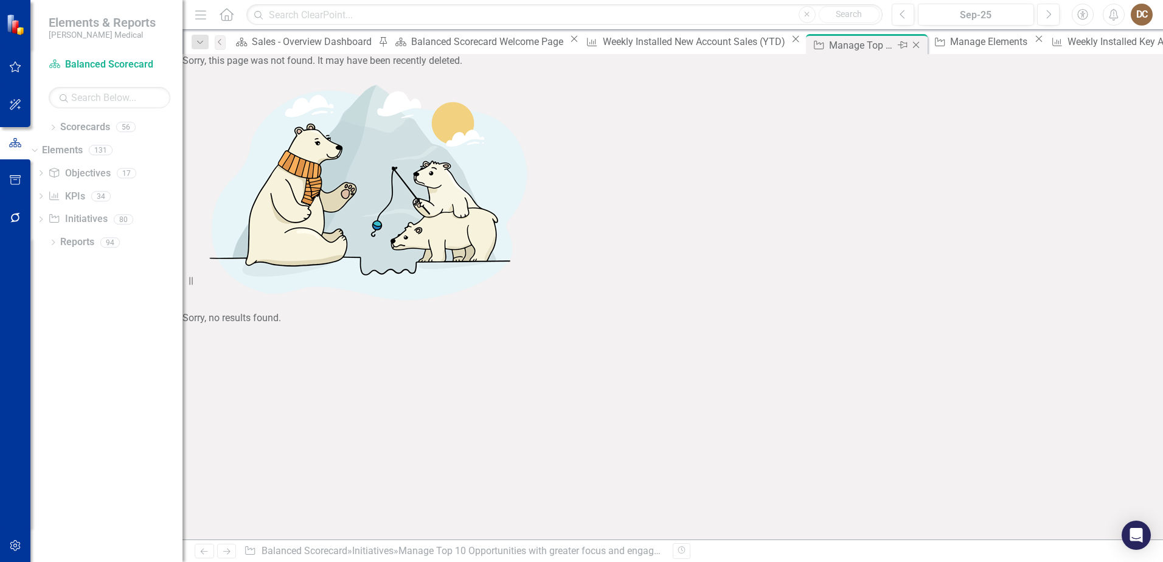
click at [910, 44] on icon "Close" at bounding box center [916, 45] width 12 height 10
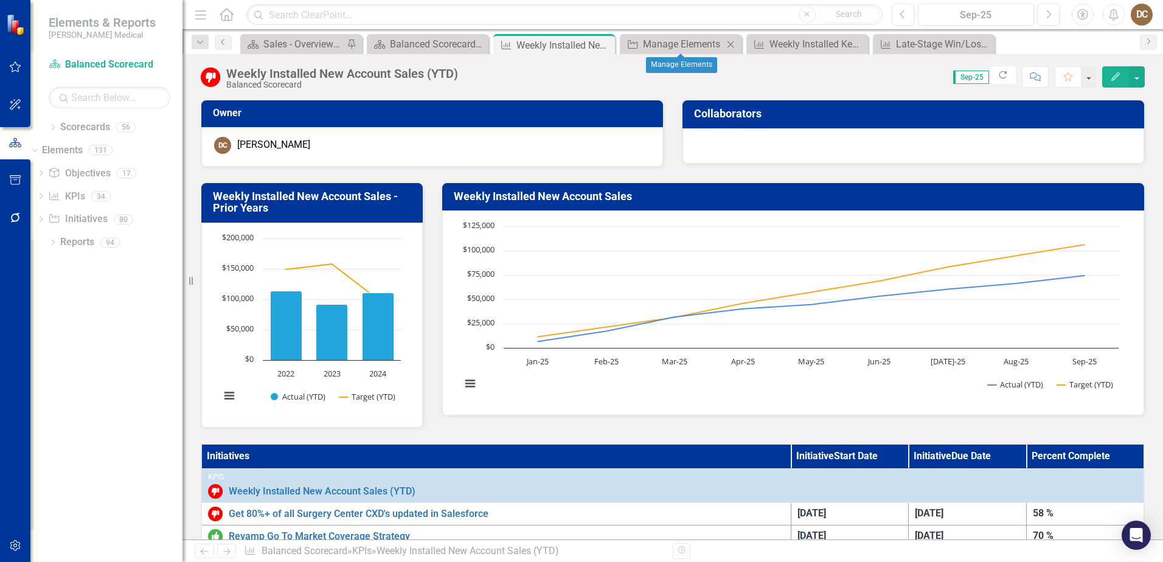
click at [733, 43] on icon "Close" at bounding box center [730, 45] width 12 height 10
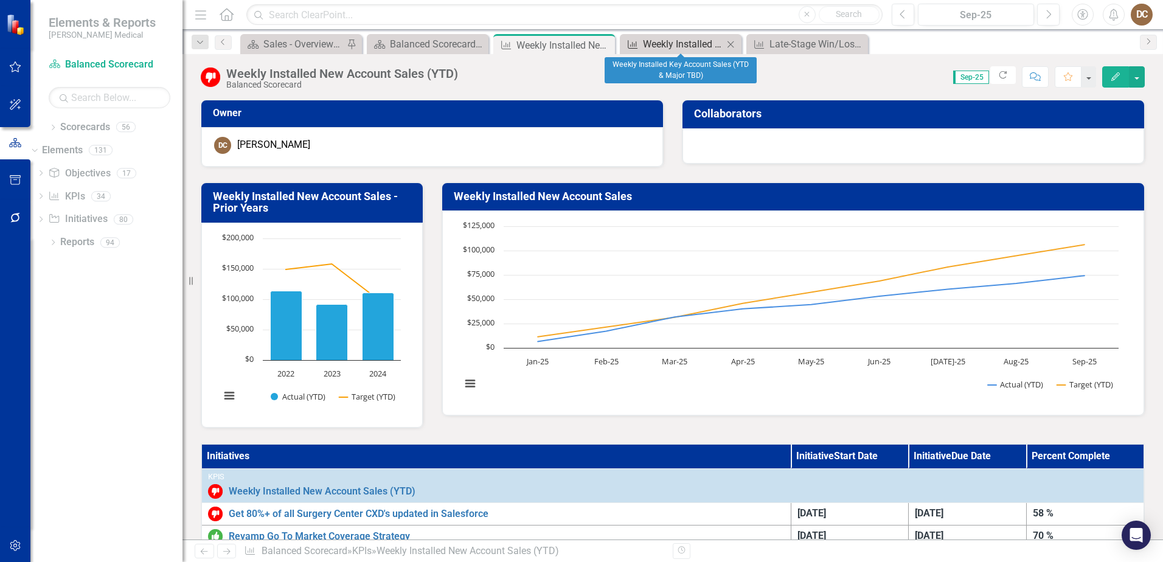
click at [674, 43] on div "Weekly Installed Key Account Sales (YTD & Major TBD)" at bounding box center [683, 43] width 80 height 15
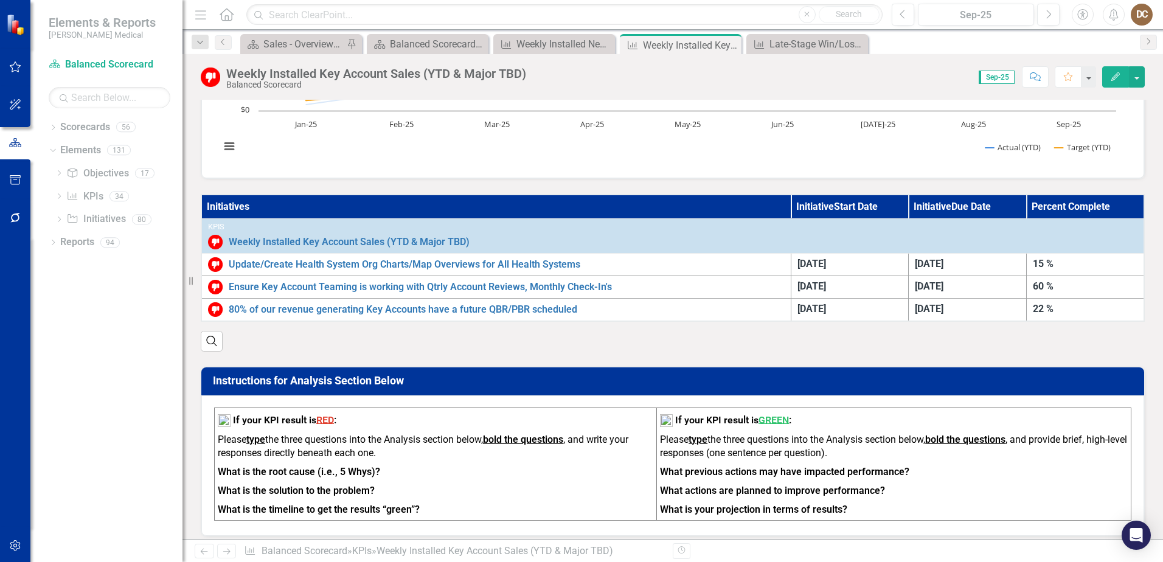
scroll to position [243, 0]
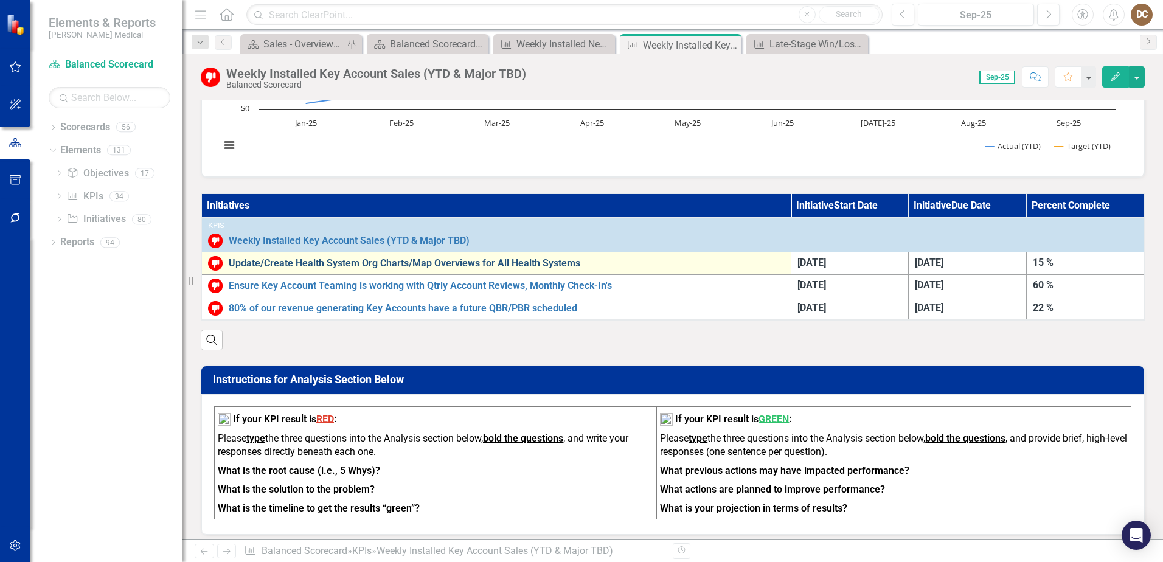
click at [523, 265] on link "Update/Create Health System Org Charts/Map Overviews for All Health Systems" at bounding box center [507, 263] width 556 height 11
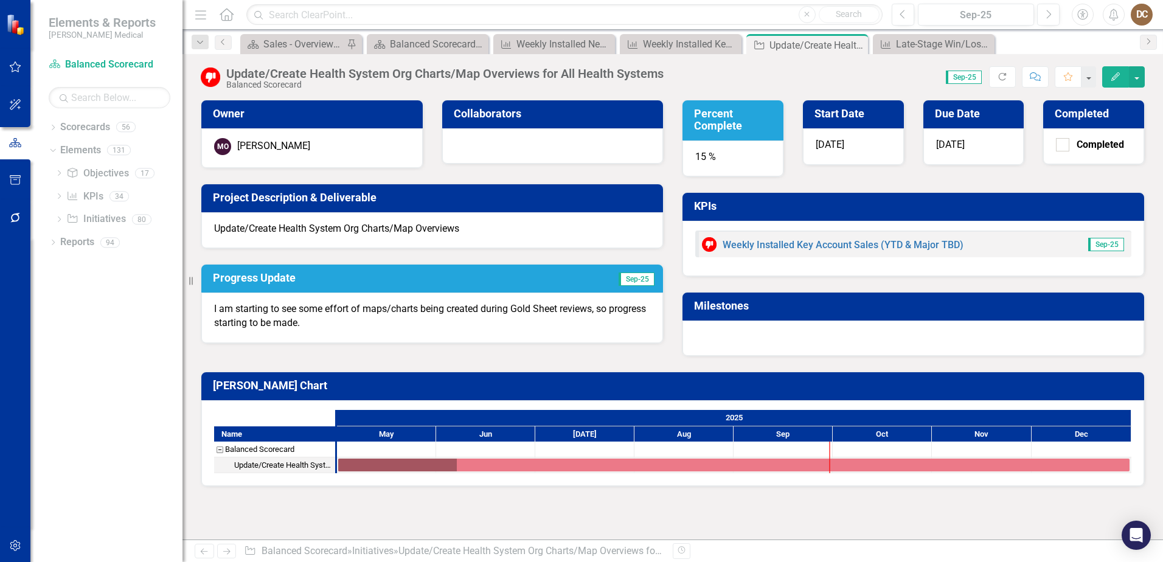
click at [726, 156] on div "15 %" at bounding box center [733, 159] width 101 height 36
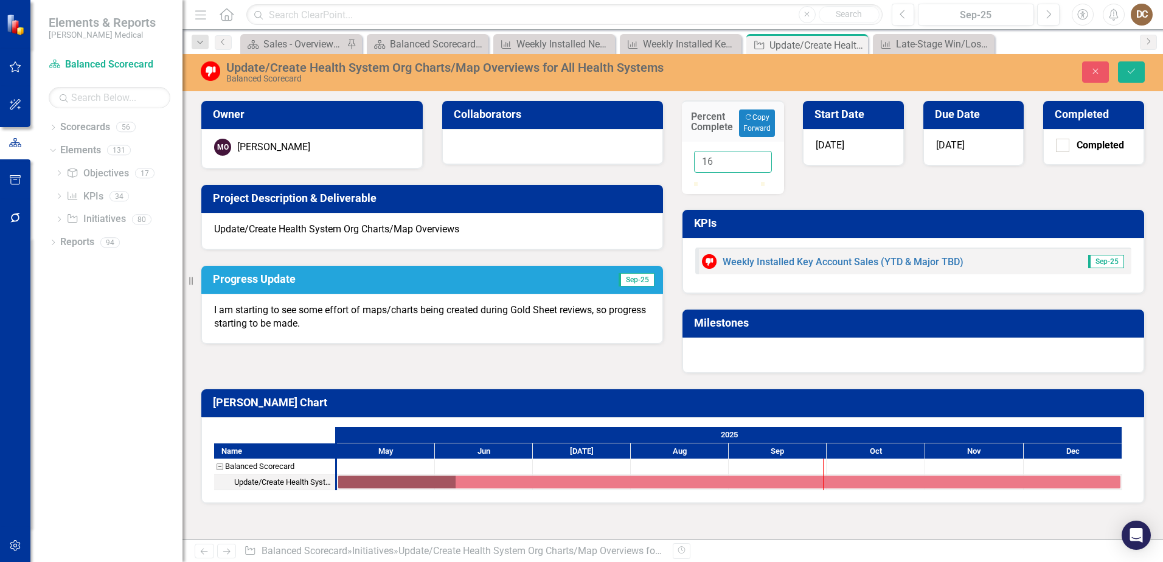
click at [754, 159] on input "16" at bounding box center [733, 162] width 78 height 23
click at [754, 159] on input "17" at bounding box center [733, 162] width 78 height 23
click at [754, 159] on input "18" at bounding box center [733, 162] width 78 height 23
click at [754, 159] on input "19" at bounding box center [733, 162] width 78 height 23
click at [754, 159] on input "20" at bounding box center [733, 162] width 78 height 23
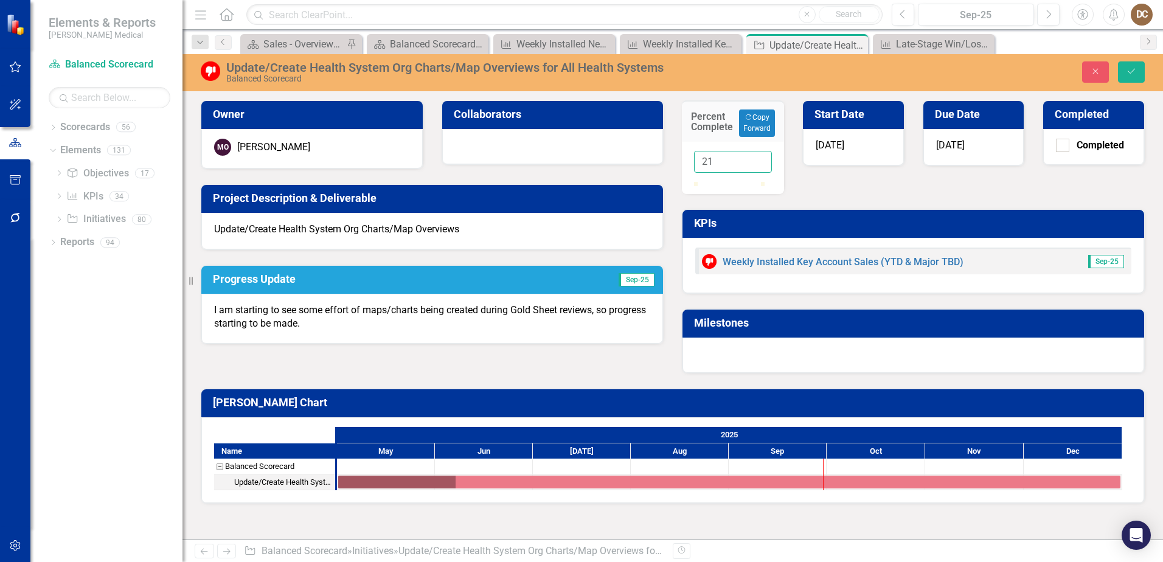
click at [754, 159] on input "21" at bounding box center [733, 162] width 78 height 23
click at [754, 159] on input "22" at bounding box center [733, 162] width 78 height 23
click at [754, 159] on input "23" at bounding box center [733, 162] width 78 height 23
click at [754, 159] on input "24" at bounding box center [733, 162] width 78 height 23
type input "25"
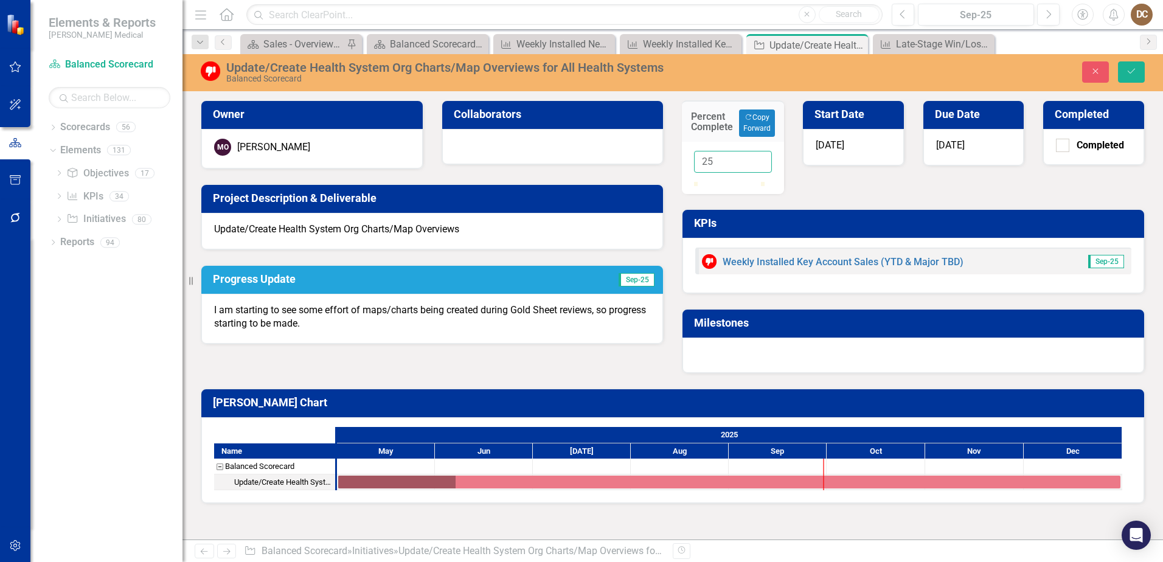
click at [754, 159] on input "25" at bounding box center [733, 162] width 78 height 23
click at [1139, 71] on button "Save" at bounding box center [1131, 71] width 27 height 21
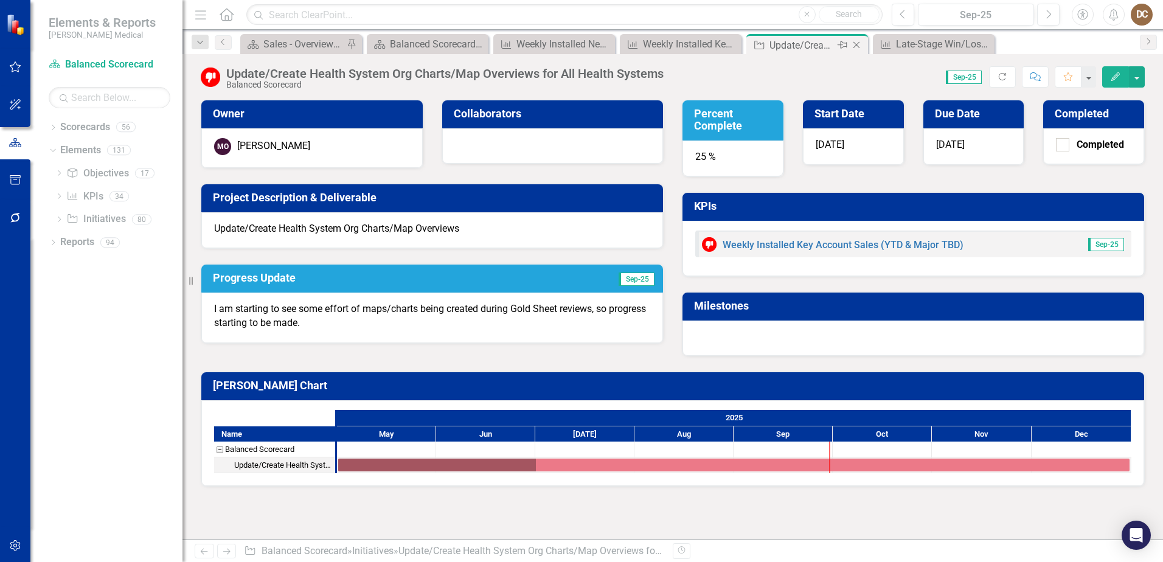
click at [858, 44] on icon "Close" at bounding box center [856, 45] width 12 height 10
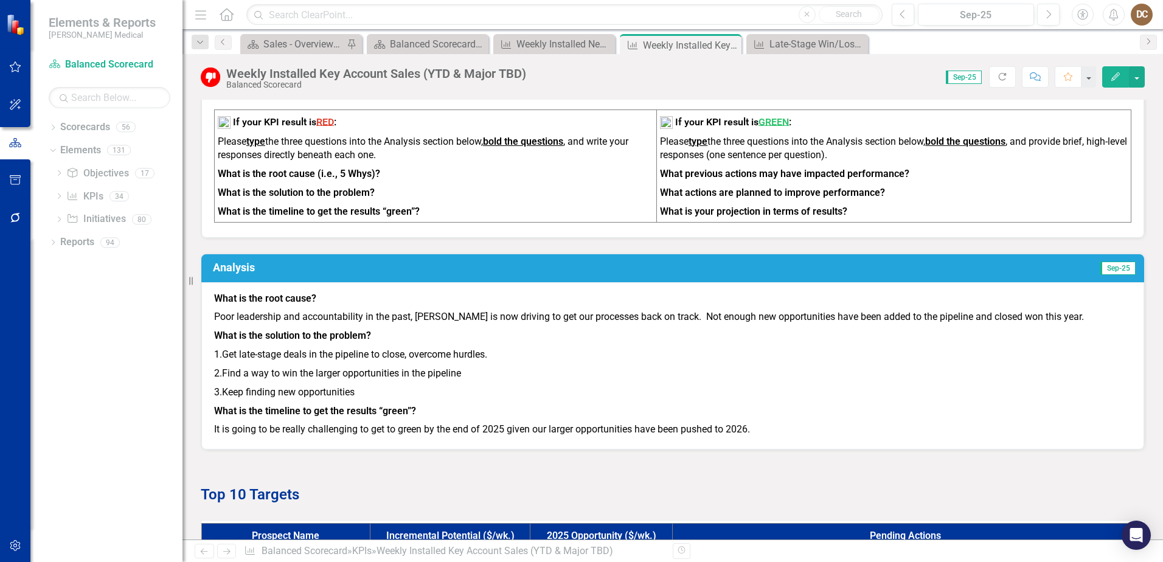
scroll to position [547, 0]
